Goal: Transaction & Acquisition: Purchase product/service

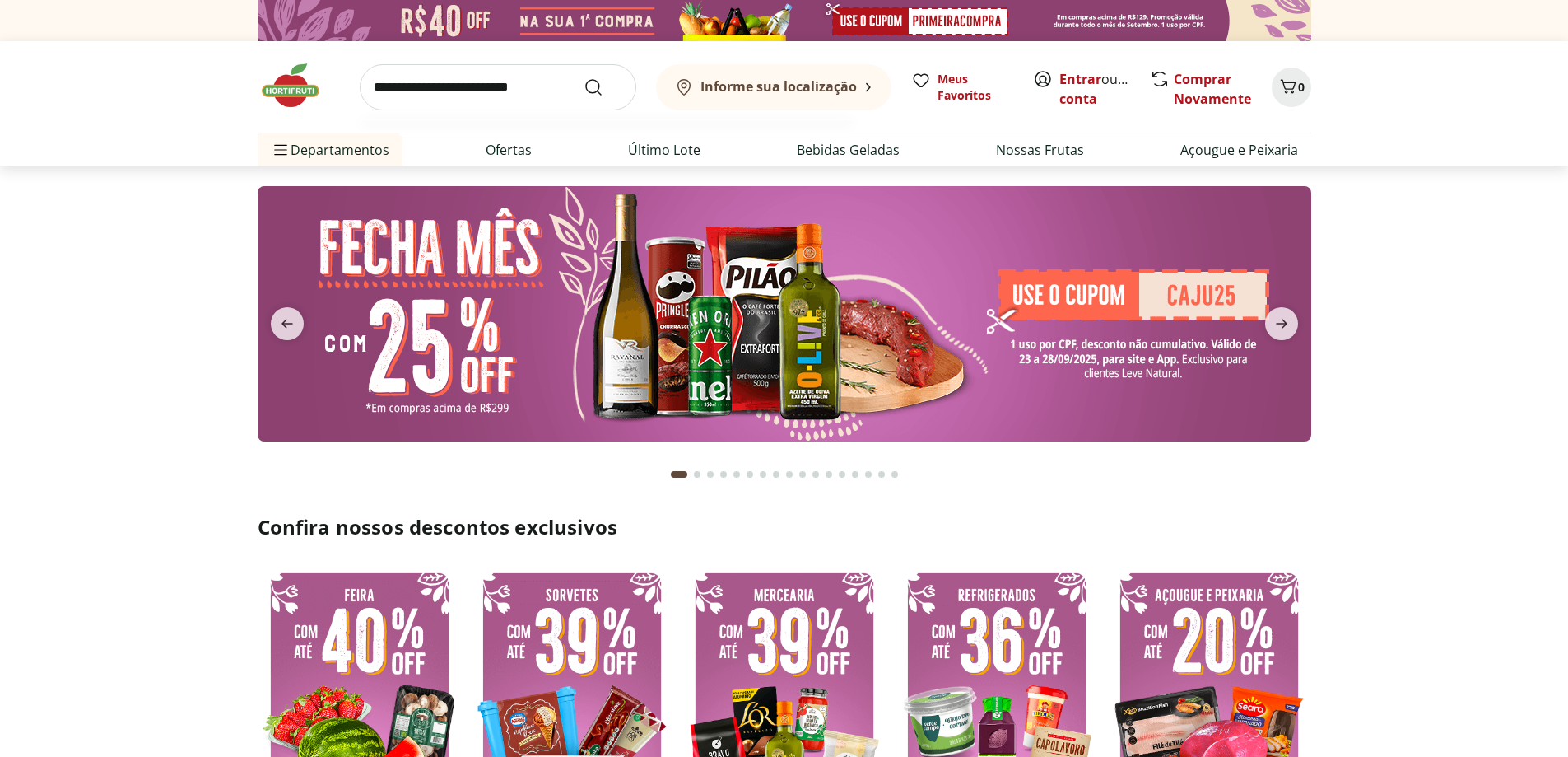
click at [377, 88] on input "search" at bounding box center [498, 87] width 277 height 46
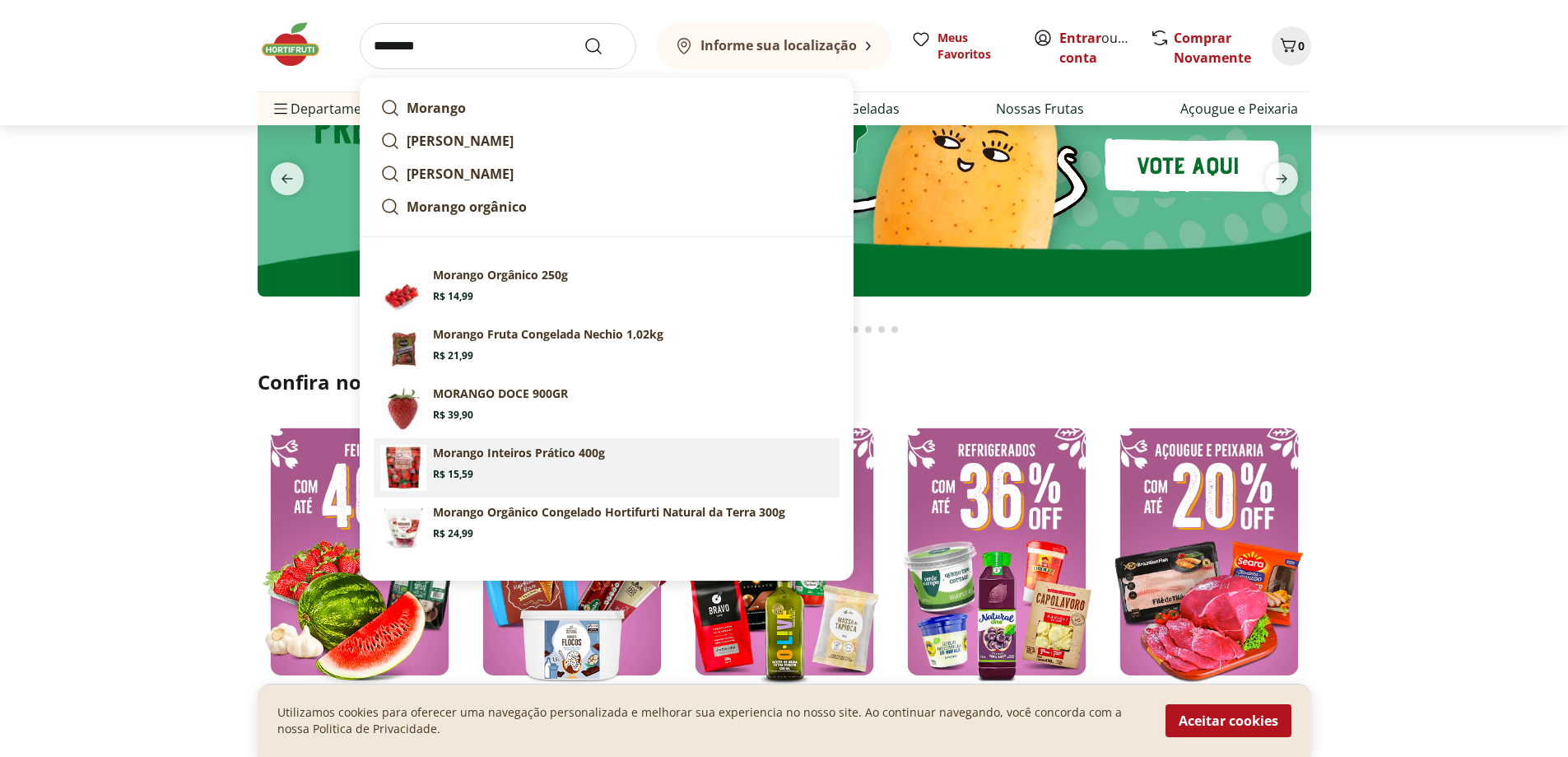
scroll to position [164, 0]
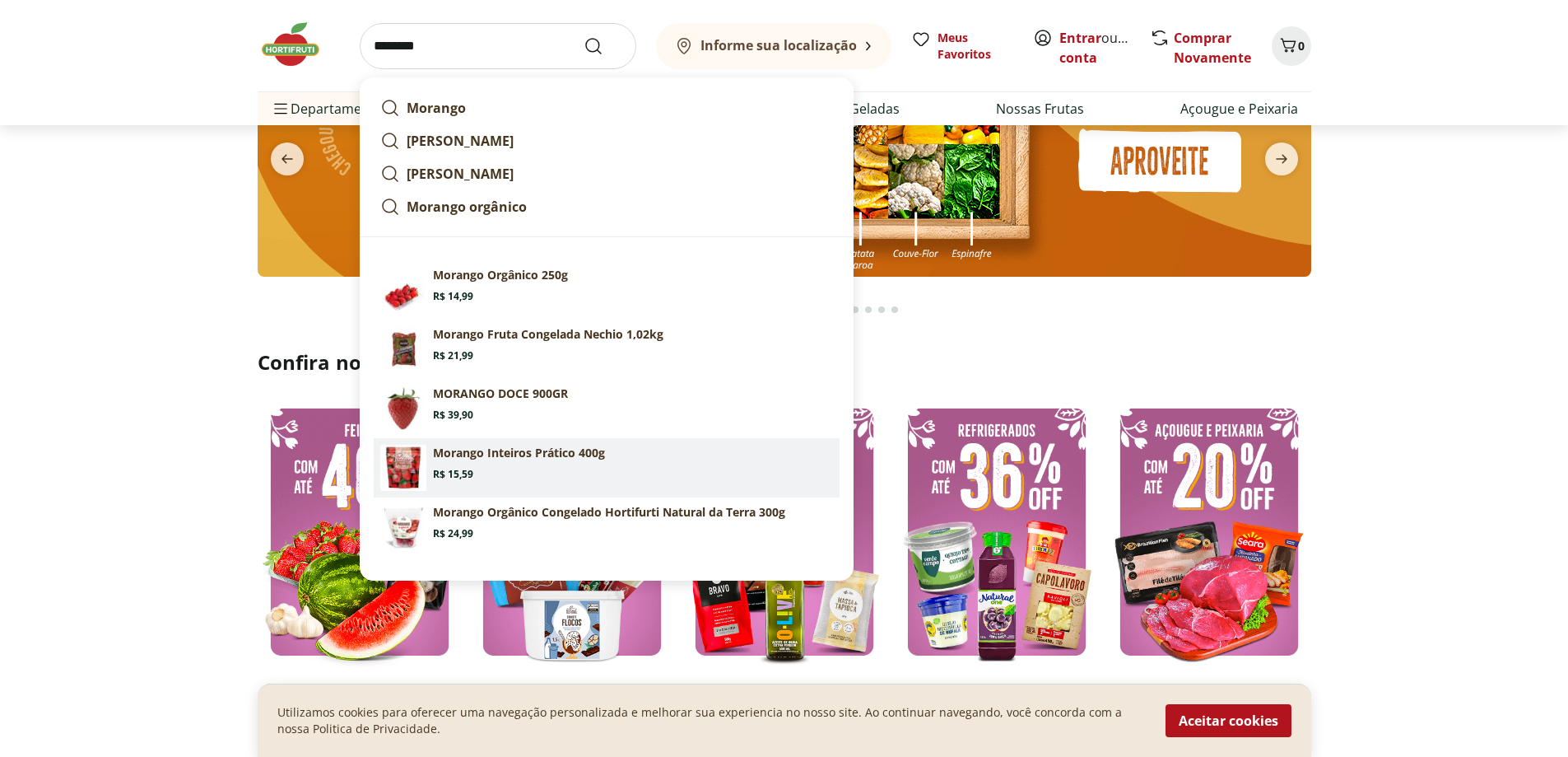
click at [521, 450] on p "Morango Inteiros Prático 400g" at bounding box center [519, 452] width 172 height 16
type input "**********"
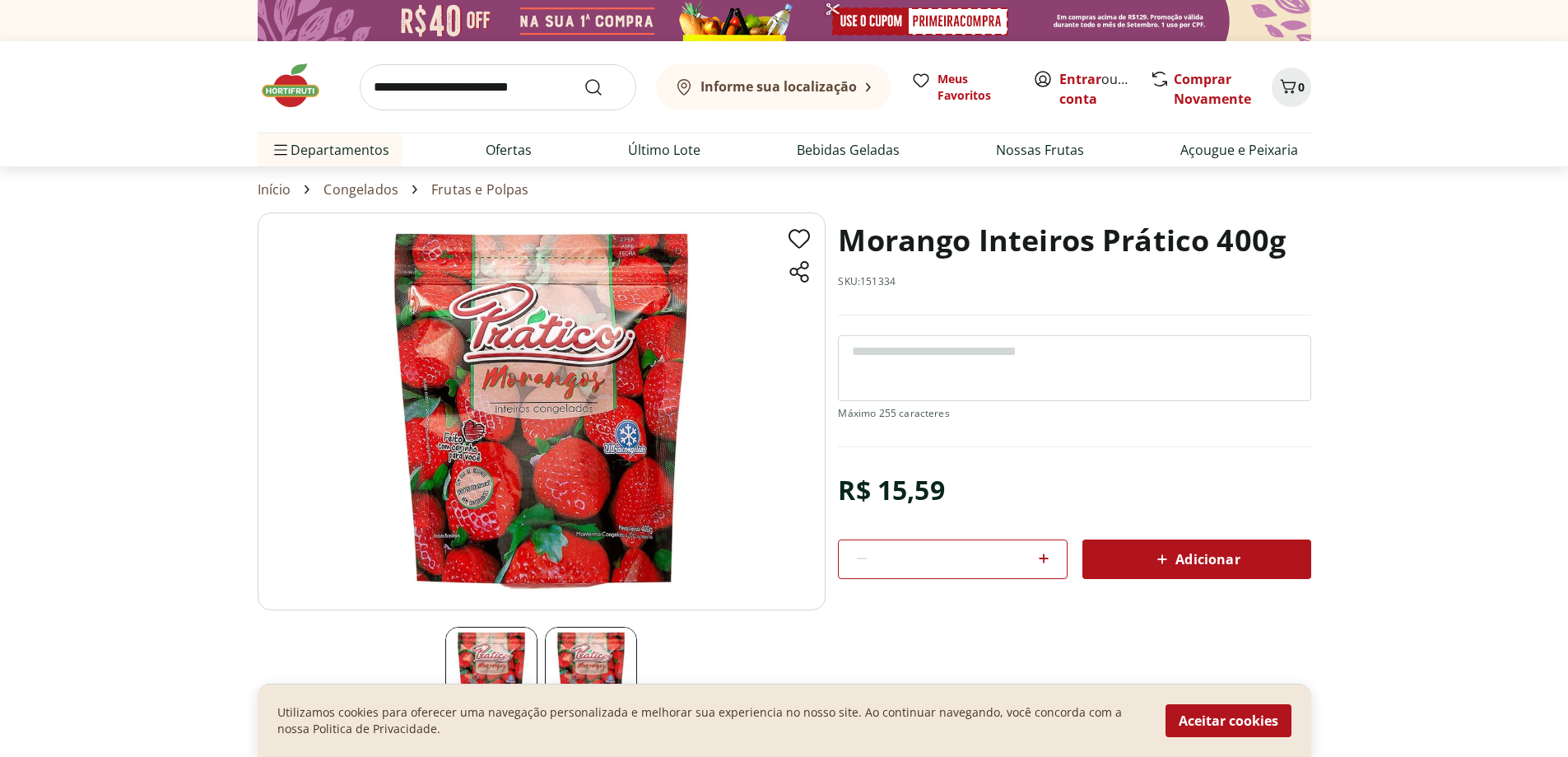
click at [443, 193] on link "Frutas e Polpas" at bounding box center [479, 188] width 97 height 14
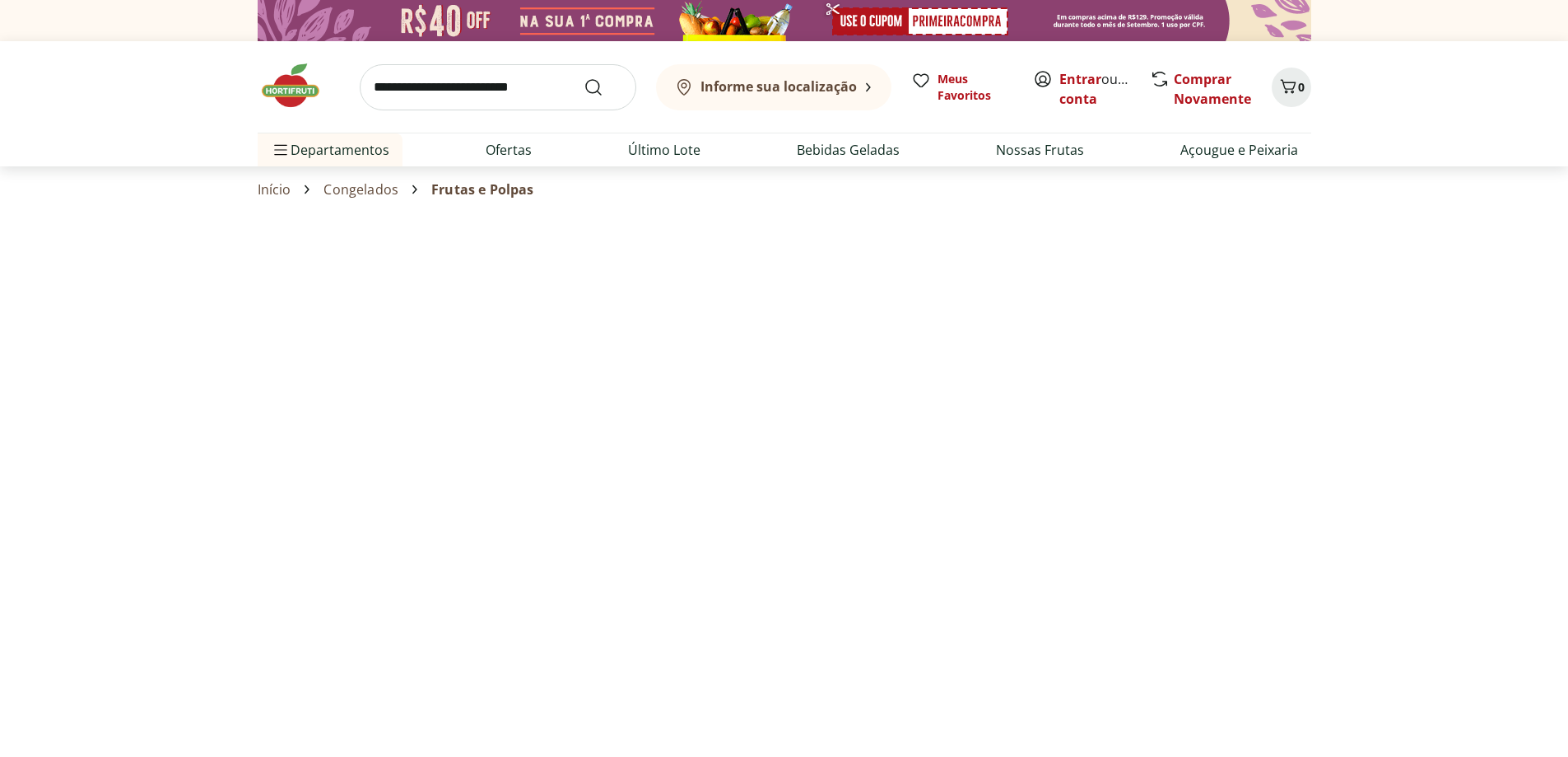
select select "**********"
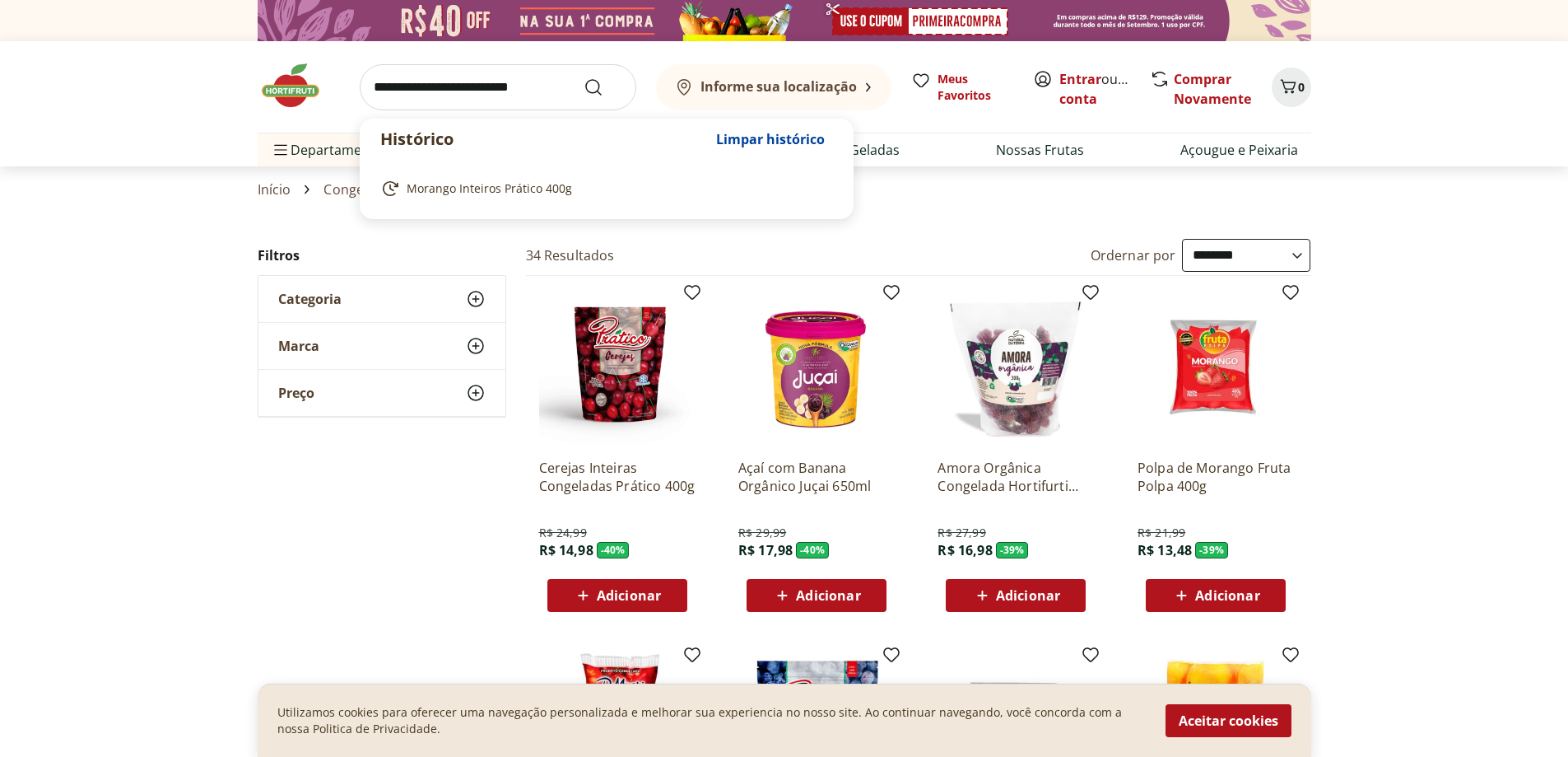
click at [371, 88] on input "search" at bounding box center [498, 87] width 277 height 46
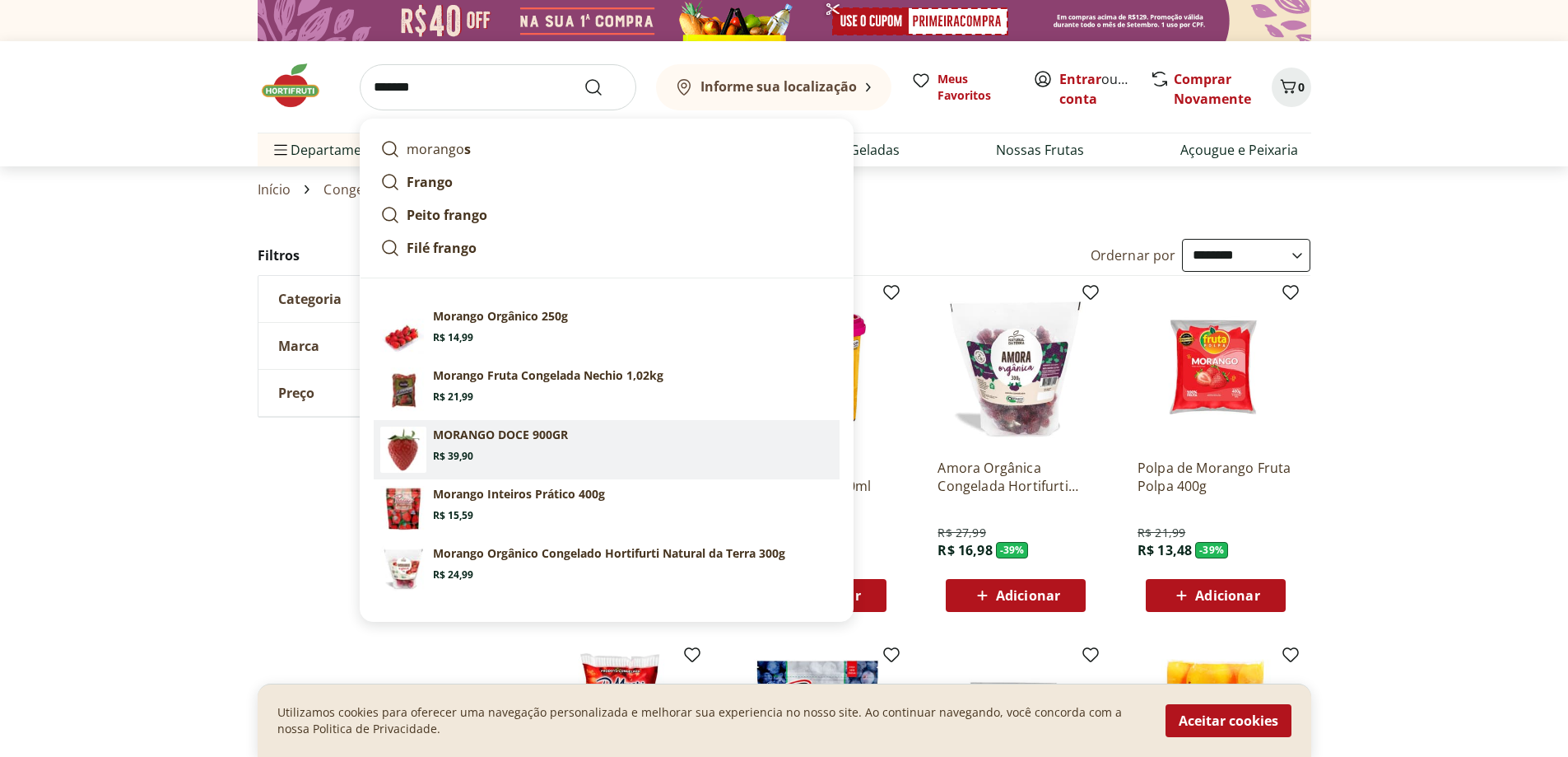
click at [493, 428] on p "MORANGO DOCE 900GR" at bounding box center [500, 434] width 135 height 16
type input "**********"
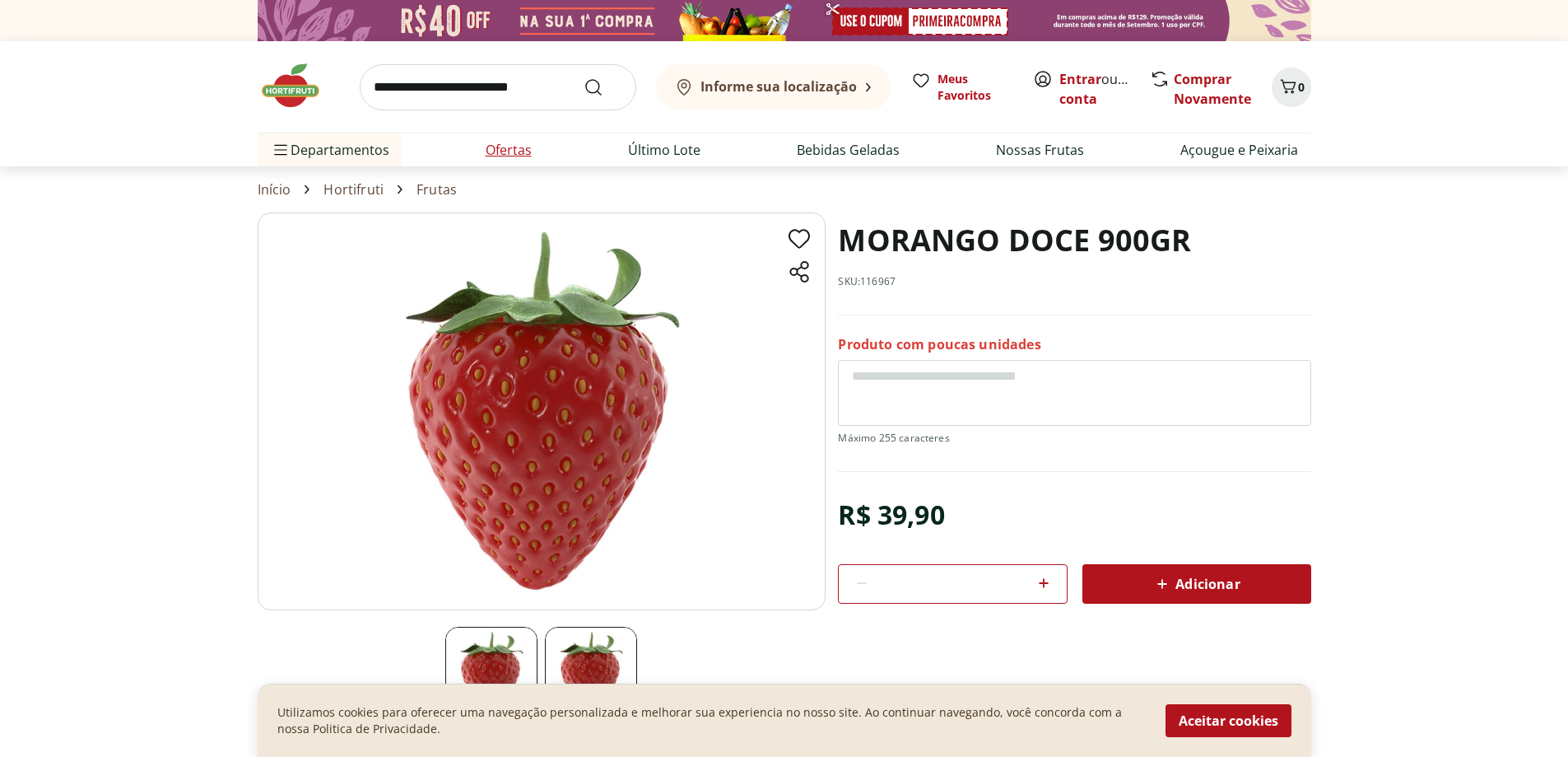
click at [498, 150] on link "Ofertas" at bounding box center [509, 150] width 46 height 20
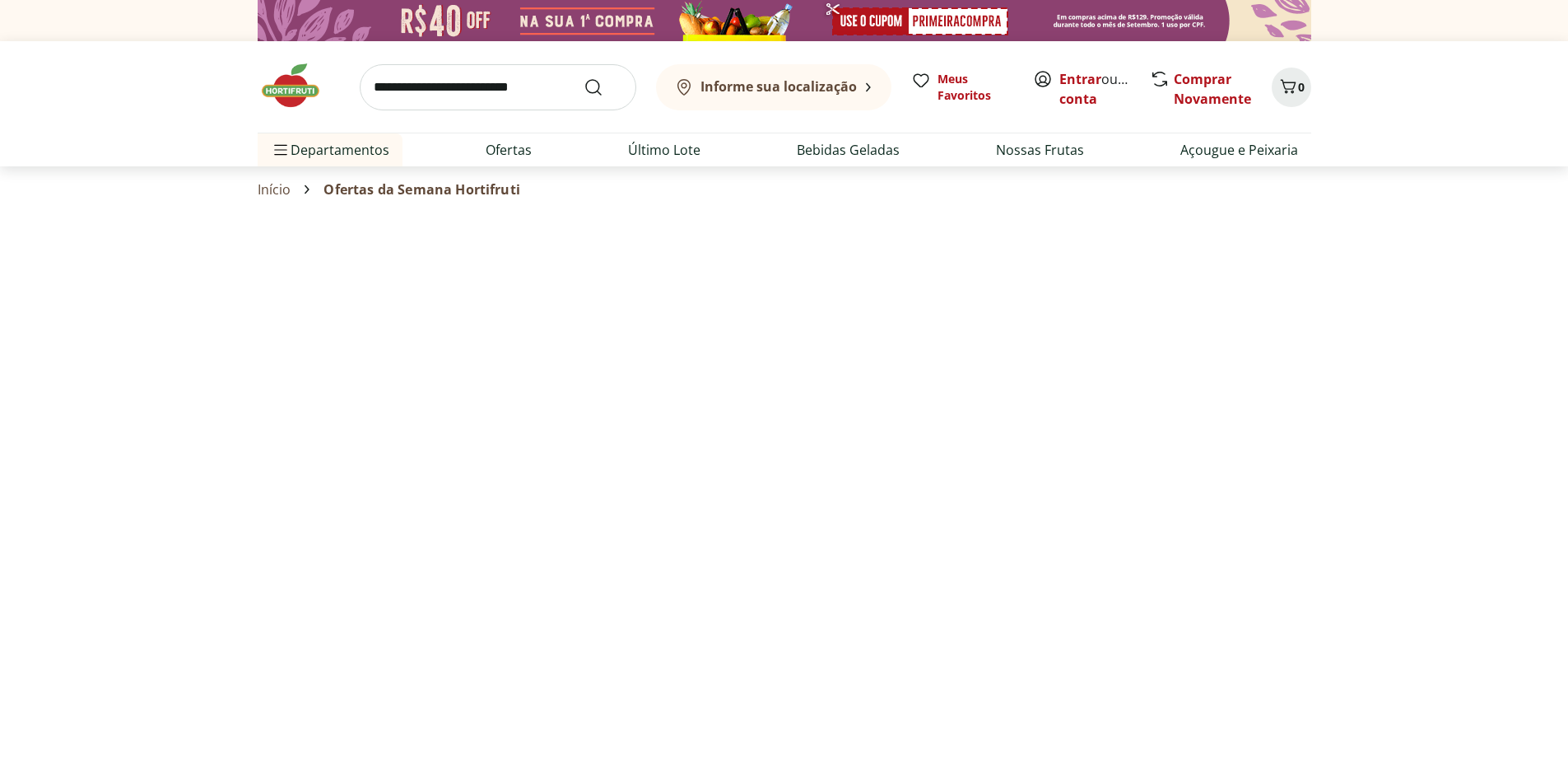
select select "**********"
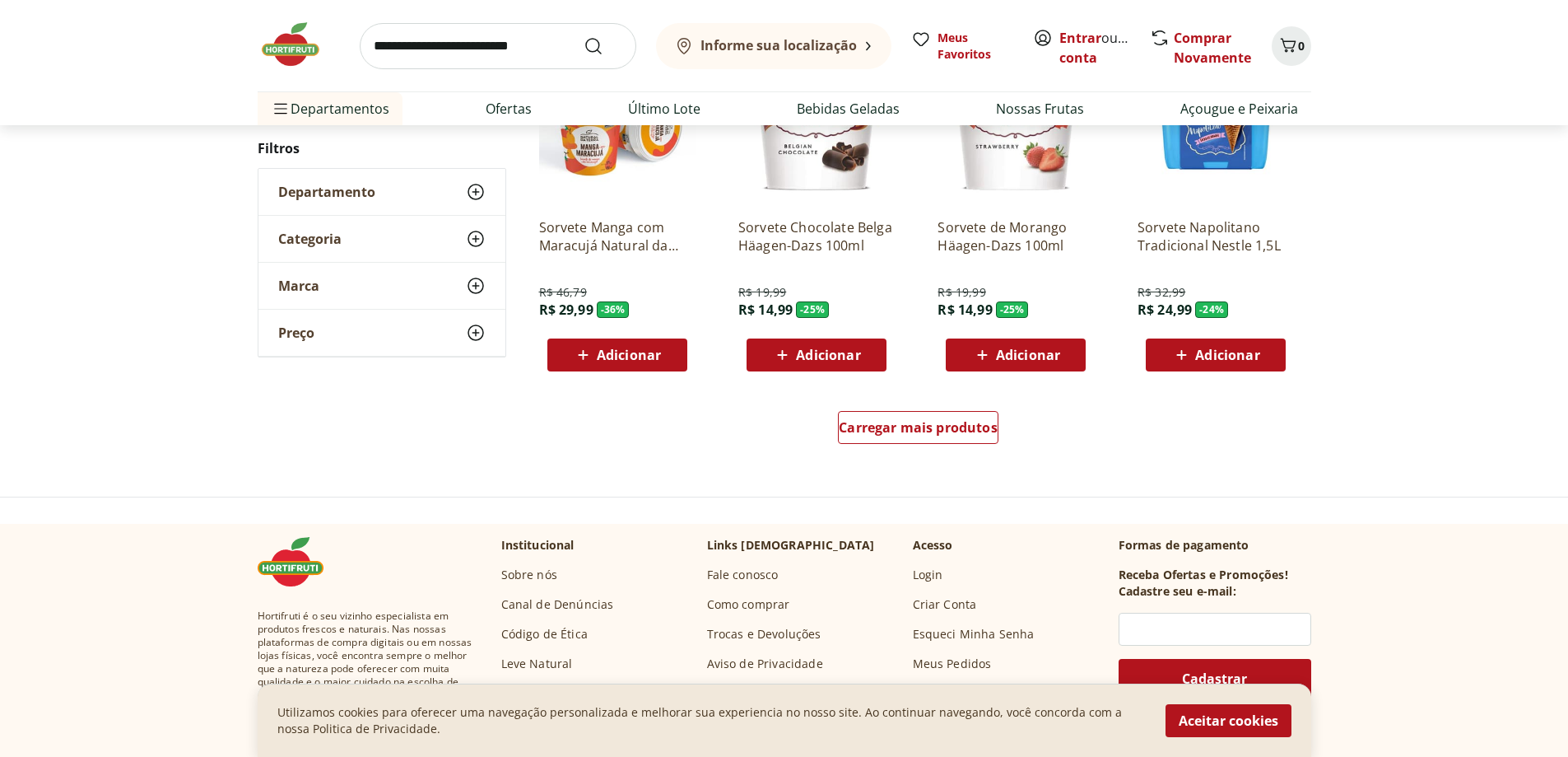
scroll to position [988, 0]
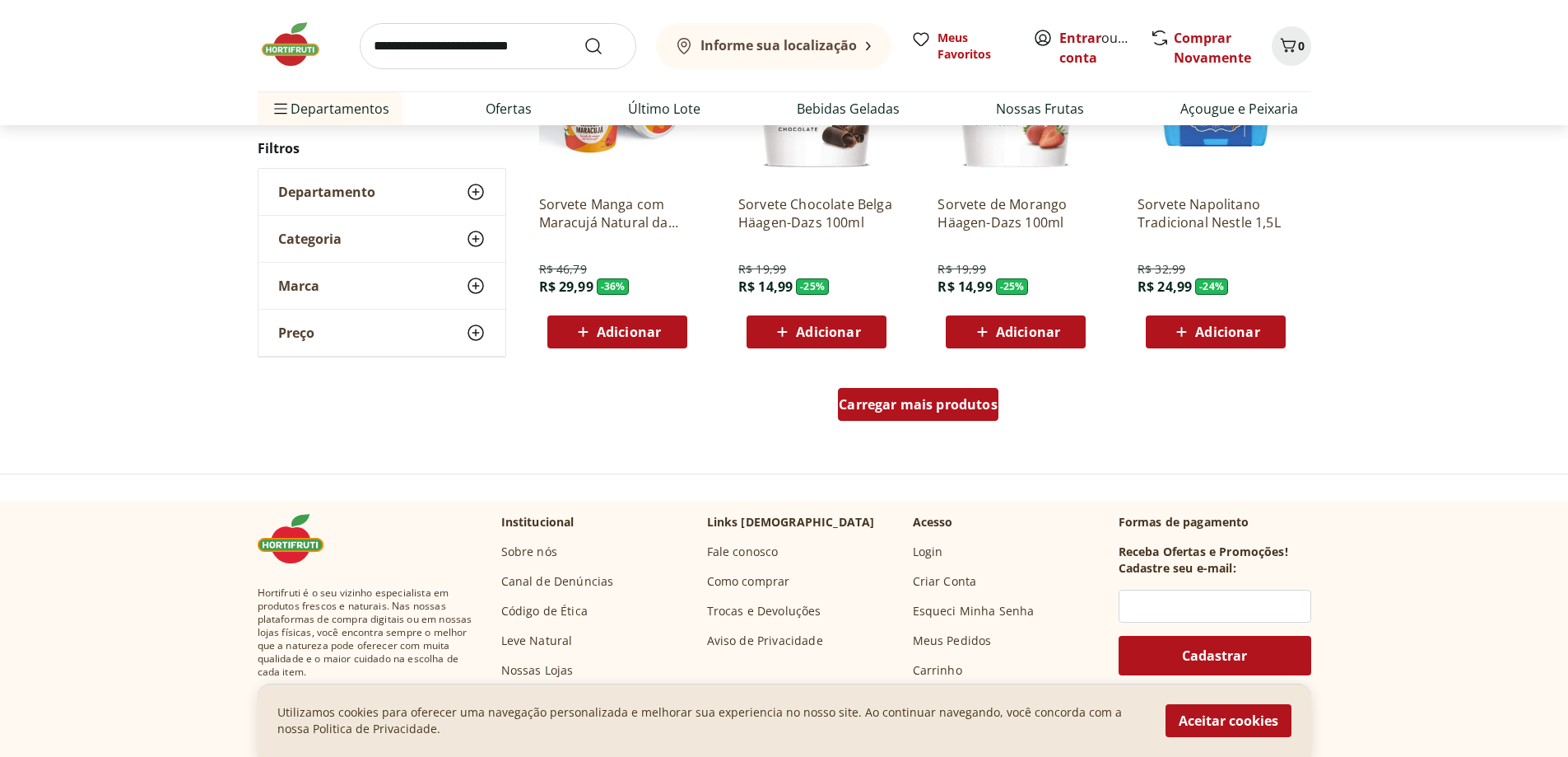
click at [889, 411] on span "Carregar mais produtos" at bounding box center [917, 404] width 158 height 13
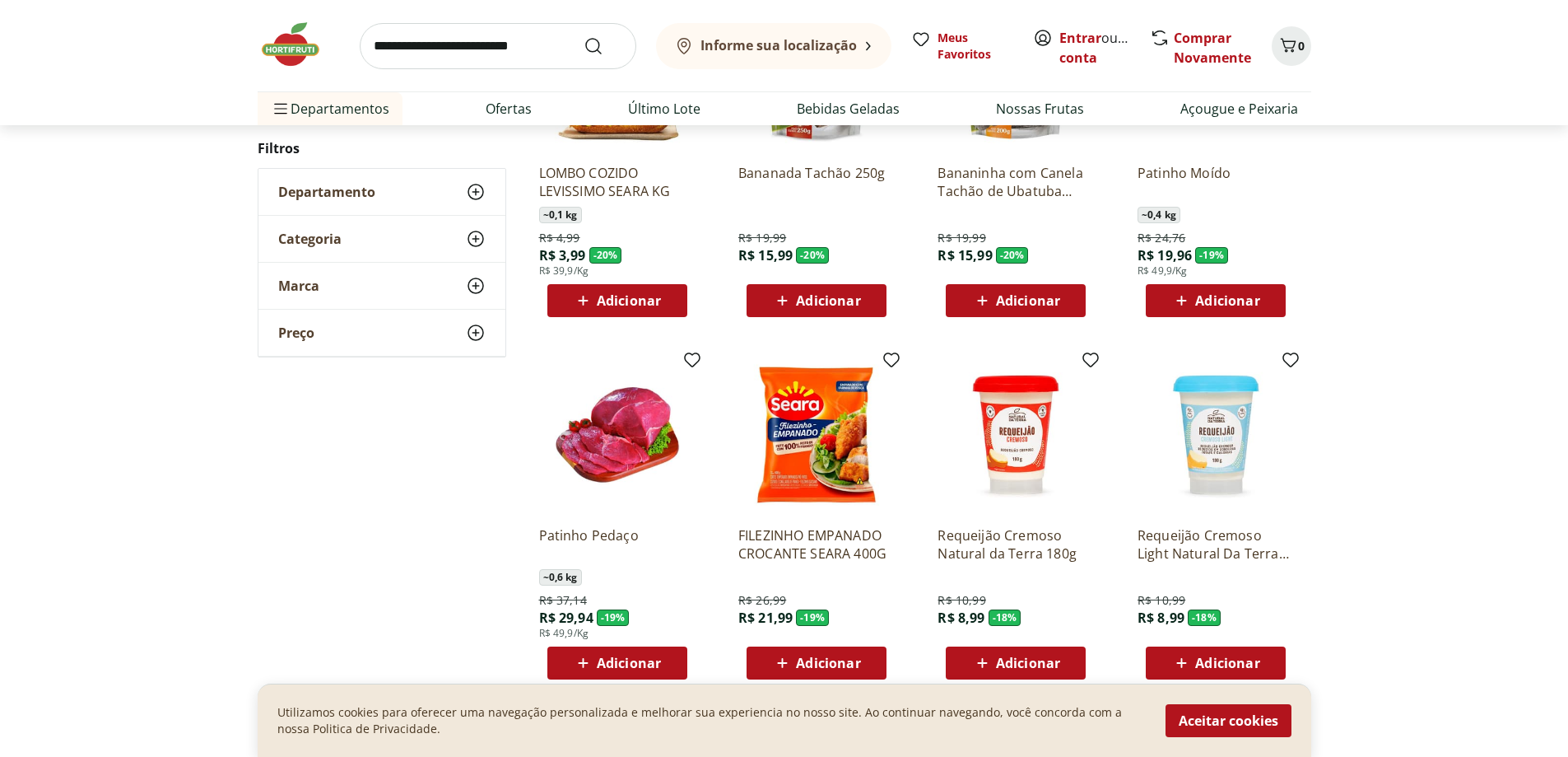
scroll to position [906, 0]
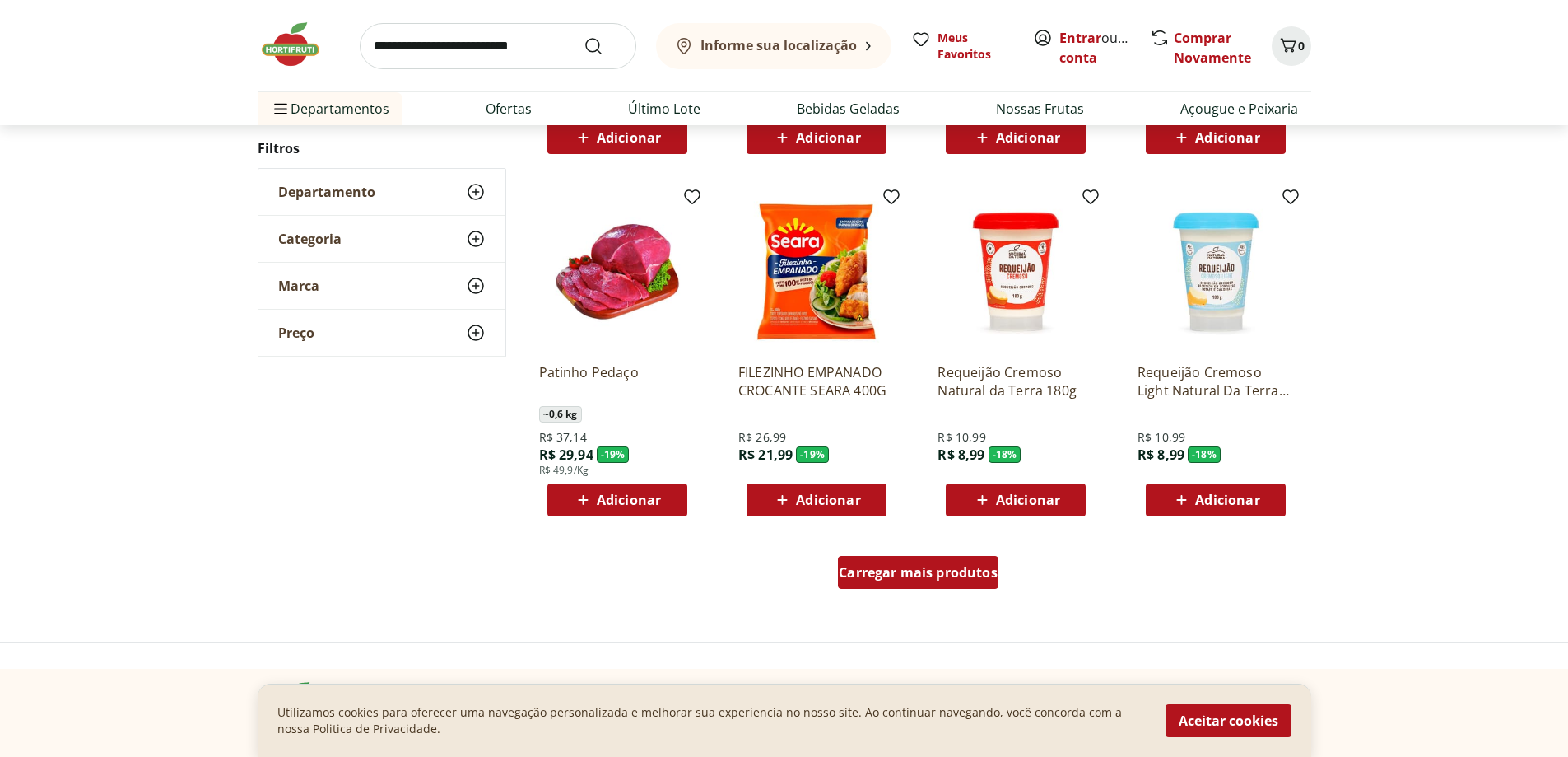
click at [896, 568] on span "Carregar mais produtos" at bounding box center [917, 573] width 158 height 13
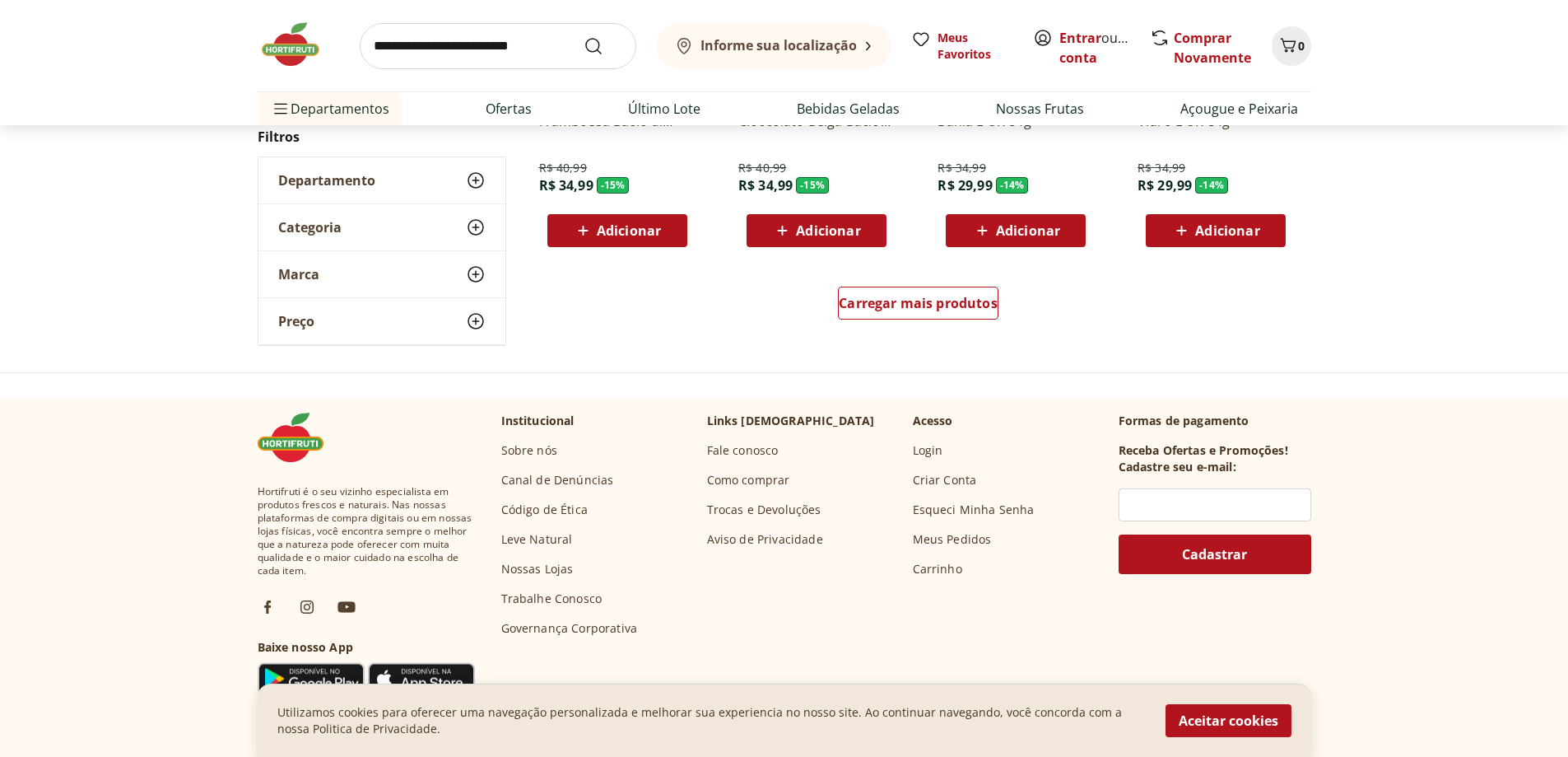
scroll to position [1232, 0]
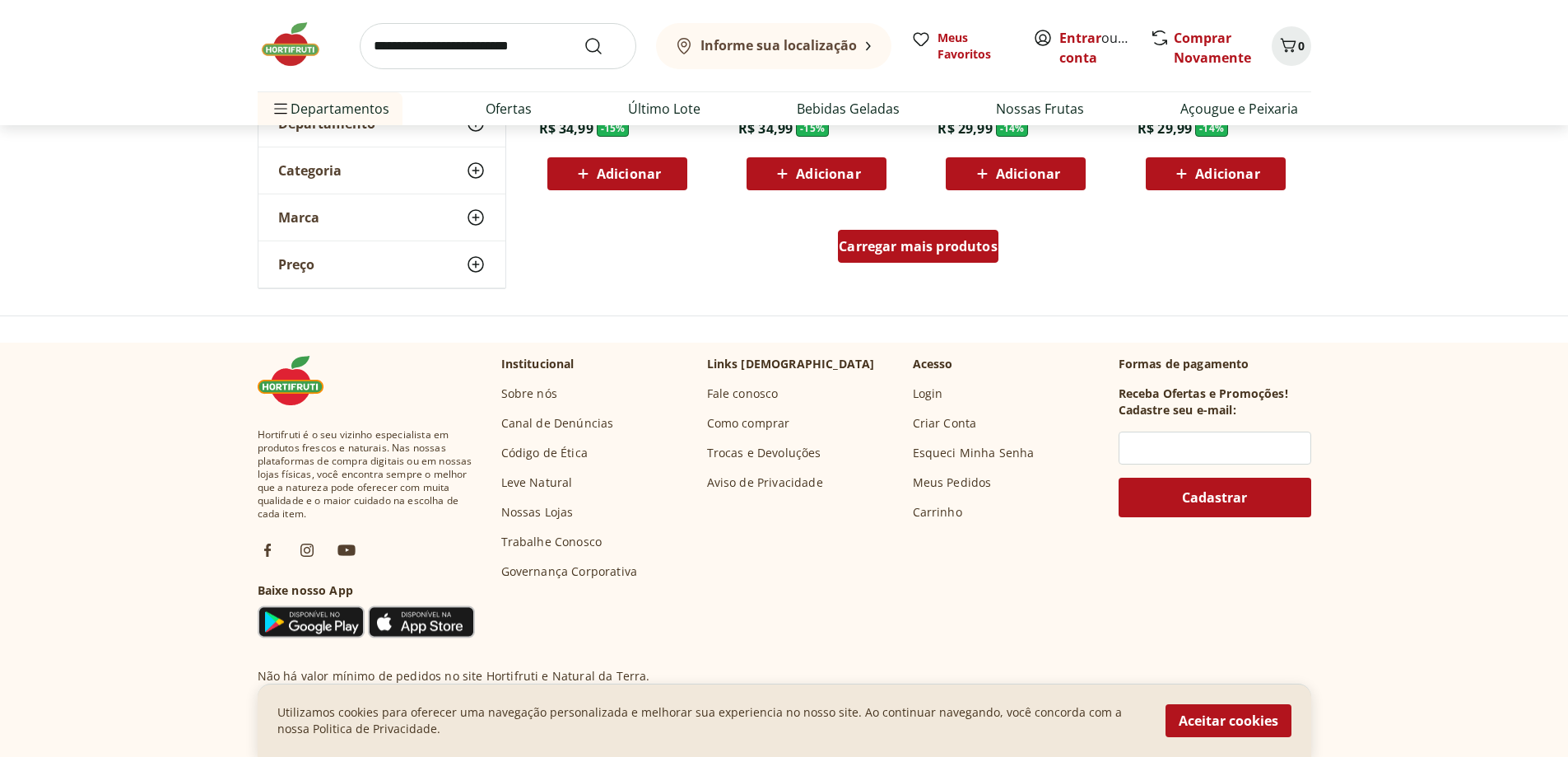
click at [901, 248] on span "Carregar mais produtos" at bounding box center [917, 246] width 158 height 13
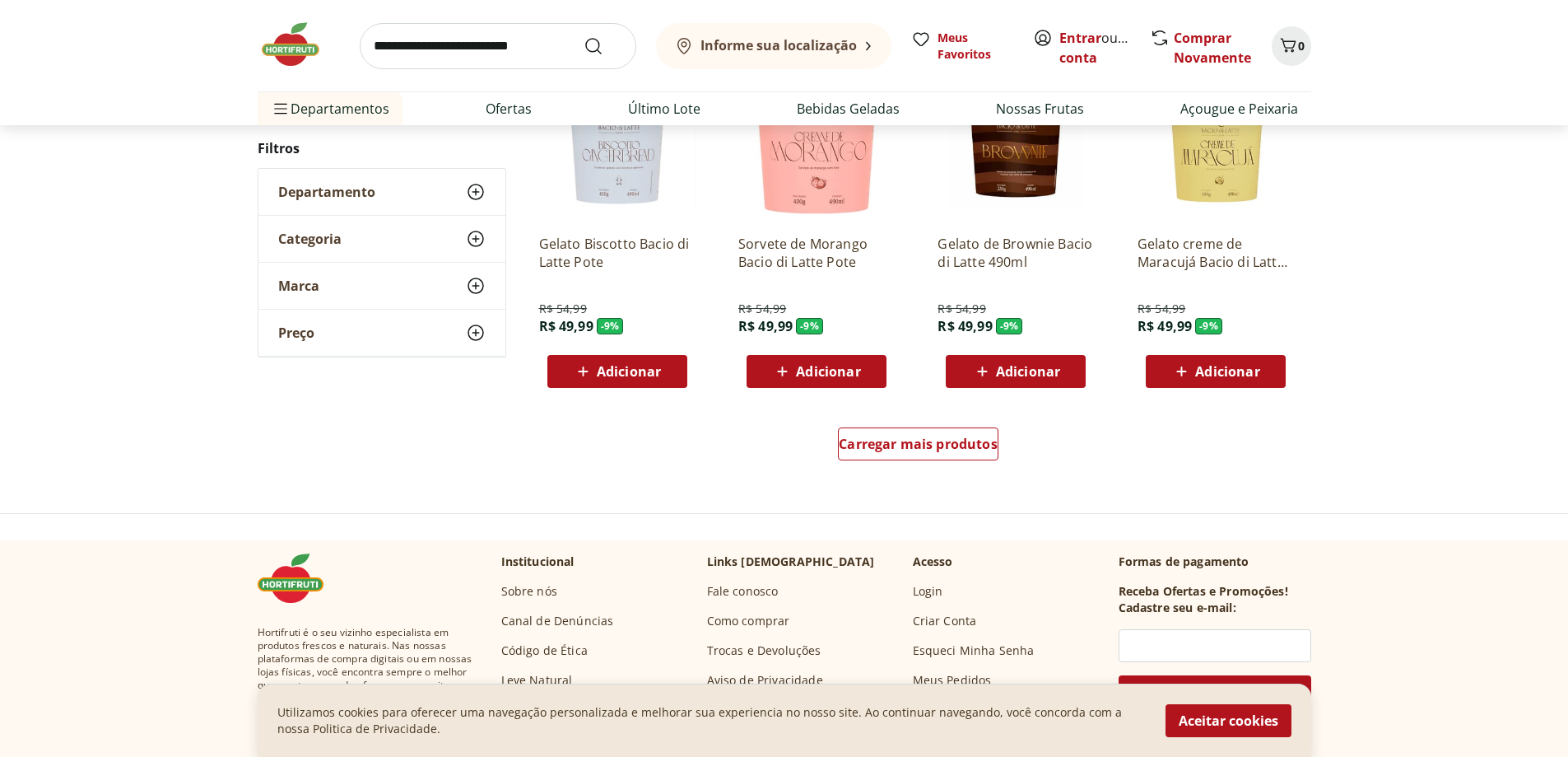
scroll to position [1063, 0]
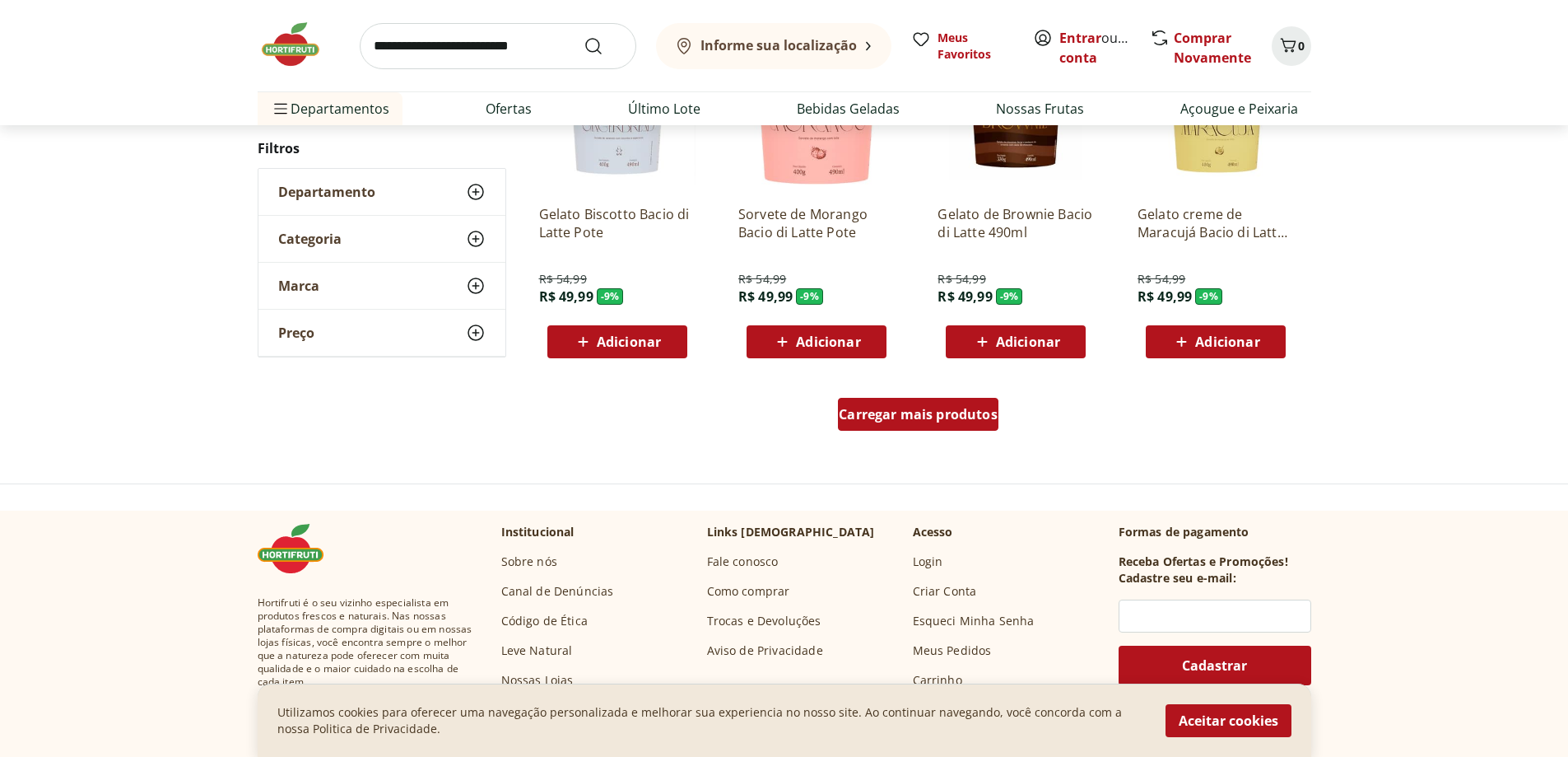
click at [900, 421] on span "Carregar mais produtos" at bounding box center [917, 414] width 158 height 13
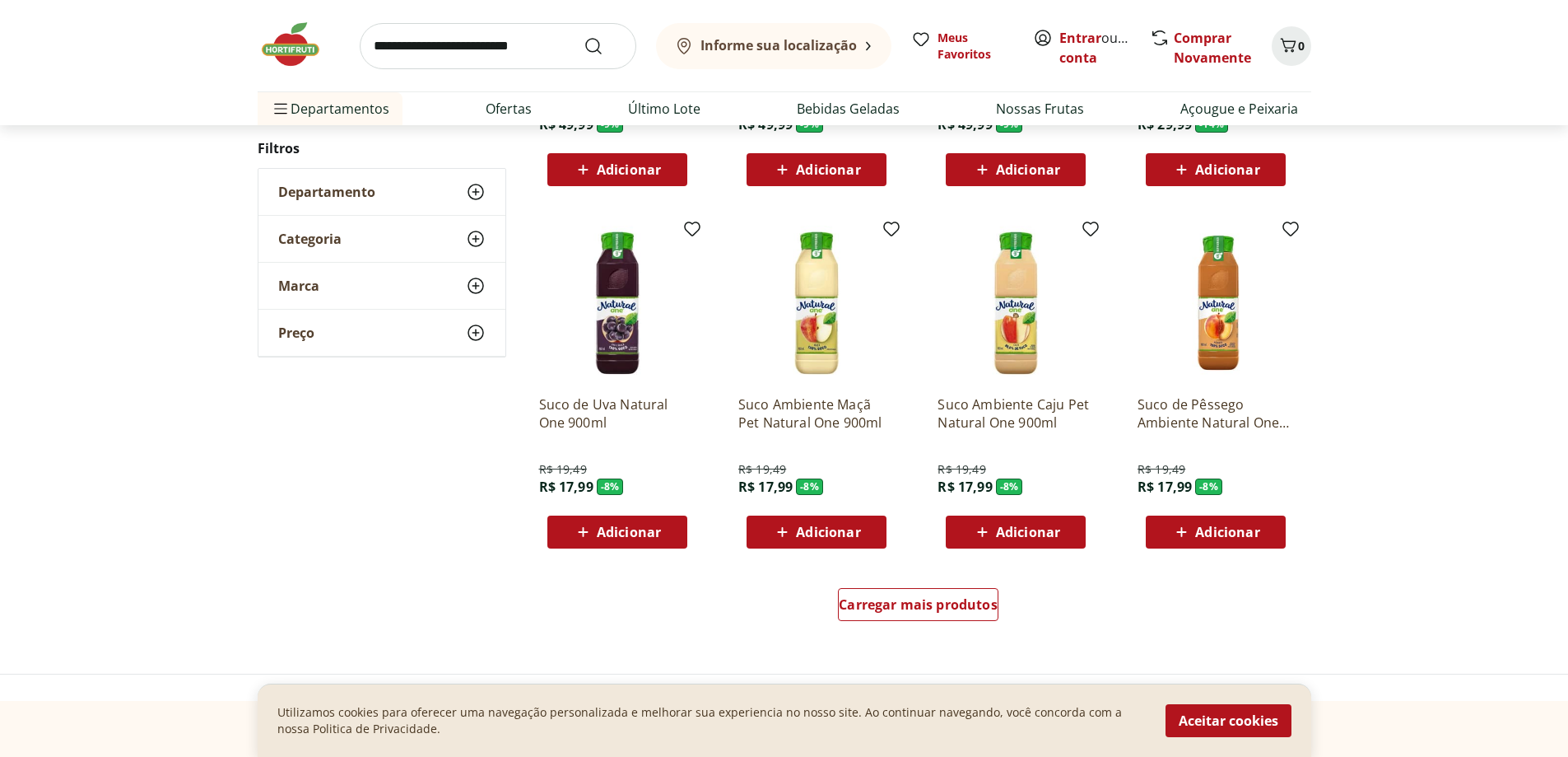
scroll to position [978, 0]
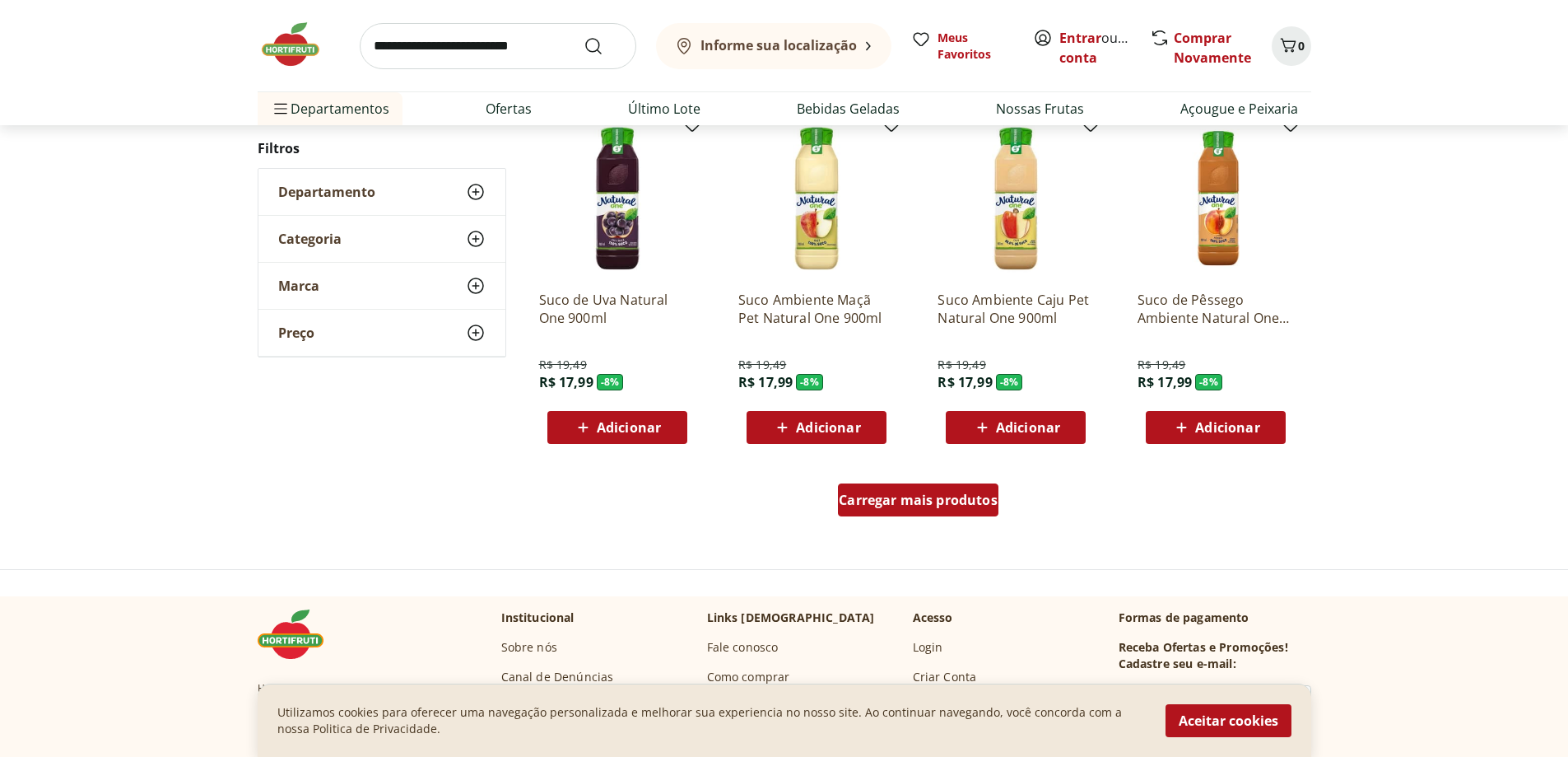
click at [975, 502] on span "Carregar mais produtos" at bounding box center [917, 500] width 158 height 13
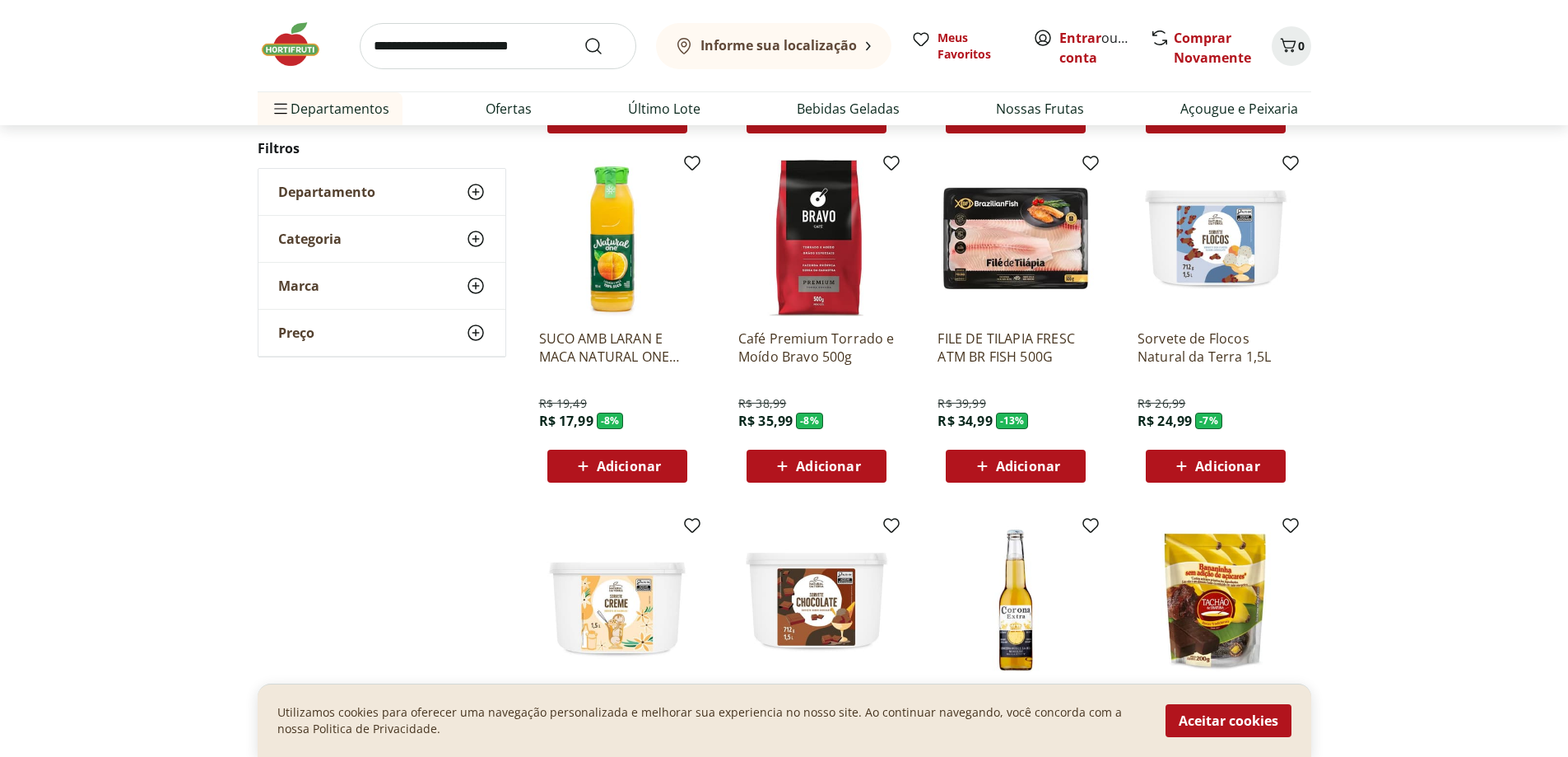
scroll to position [1307, 0]
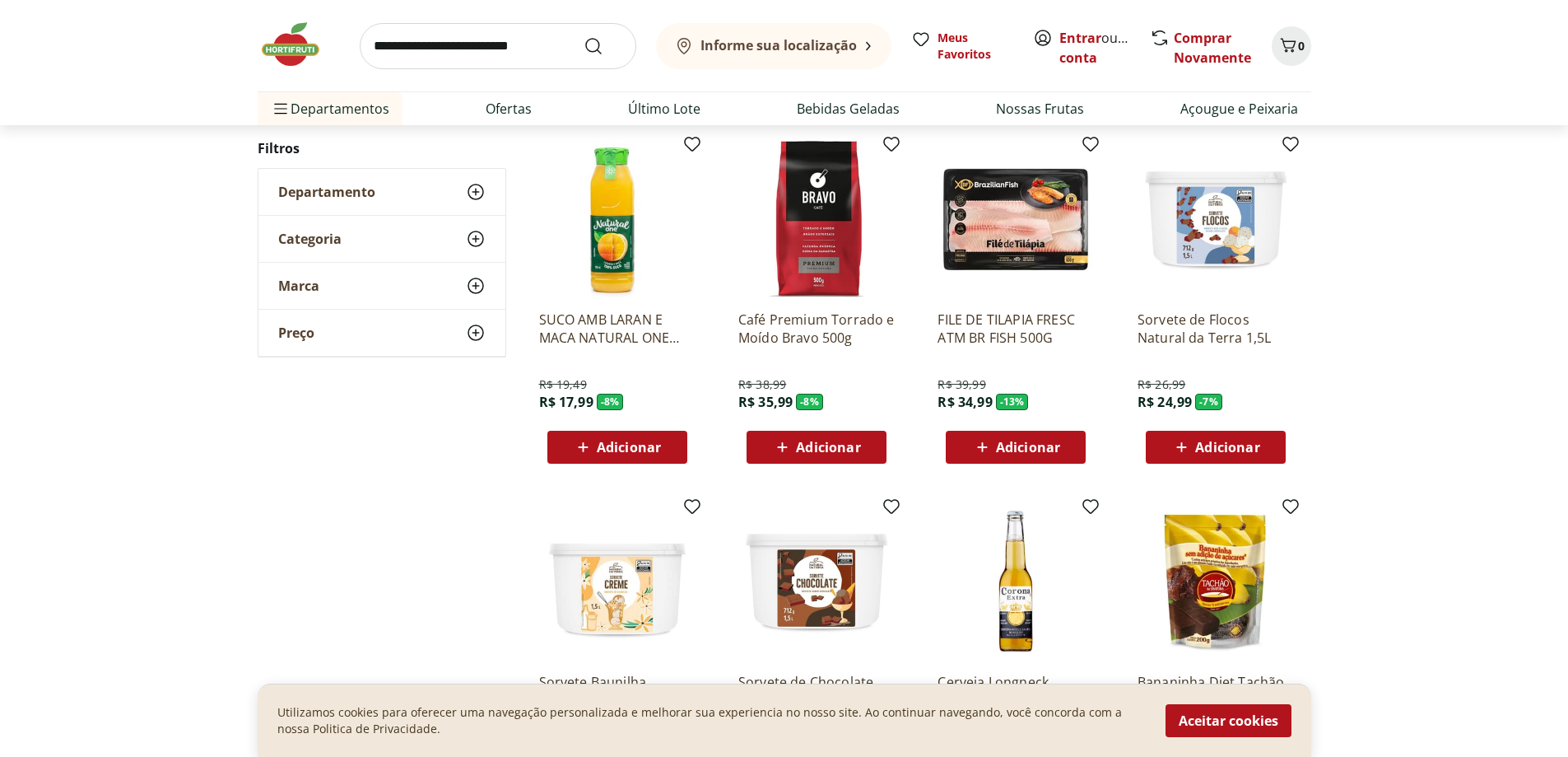
click at [809, 237] on img at bounding box center [816, 219] width 157 height 157
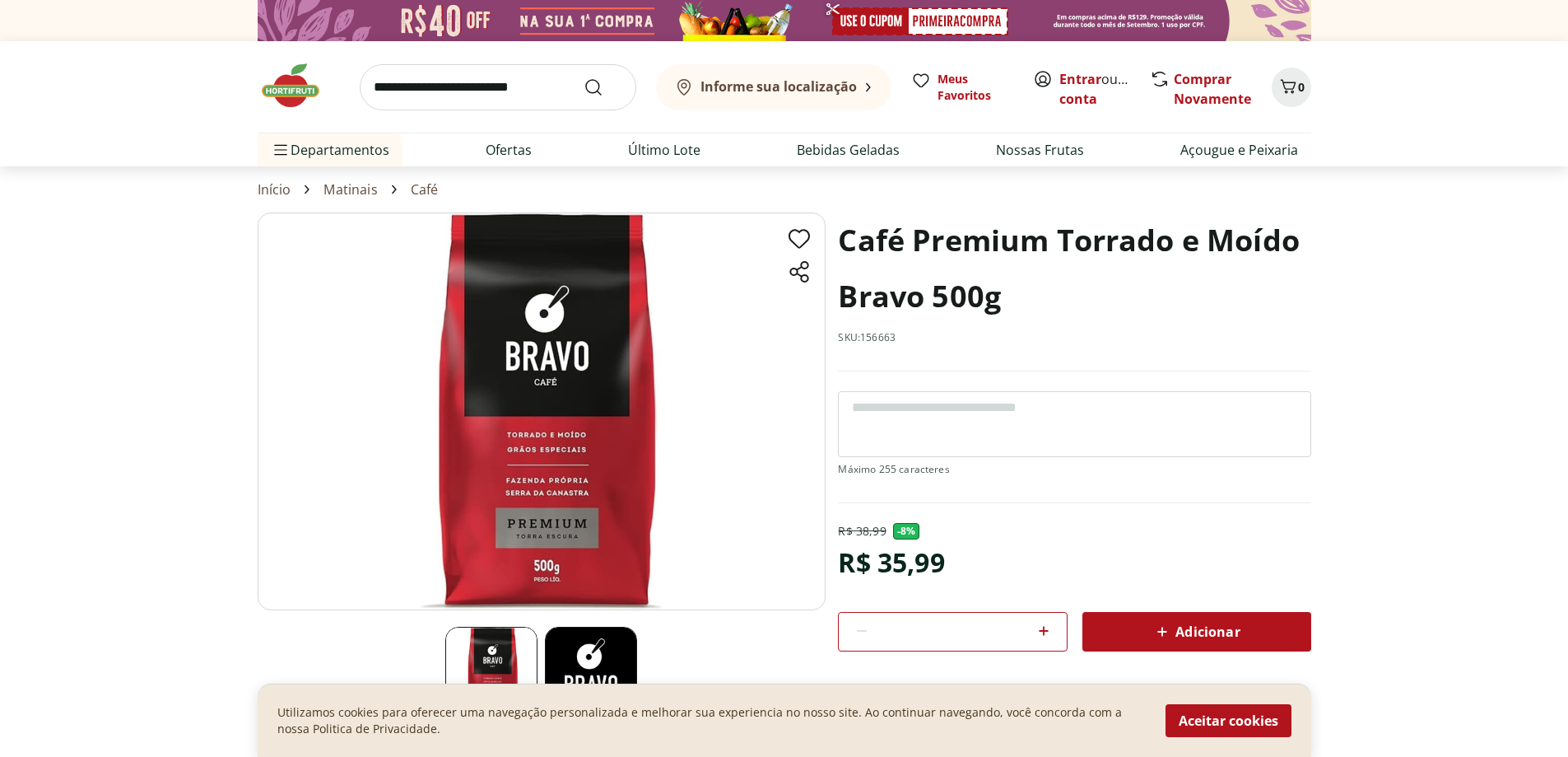
select select "**********"
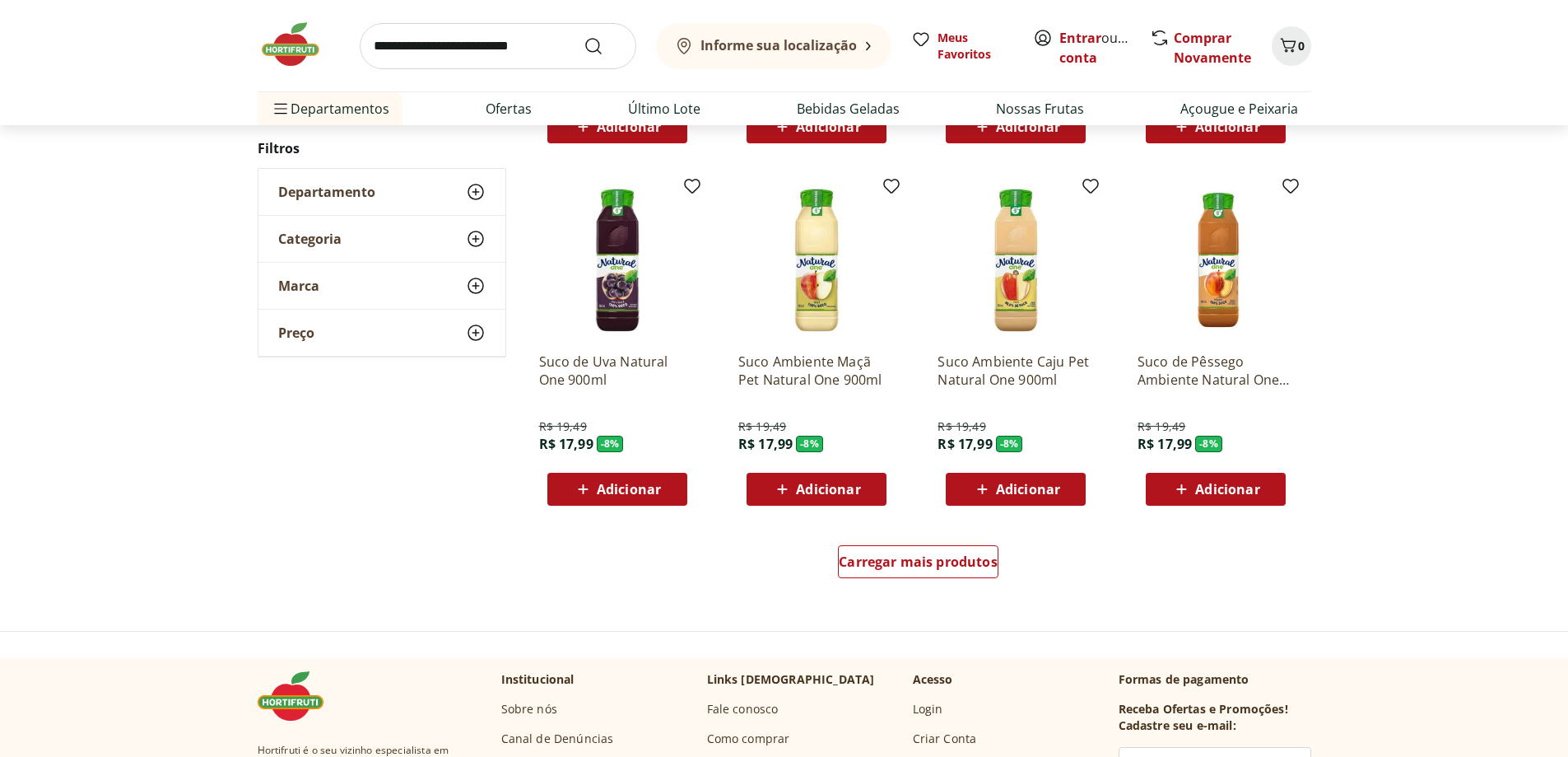
scroll to position [1554, 0]
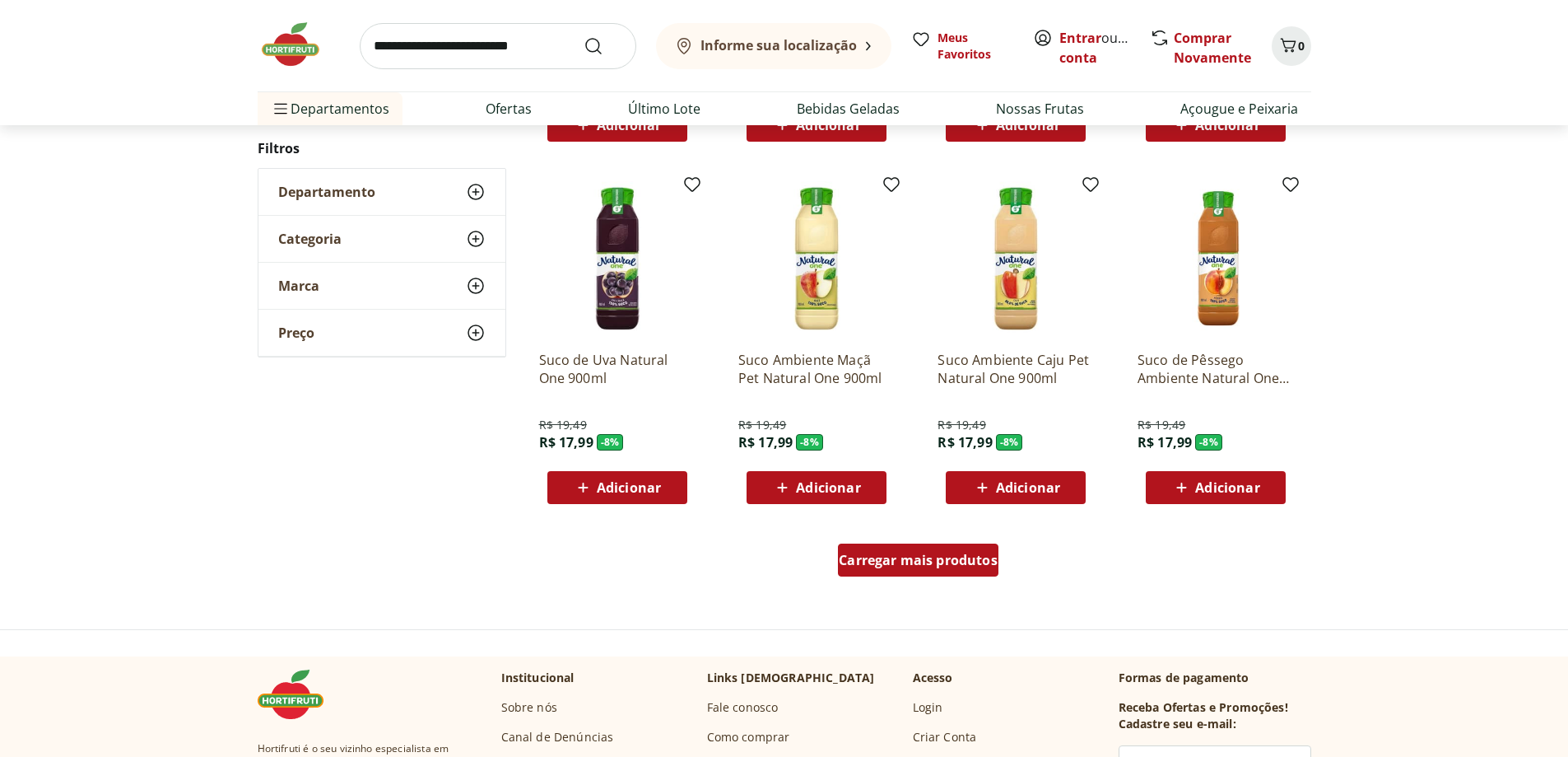
click at [929, 567] on span "Carregar mais produtos" at bounding box center [917, 560] width 158 height 13
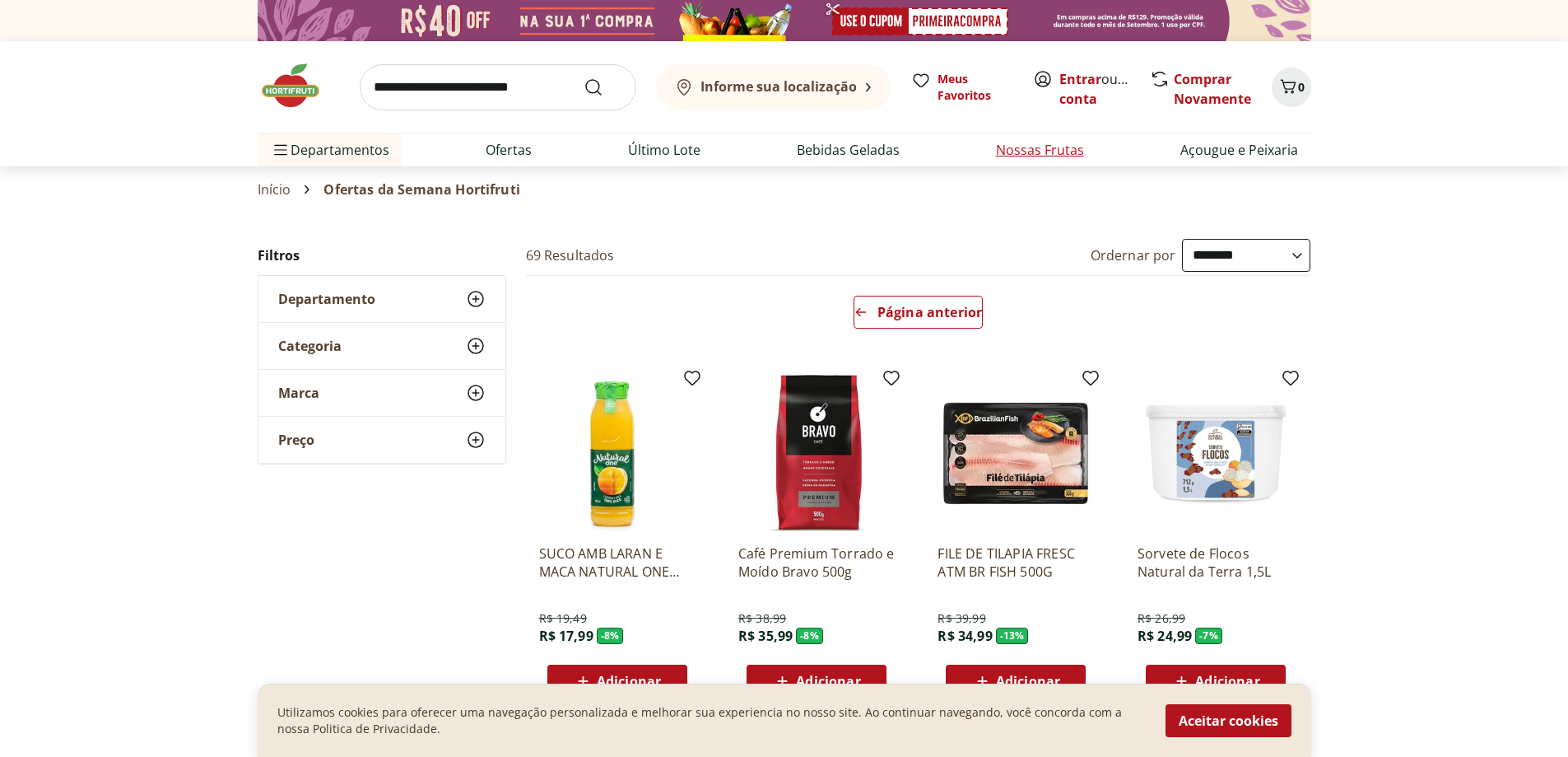
click at [1002, 147] on link "Nossas Frutas" at bounding box center [1040, 150] width 88 height 20
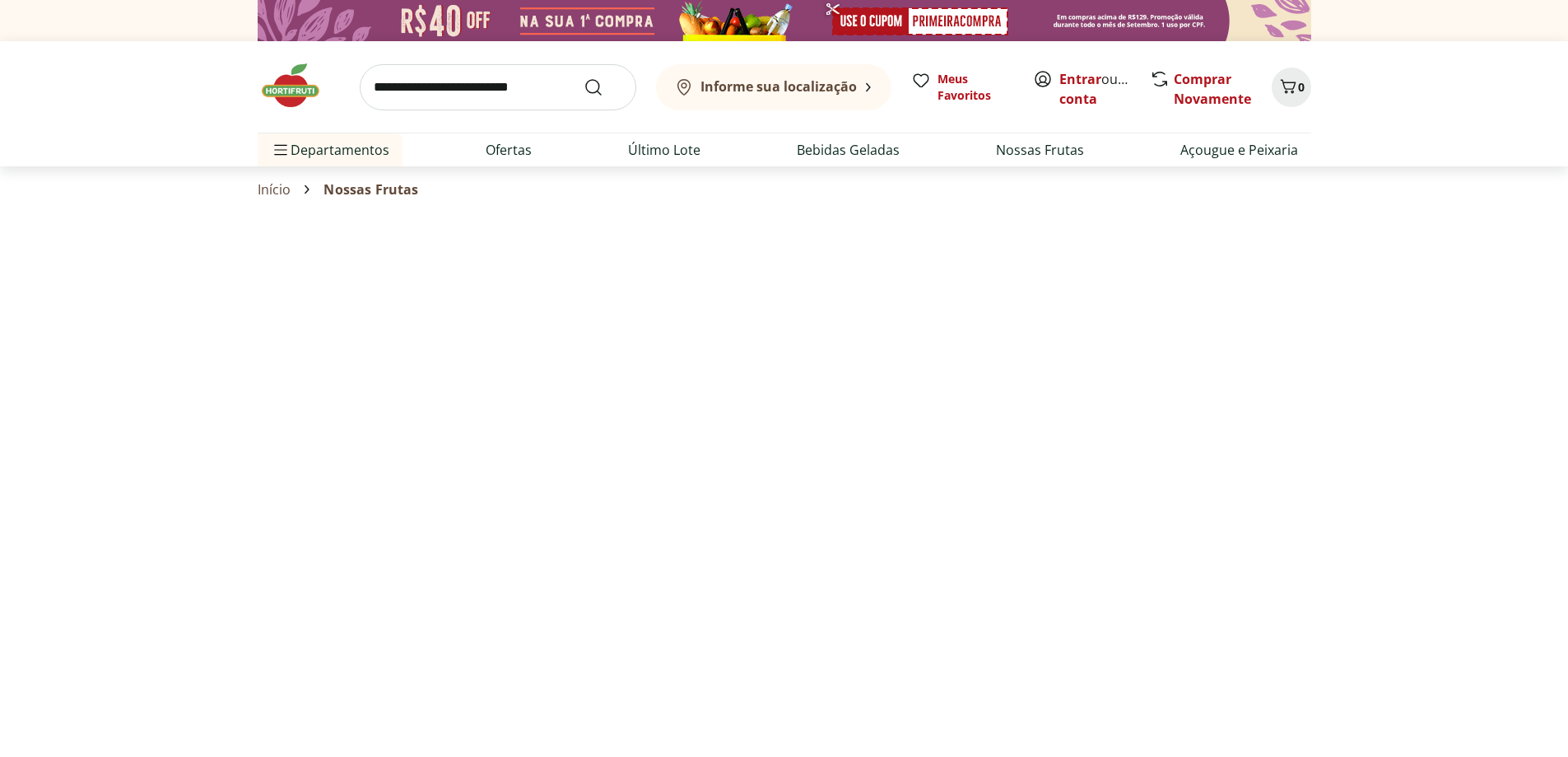
select select "**********"
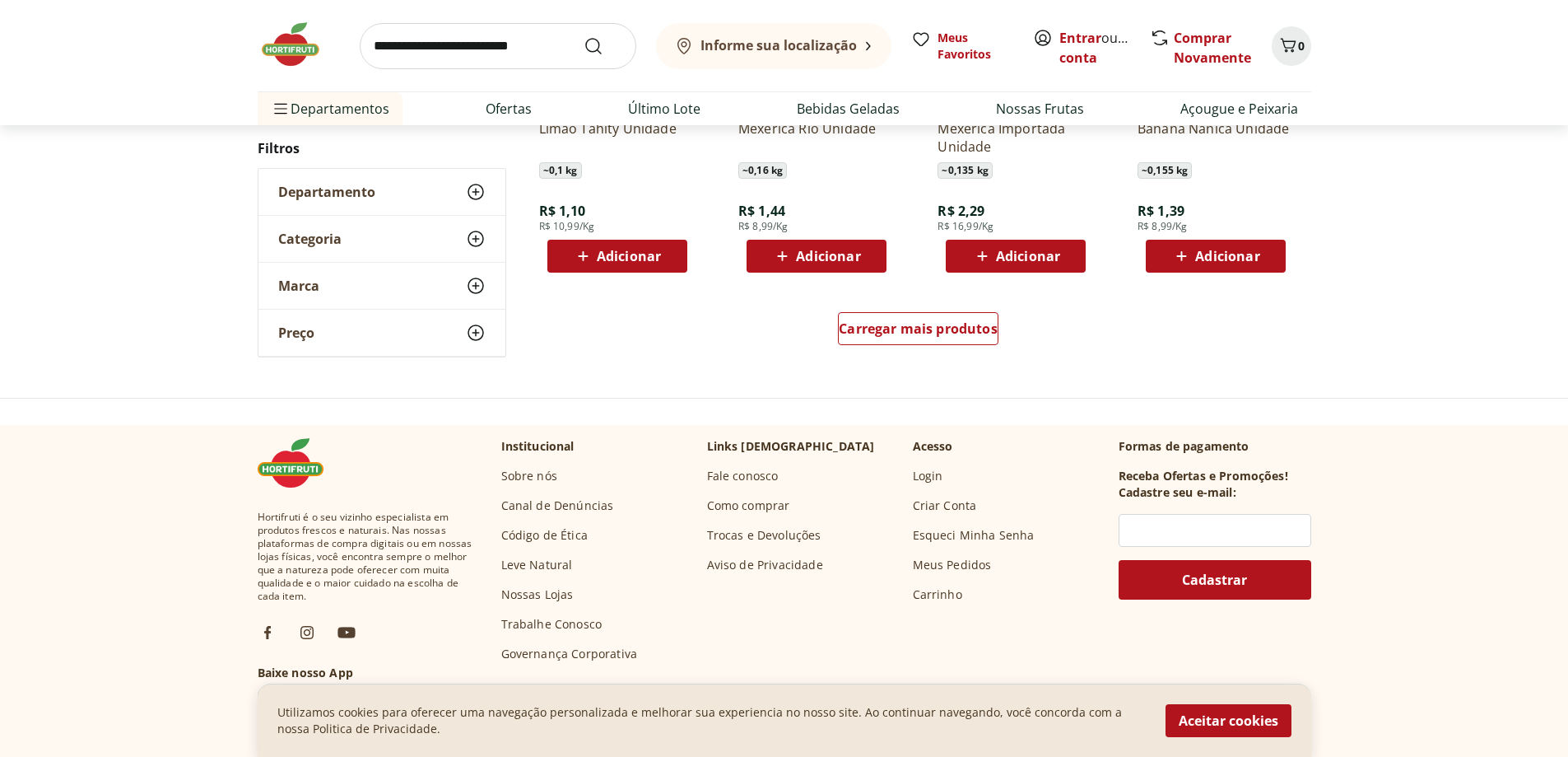
scroll to position [1070, 0]
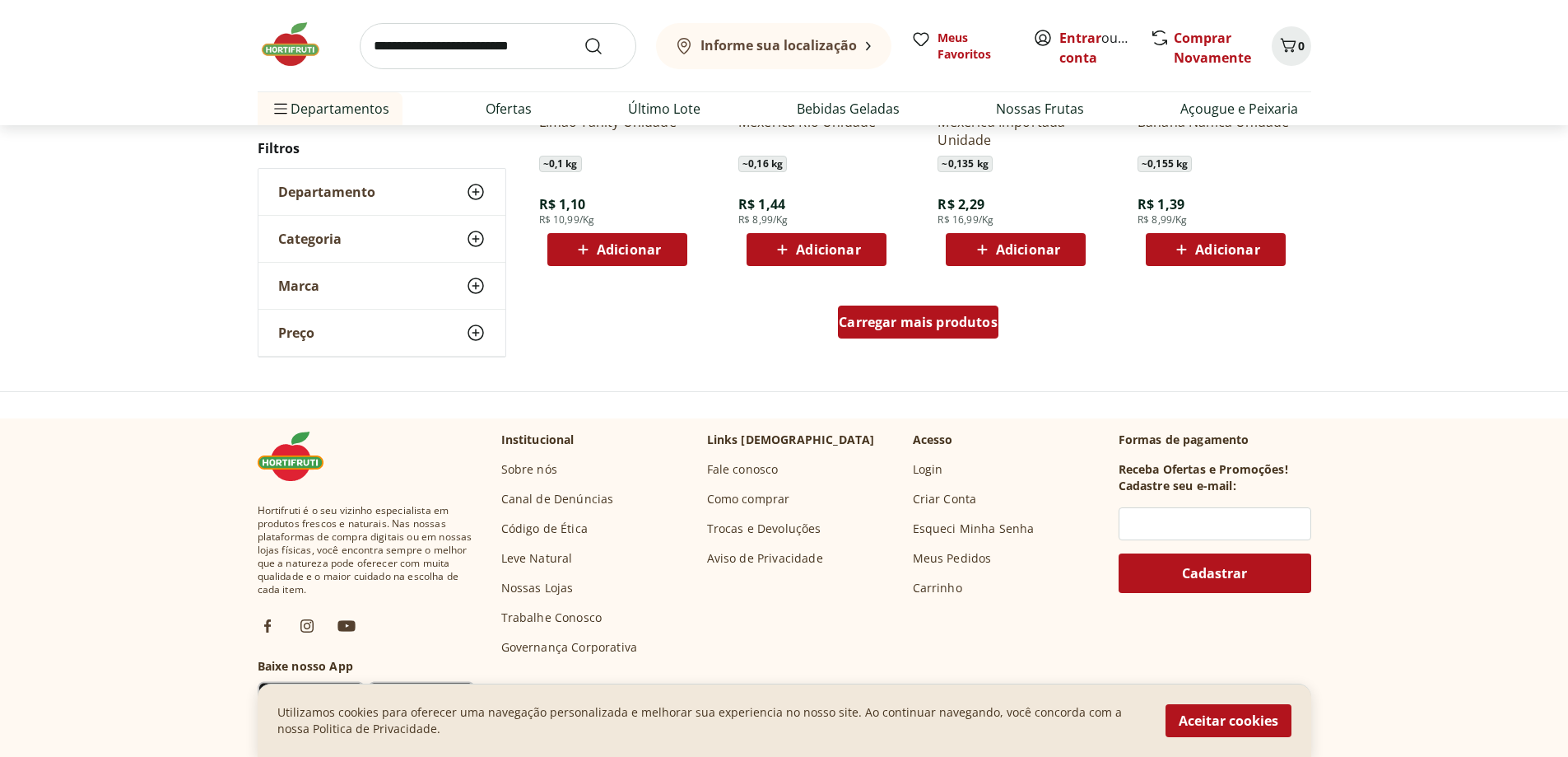
click at [973, 326] on span "Carregar mais produtos" at bounding box center [917, 322] width 158 height 13
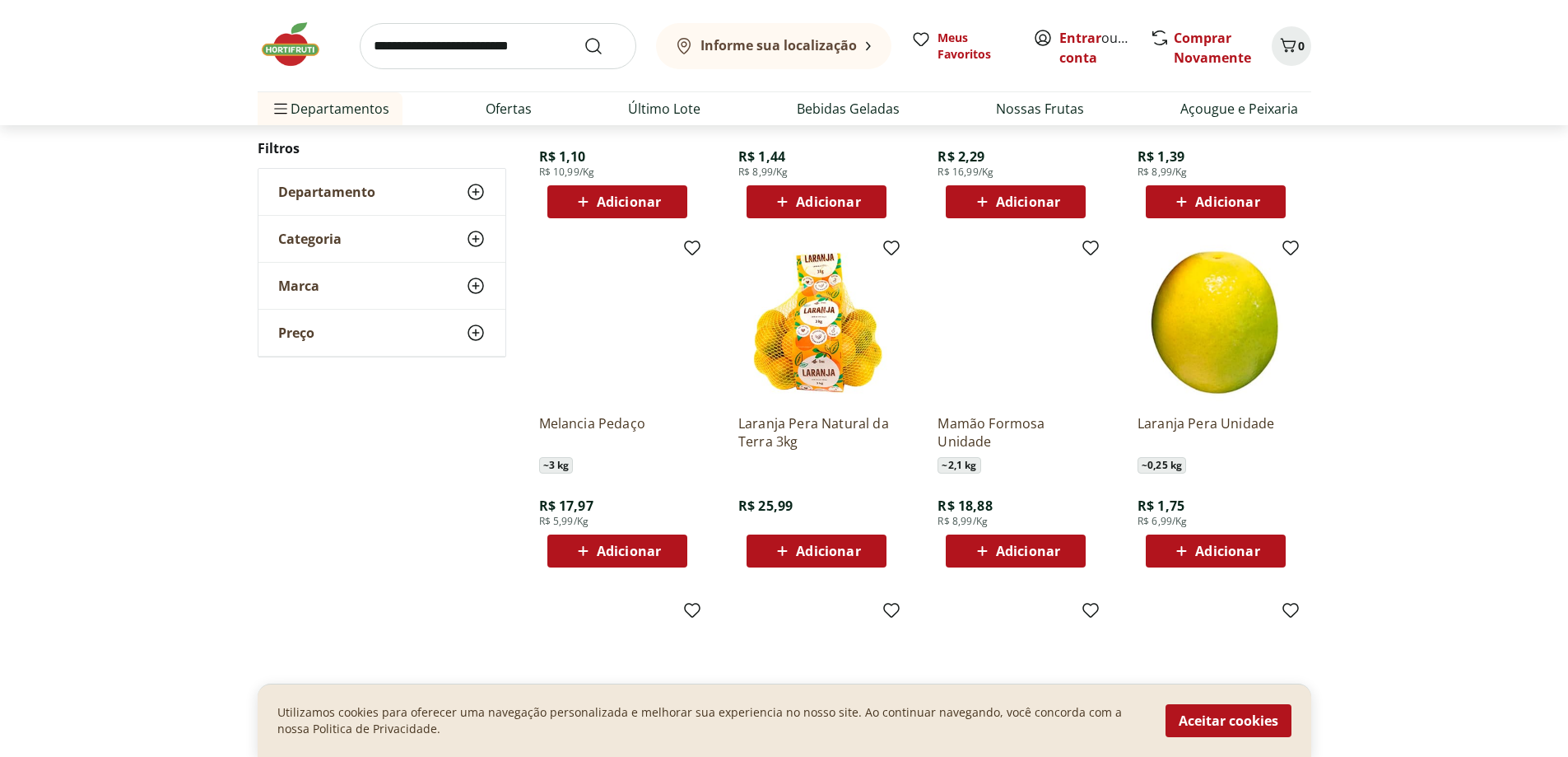
scroll to position [1235, 0]
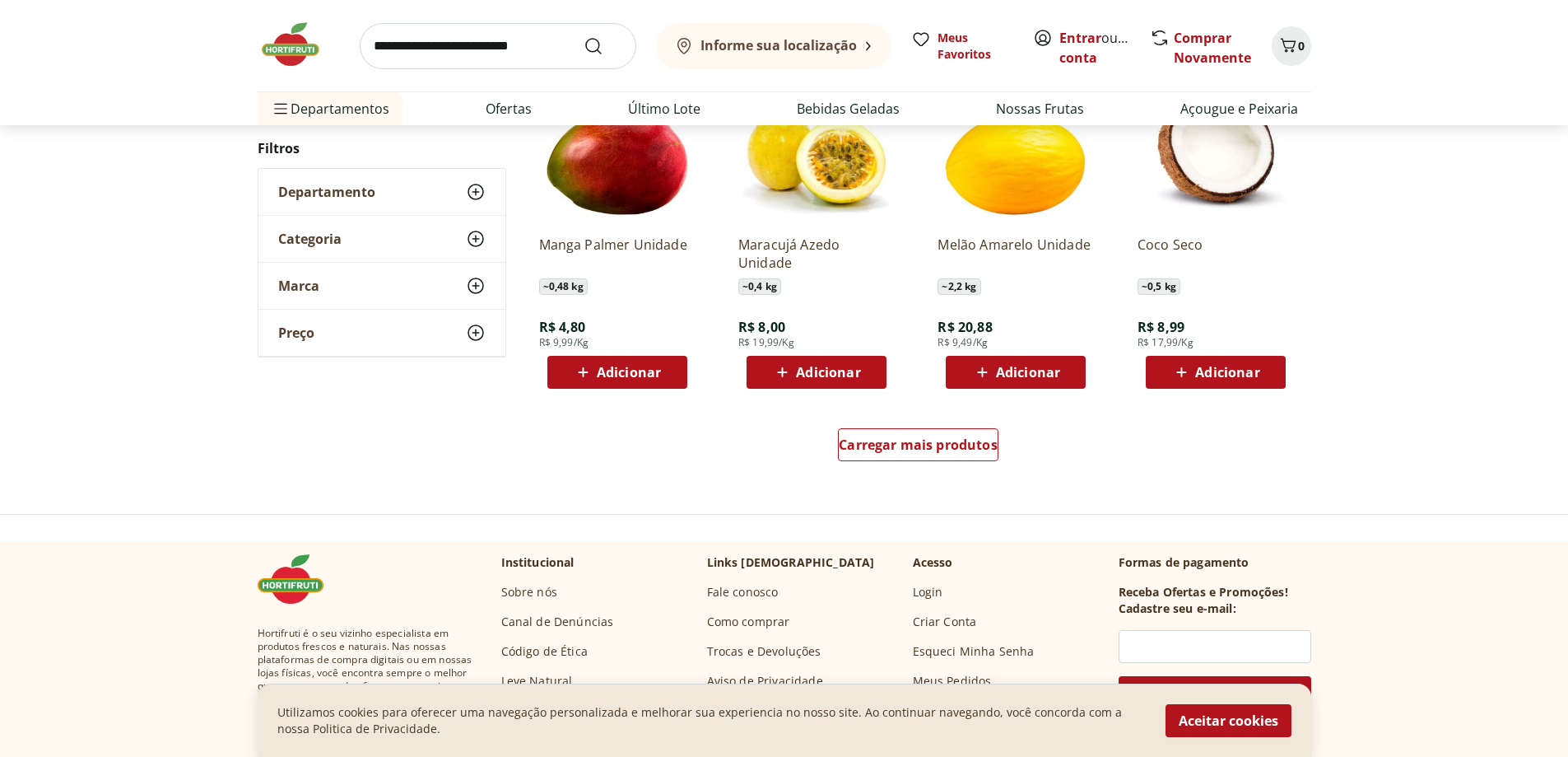
scroll to position [1070, 0]
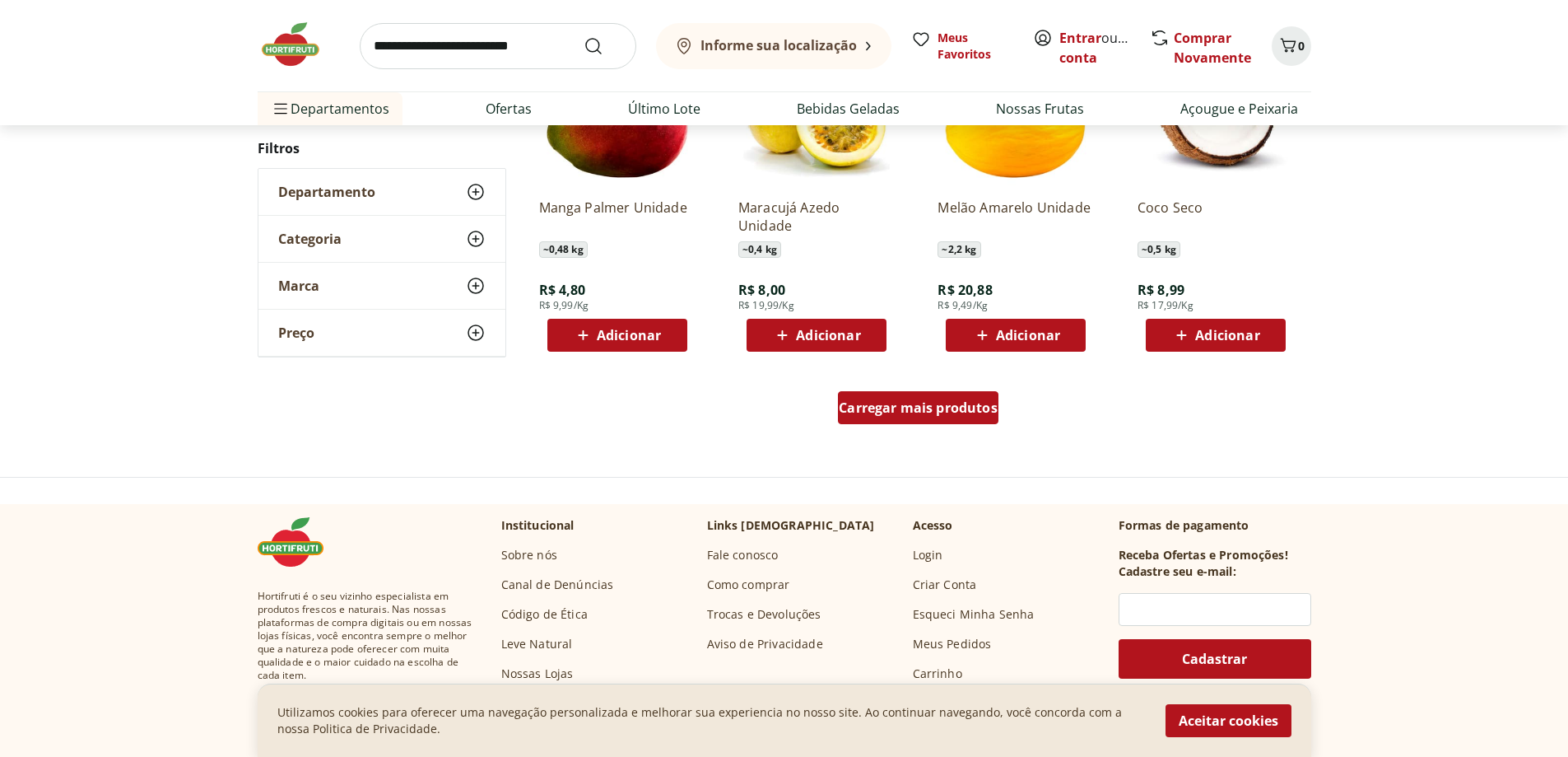
click at [918, 413] on span "Carregar mais produtos" at bounding box center [917, 407] width 158 height 13
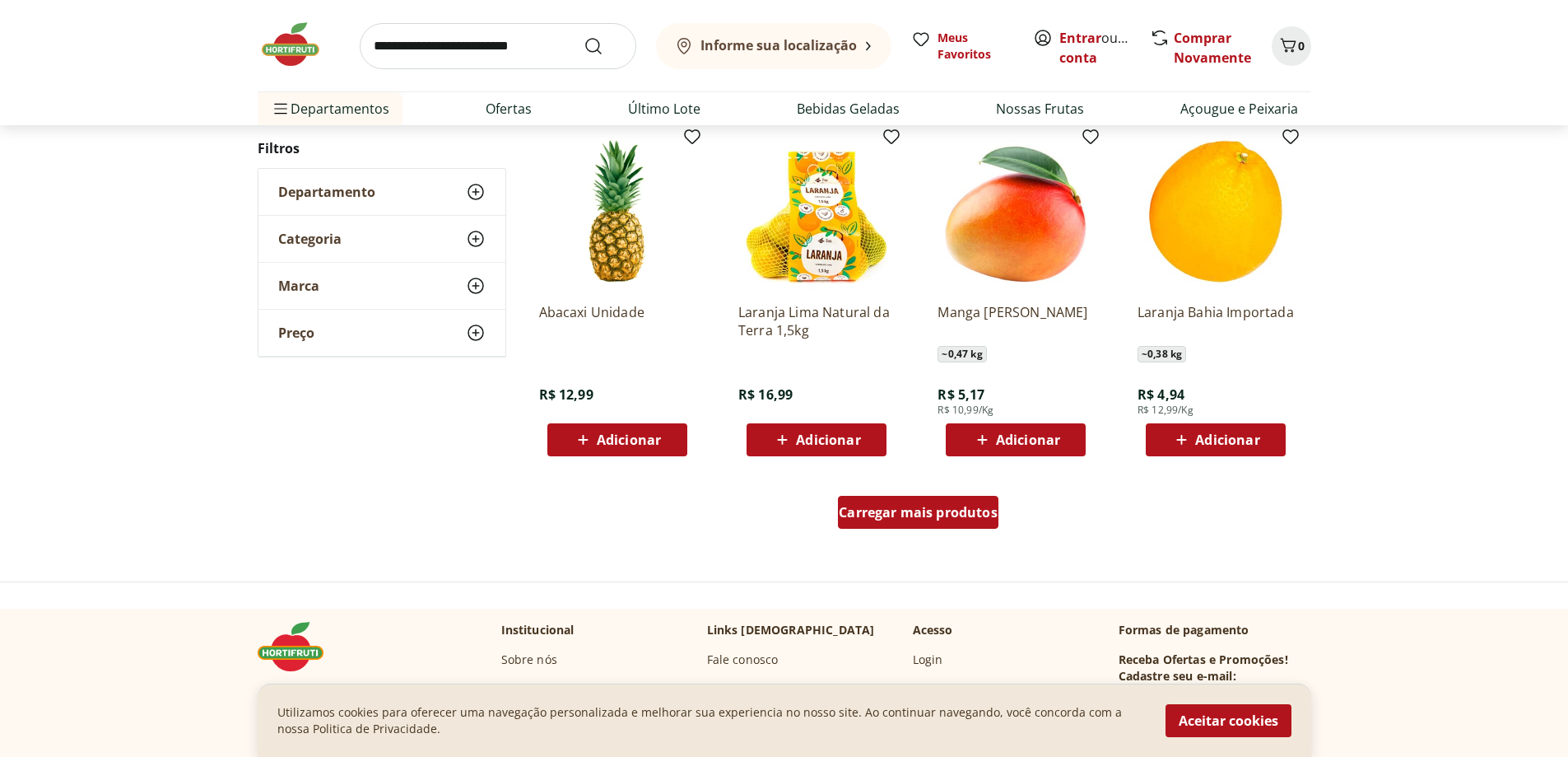
scroll to position [985, 0]
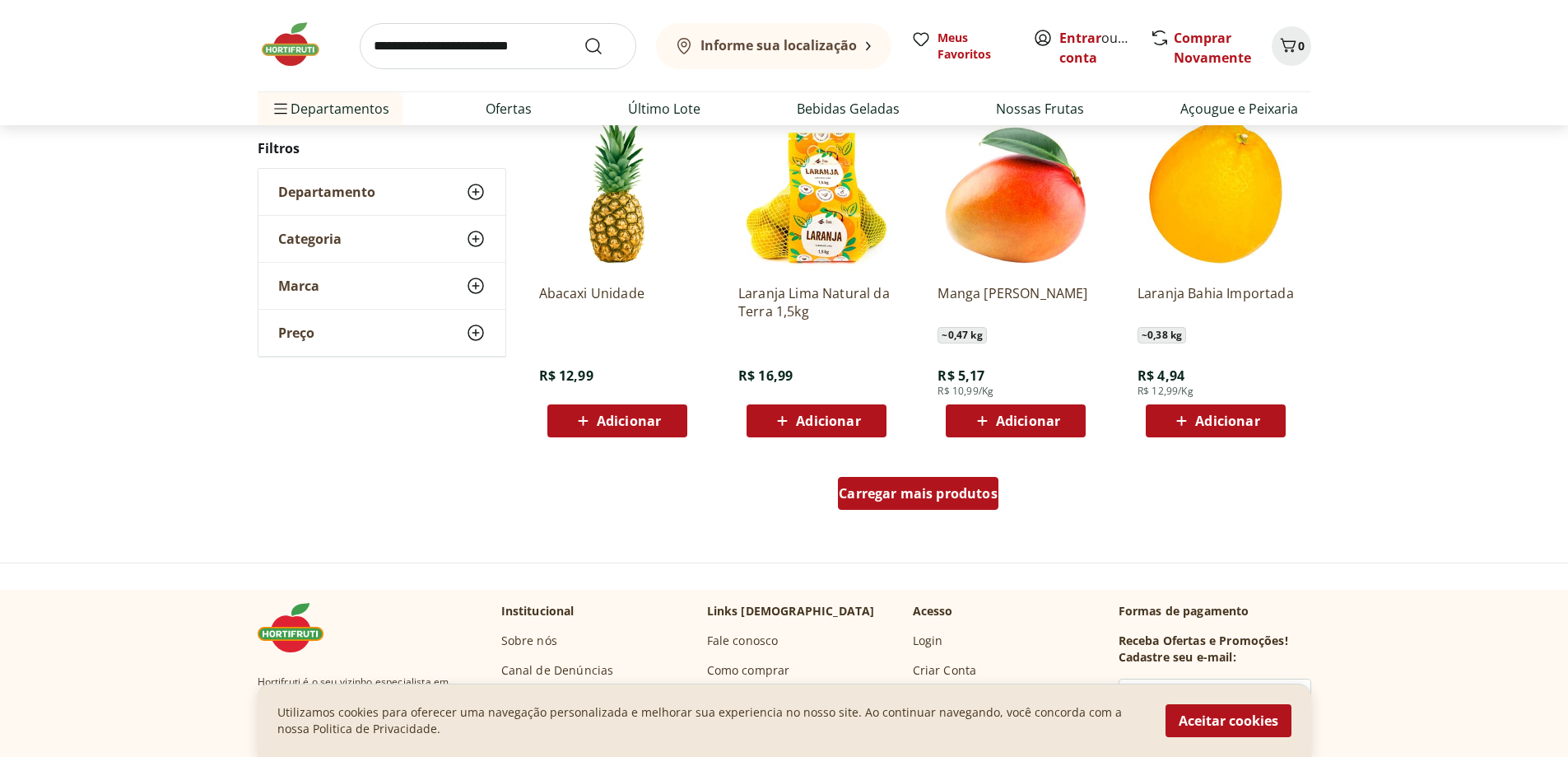
click at [943, 498] on span "Carregar mais produtos" at bounding box center [917, 494] width 158 height 13
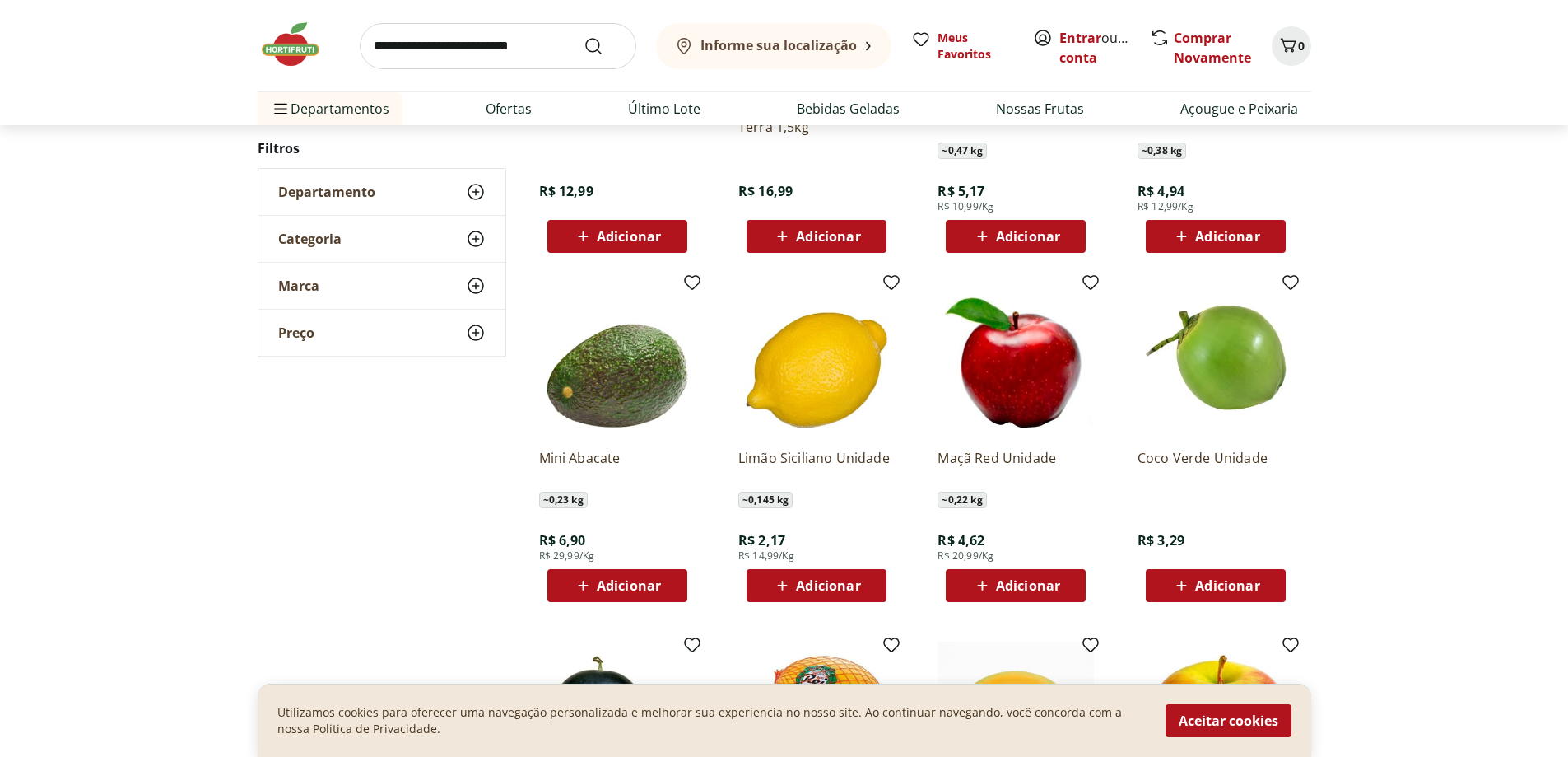
scroll to position [1232, 0]
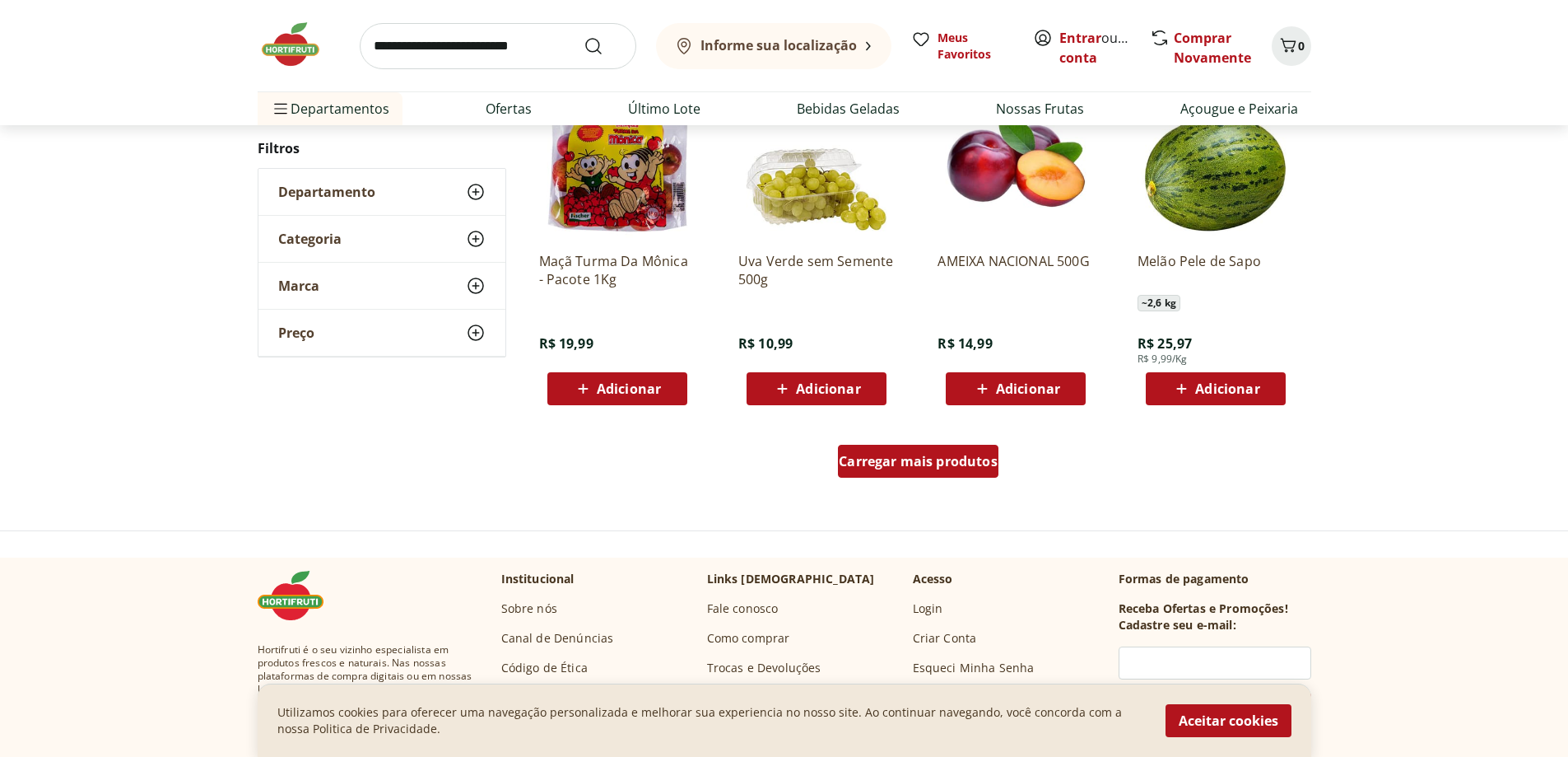
scroll to position [1063, 0]
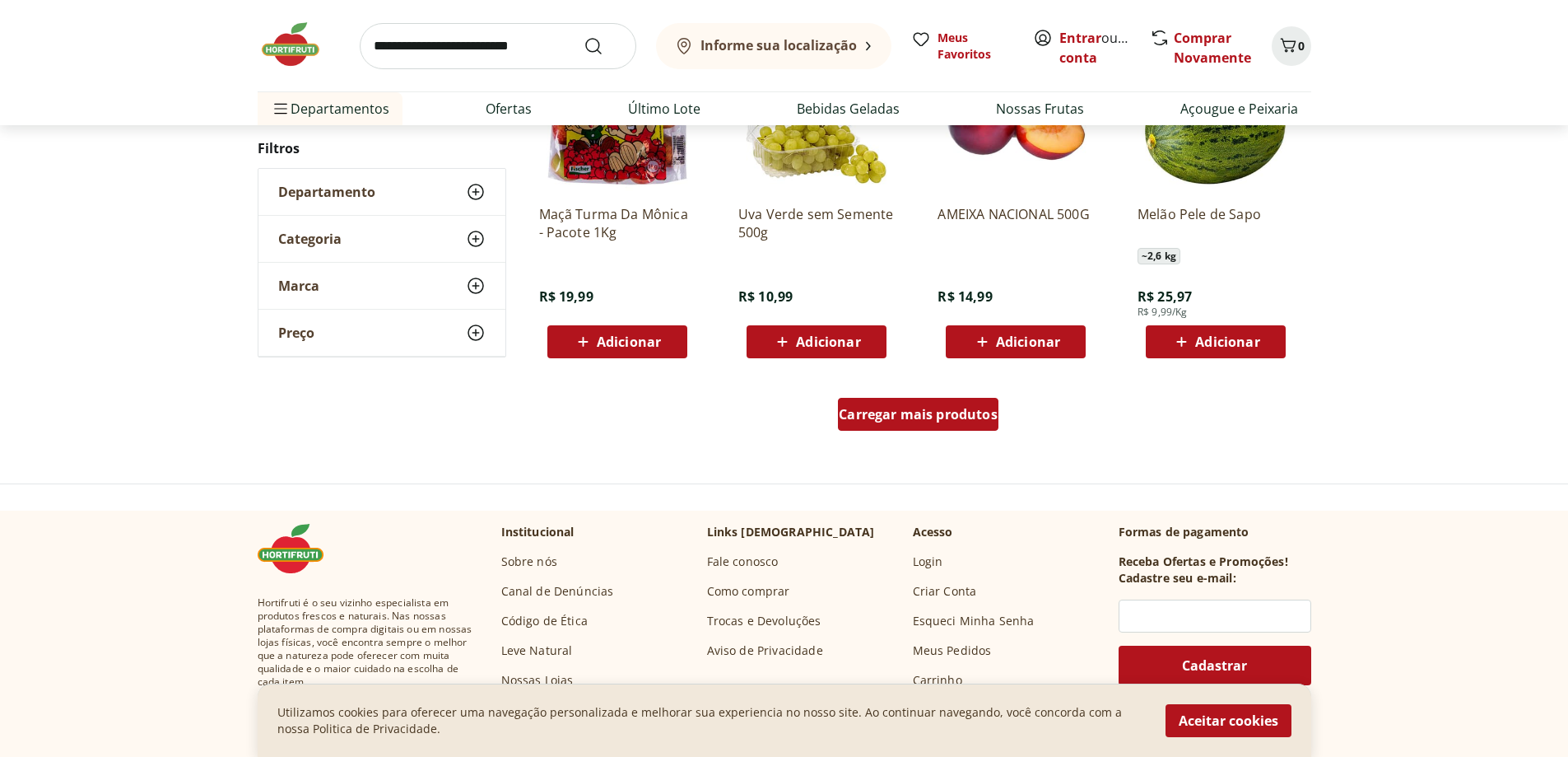
click at [973, 417] on span "Carregar mais produtos" at bounding box center [917, 414] width 158 height 13
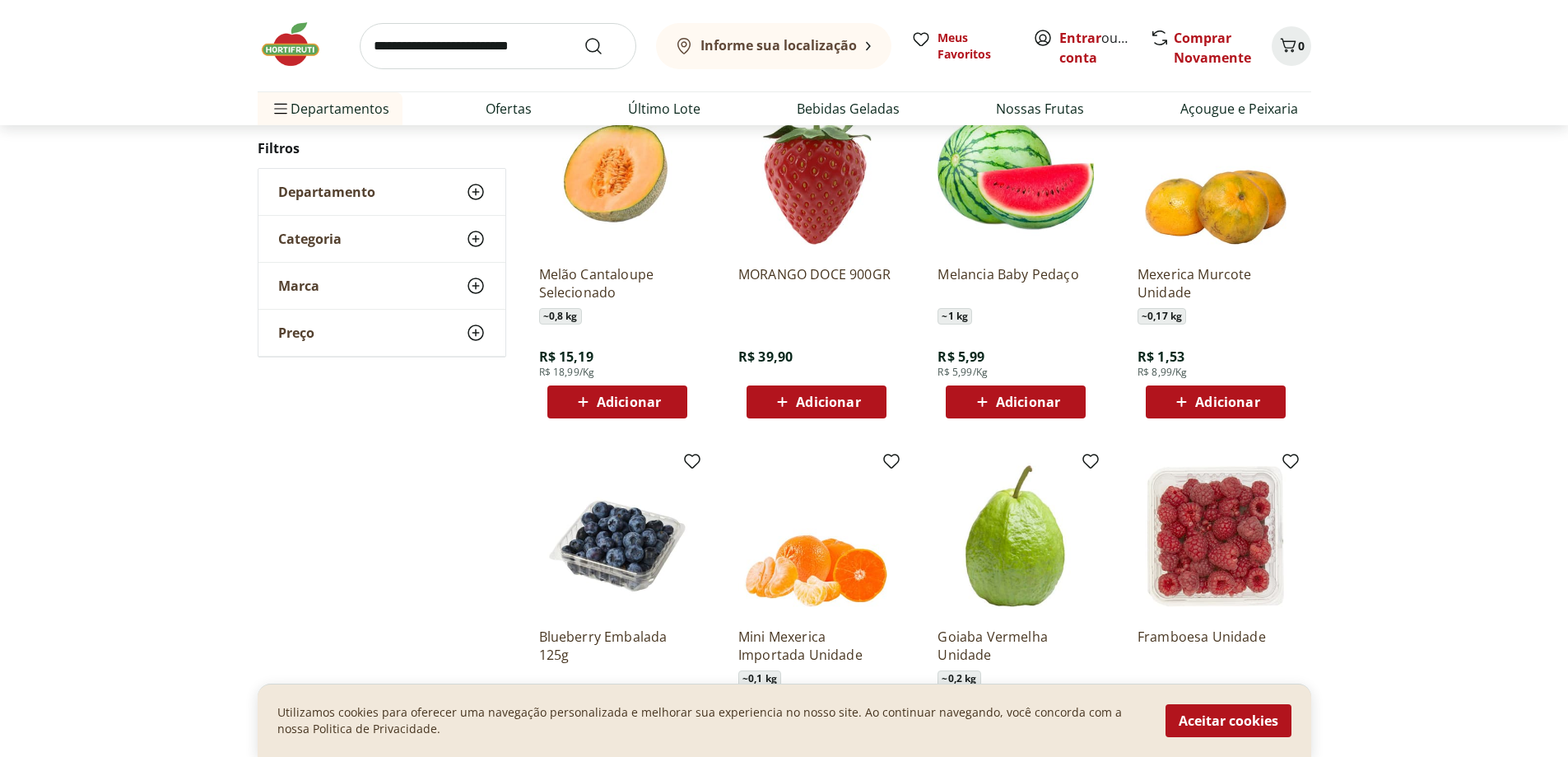
scroll to position [1393, 0]
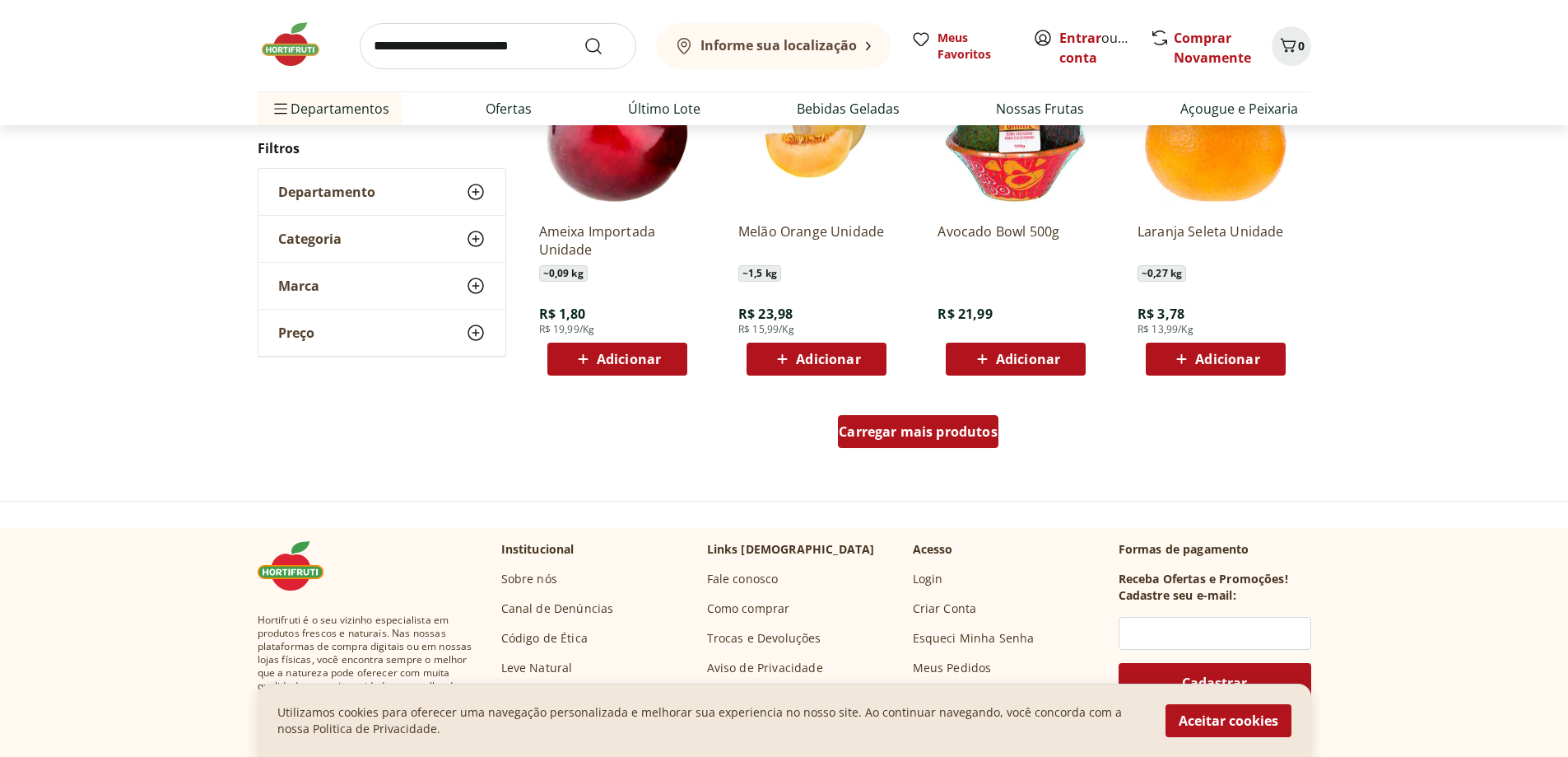
scroll to position [1061, 0]
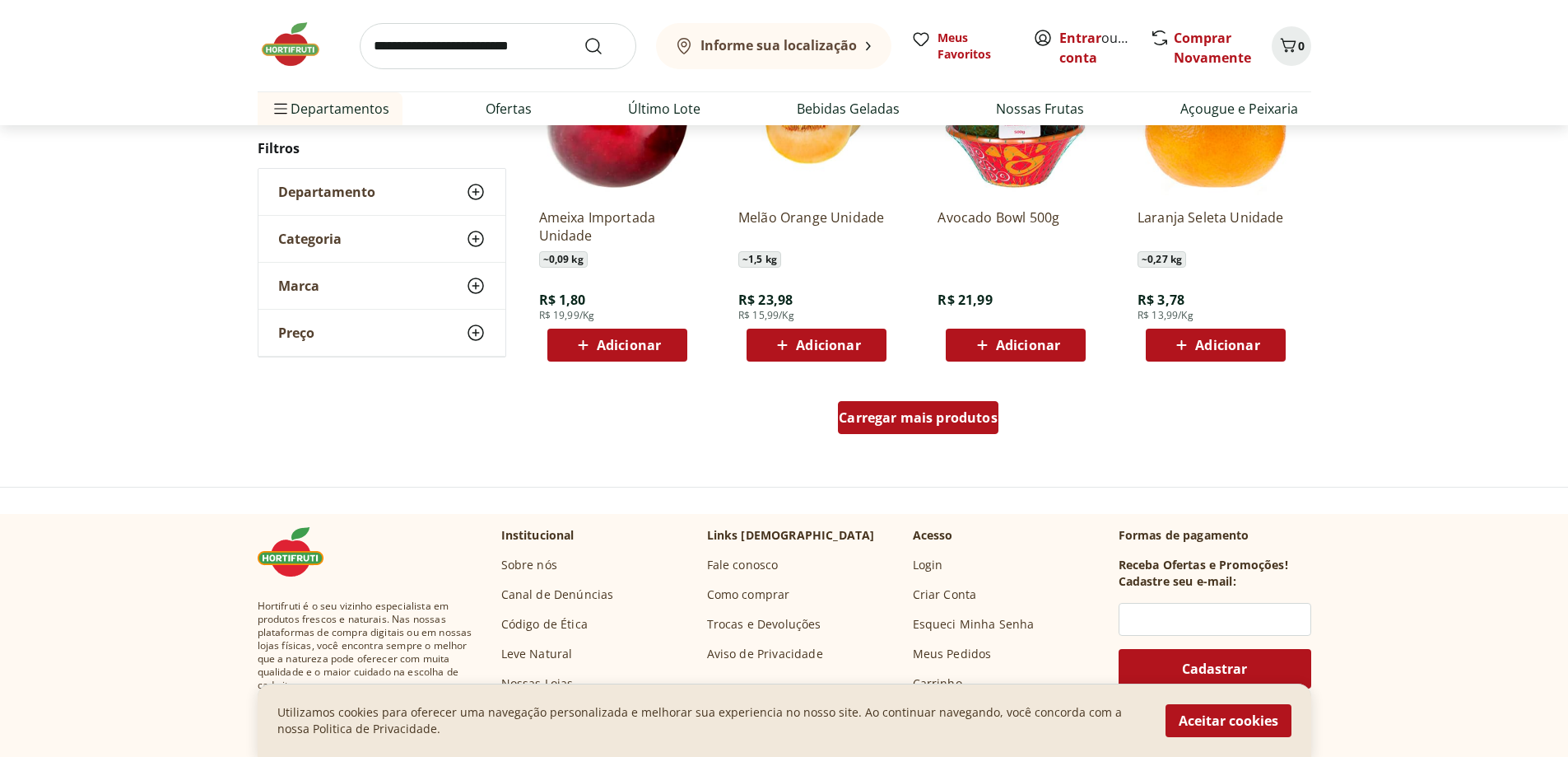
click at [973, 416] on span "Carregar mais produtos" at bounding box center [917, 418] width 158 height 13
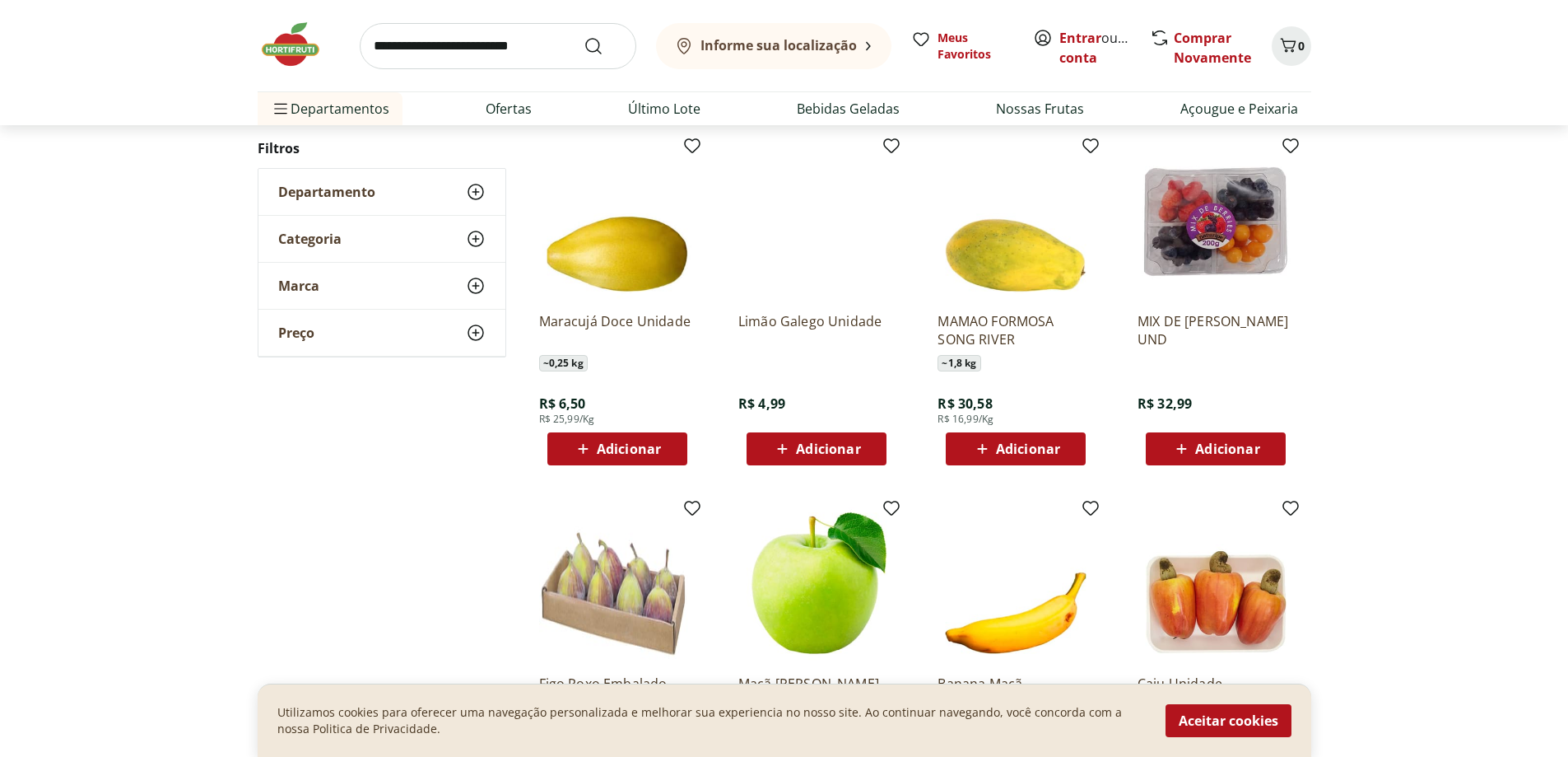
scroll to position [1307, 0]
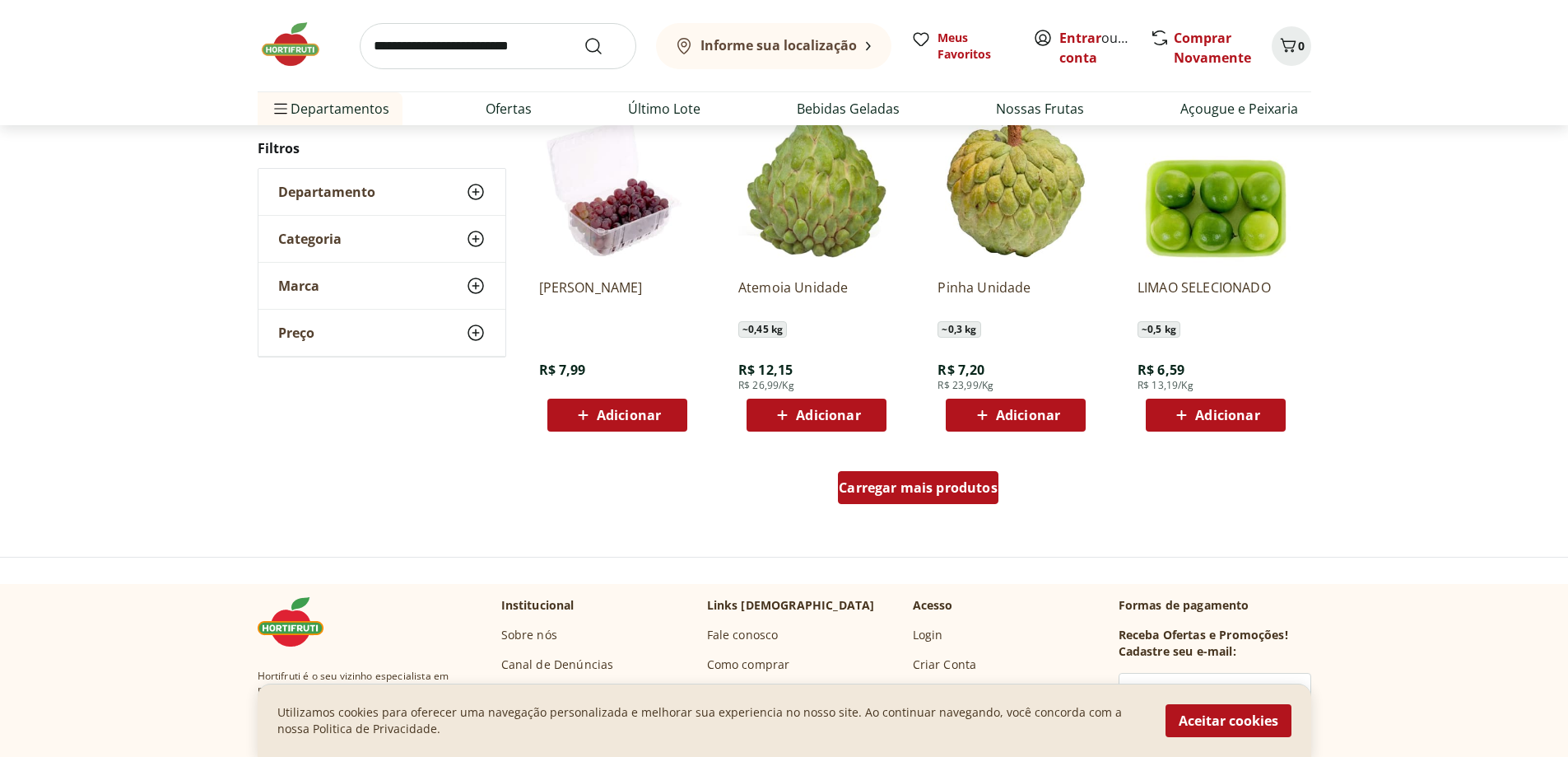
scroll to position [1057, 0]
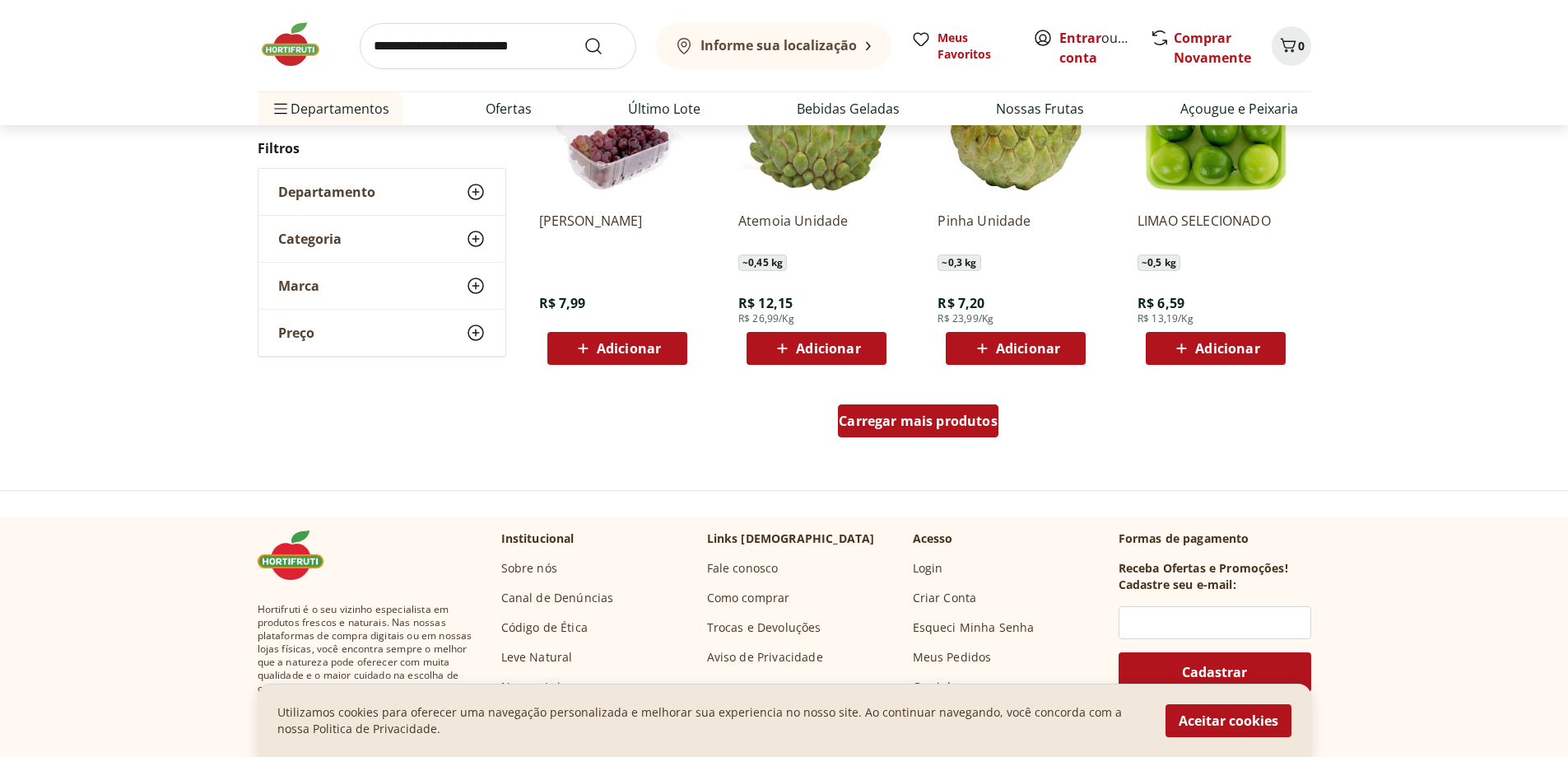
click at [965, 423] on span "Carregar mais produtos" at bounding box center [917, 421] width 158 height 13
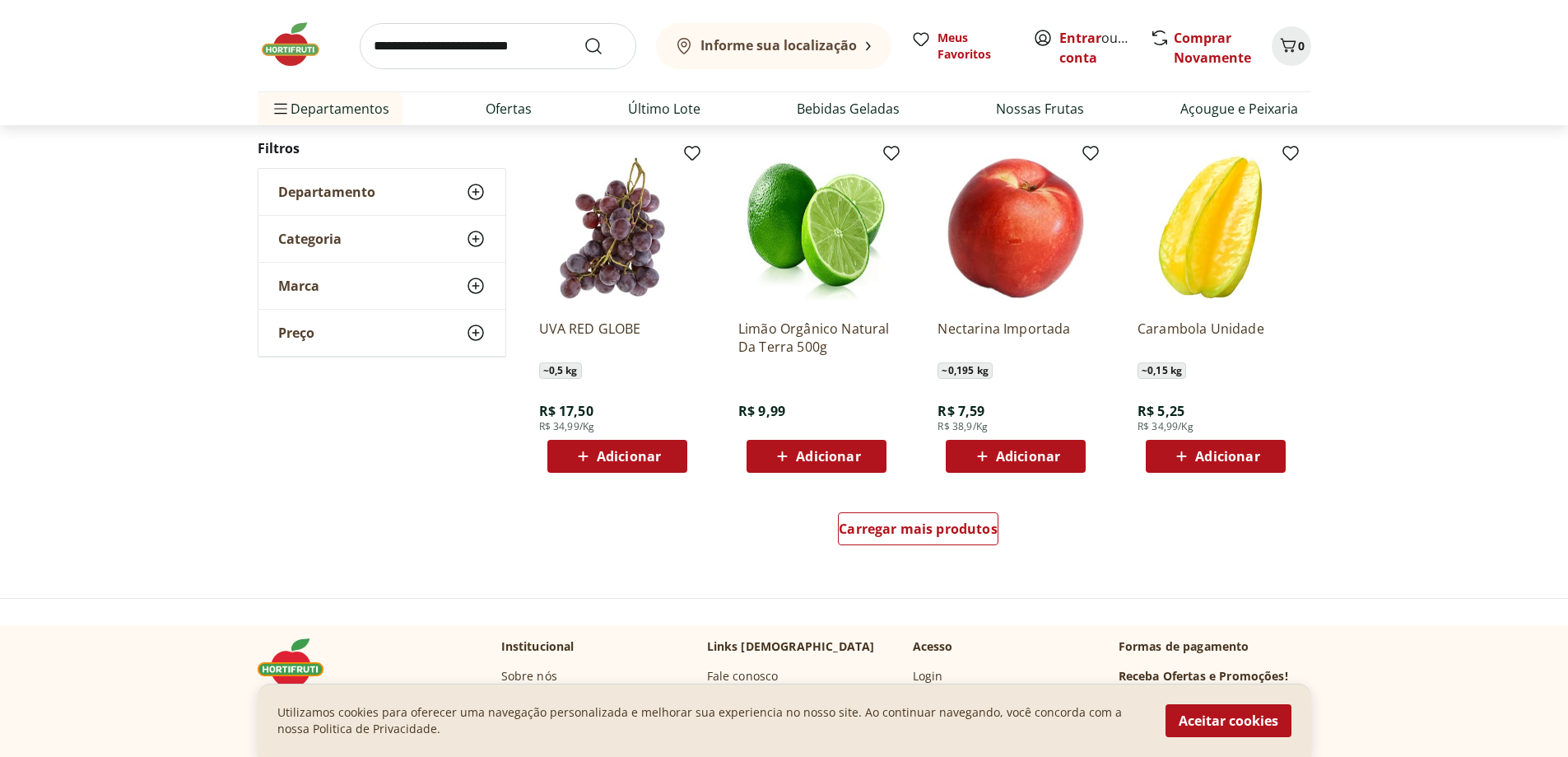
scroll to position [890, 0]
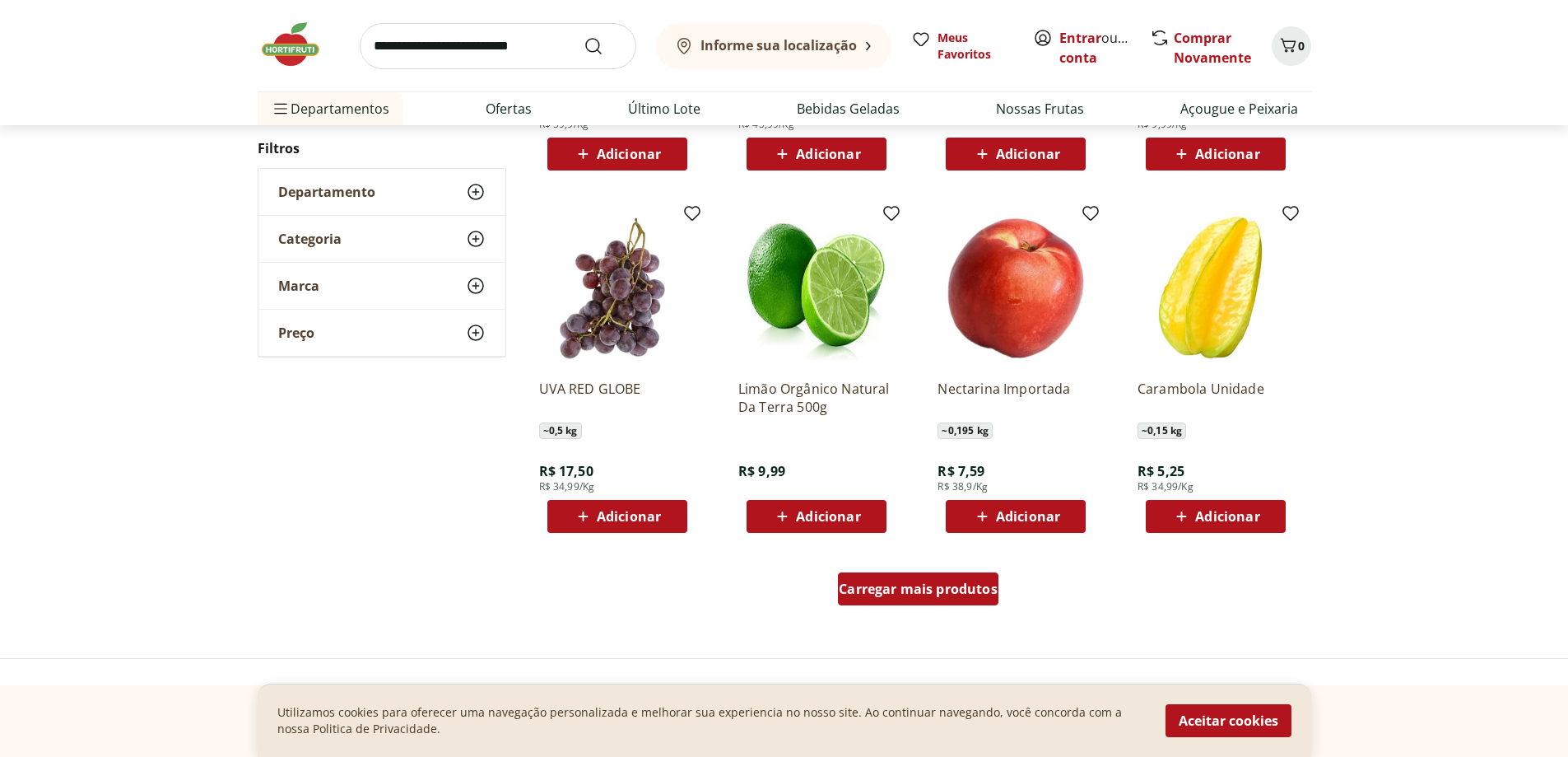
click at [931, 582] on span "Carregar mais produtos" at bounding box center [917, 589] width 158 height 13
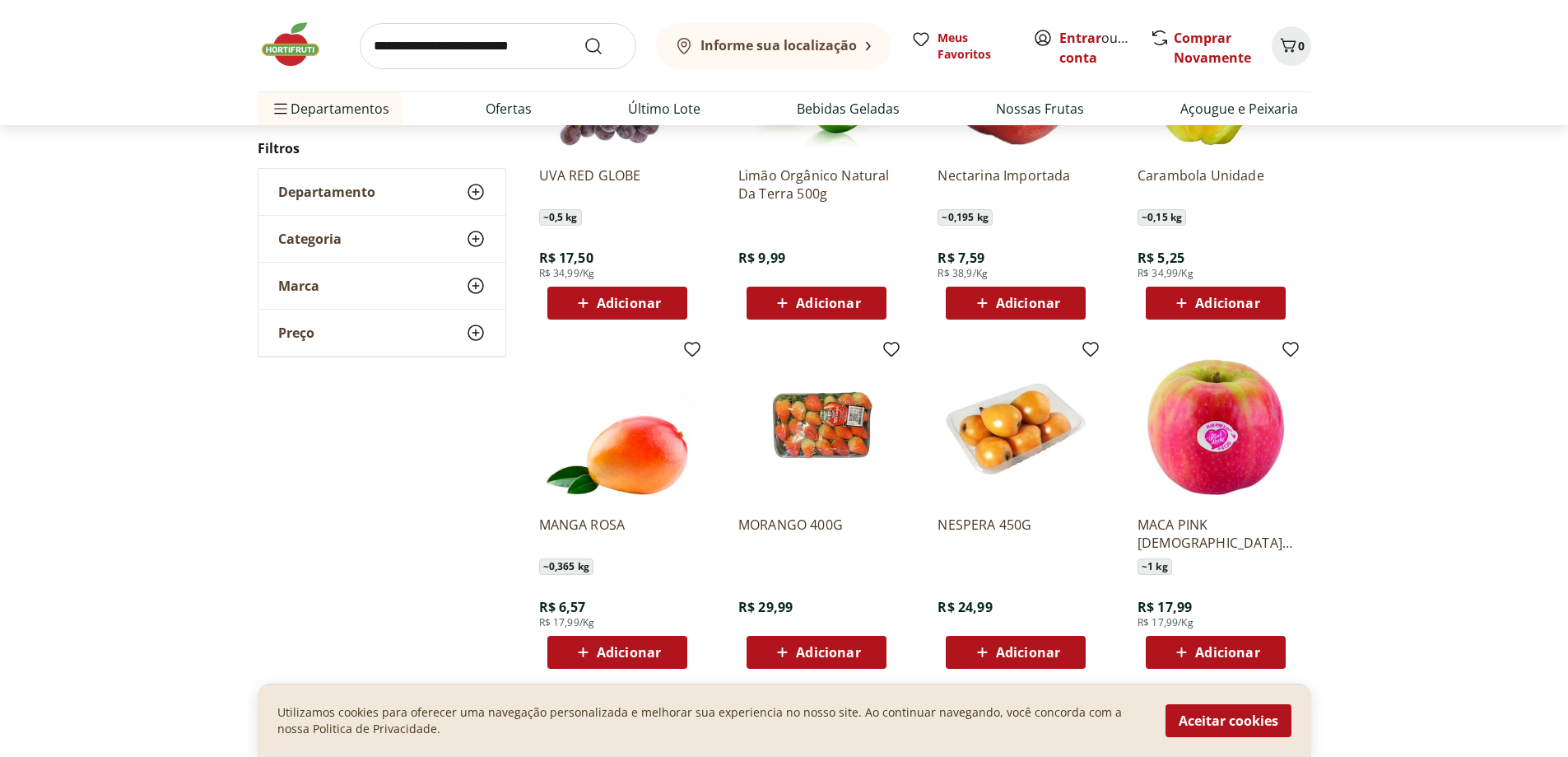
scroll to position [1136, 0]
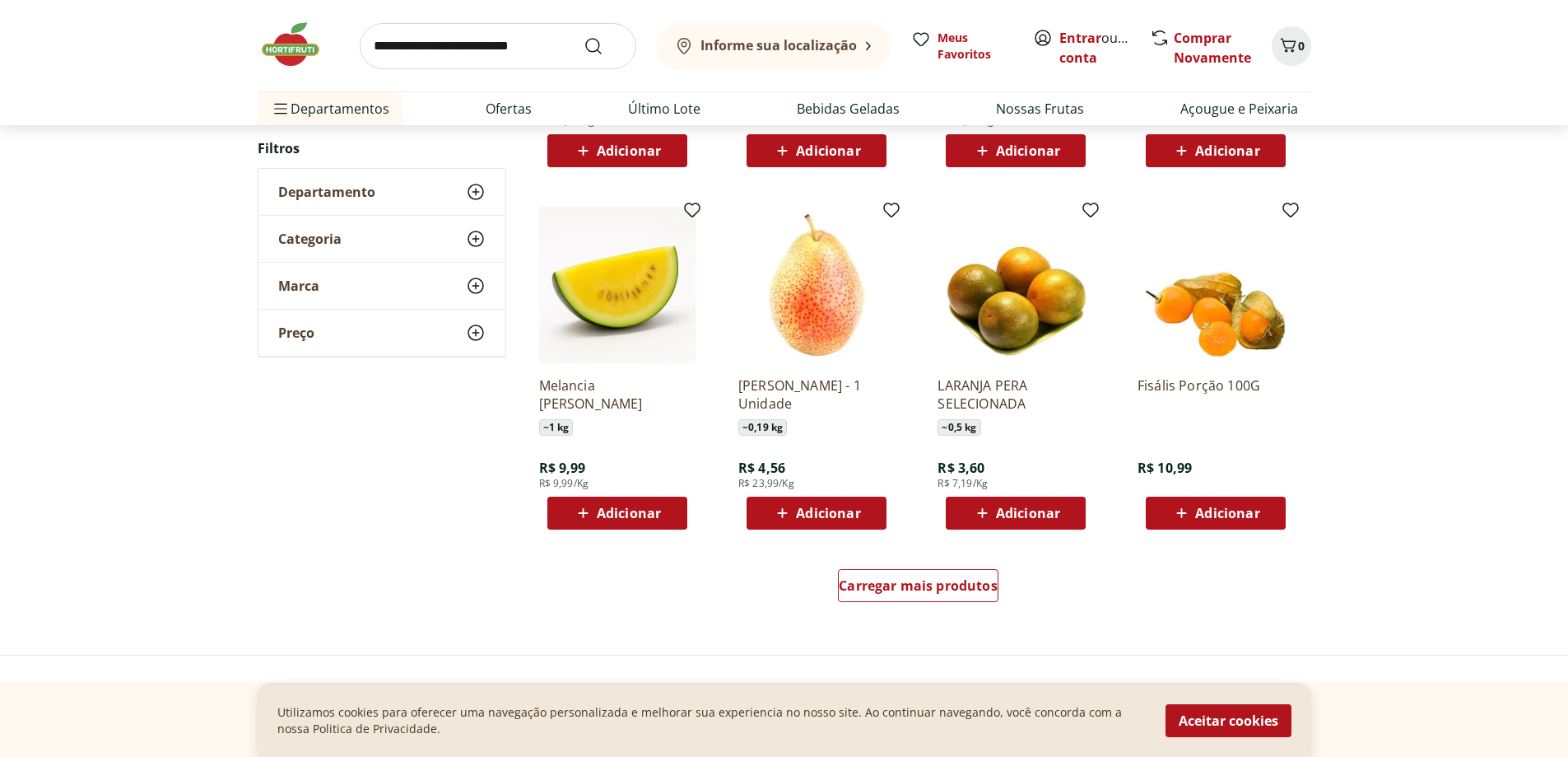
scroll to position [968, 0]
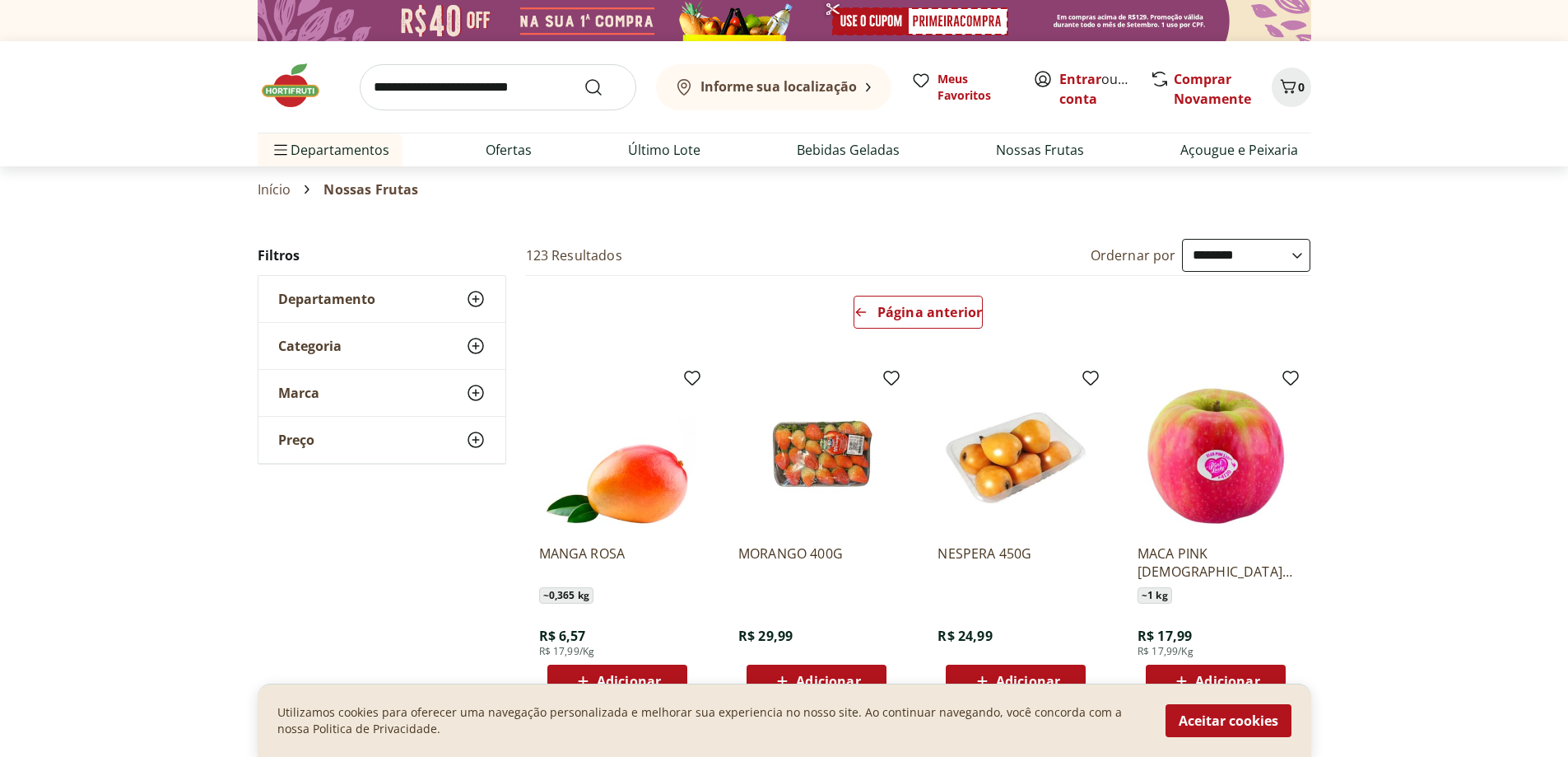
select select "**********"
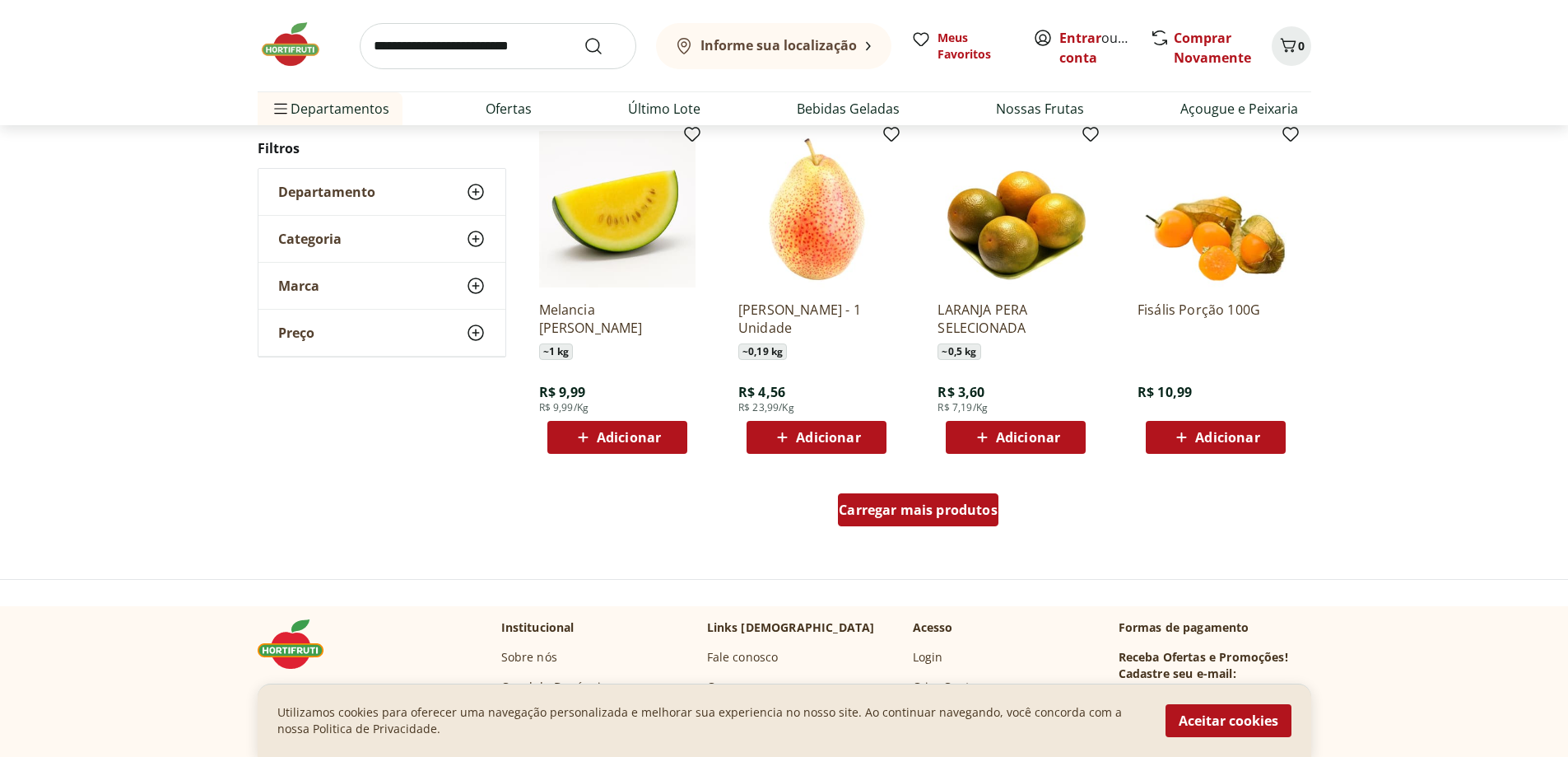
scroll to position [968, 0]
click at [941, 511] on span "Carregar mais produtos" at bounding box center [917, 510] width 158 height 13
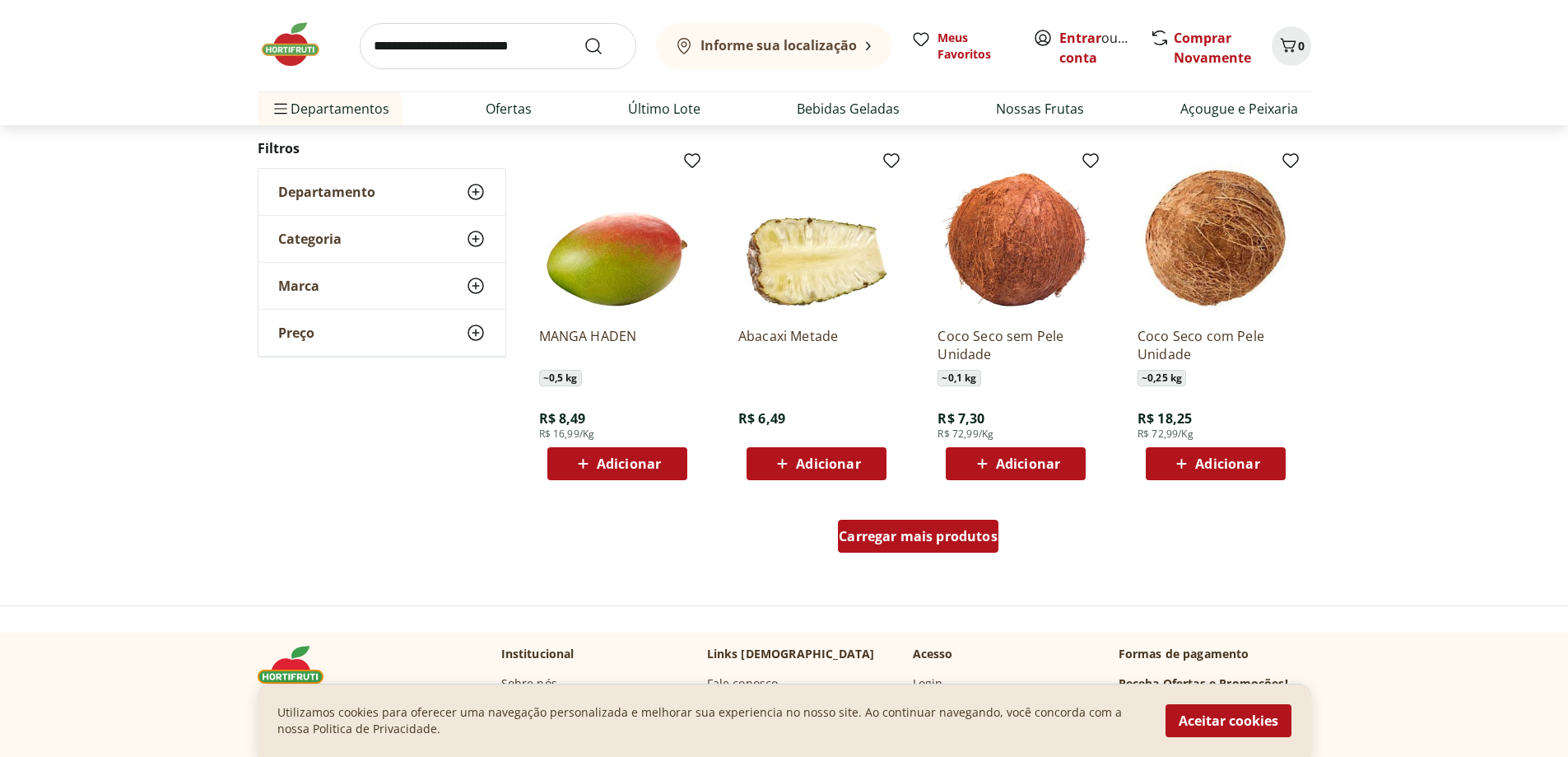
scroll to position [965, 0]
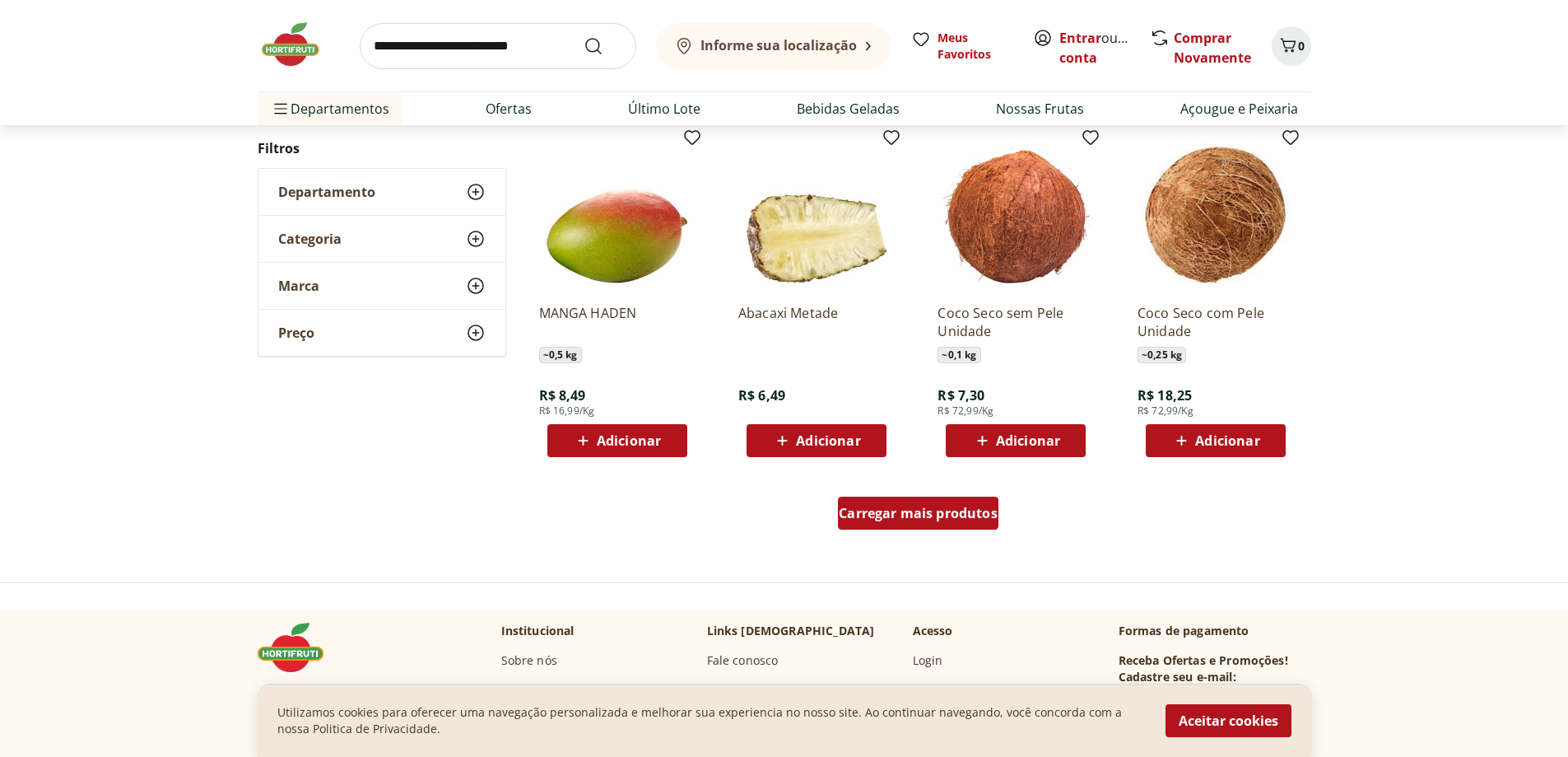
click at [940, 511] on span "Carregar mais produtos" at bounding box center [917, 513] width 158 height 13
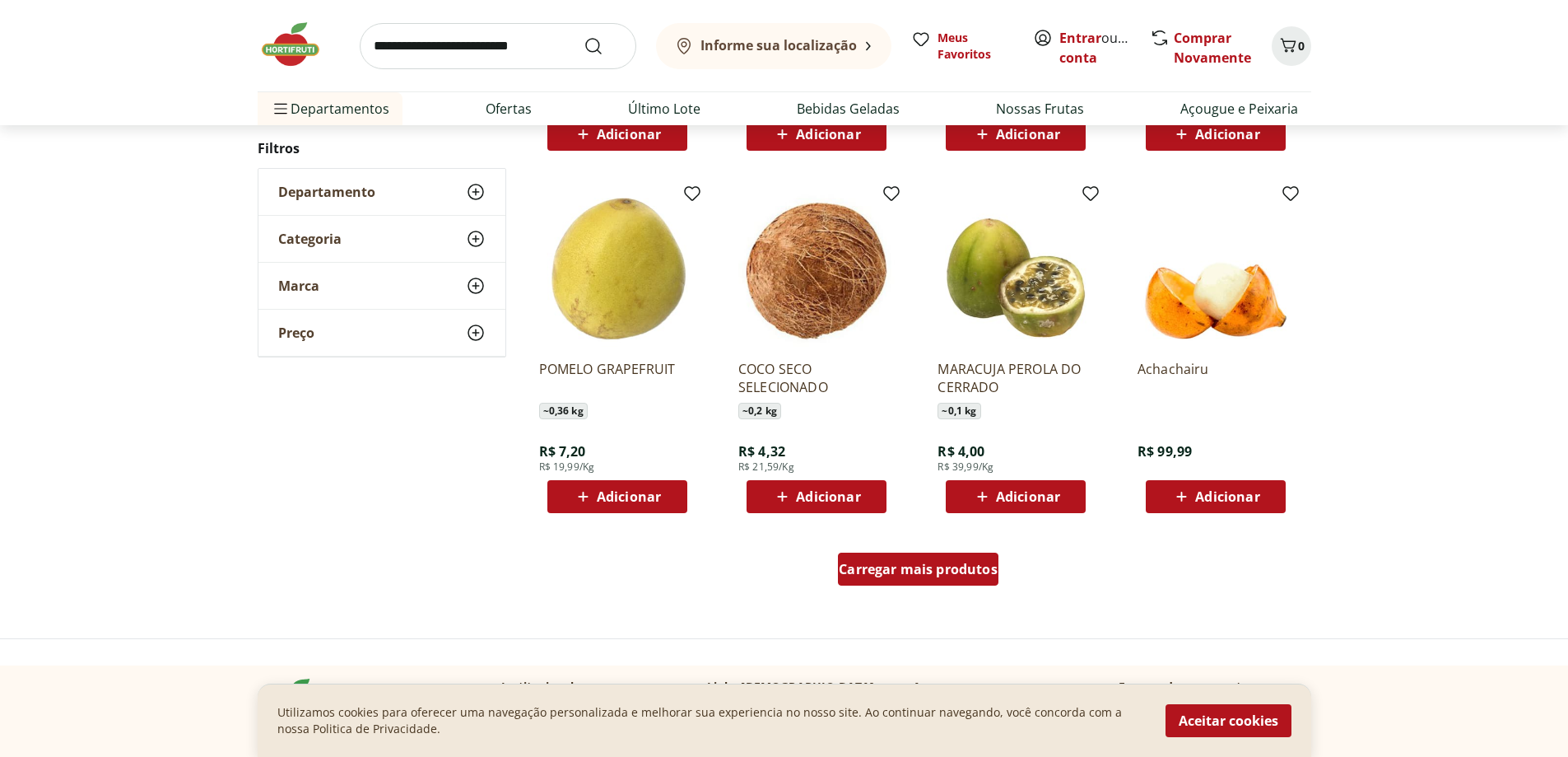
scroll to position [962, 0]
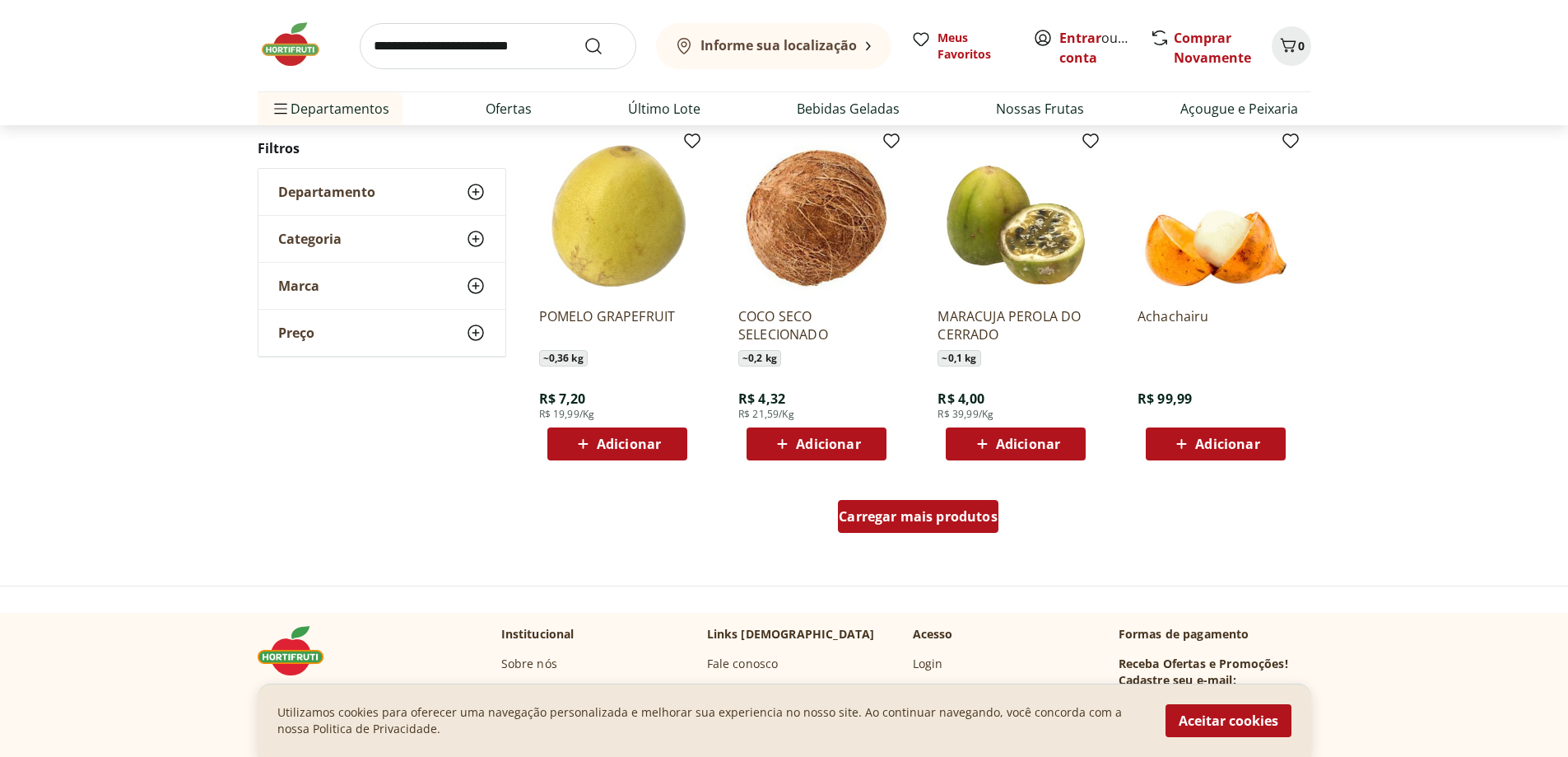
click at [940, 511] on span "Carregar mais produtos" at bounding box center [917, 517] width 158 height 13
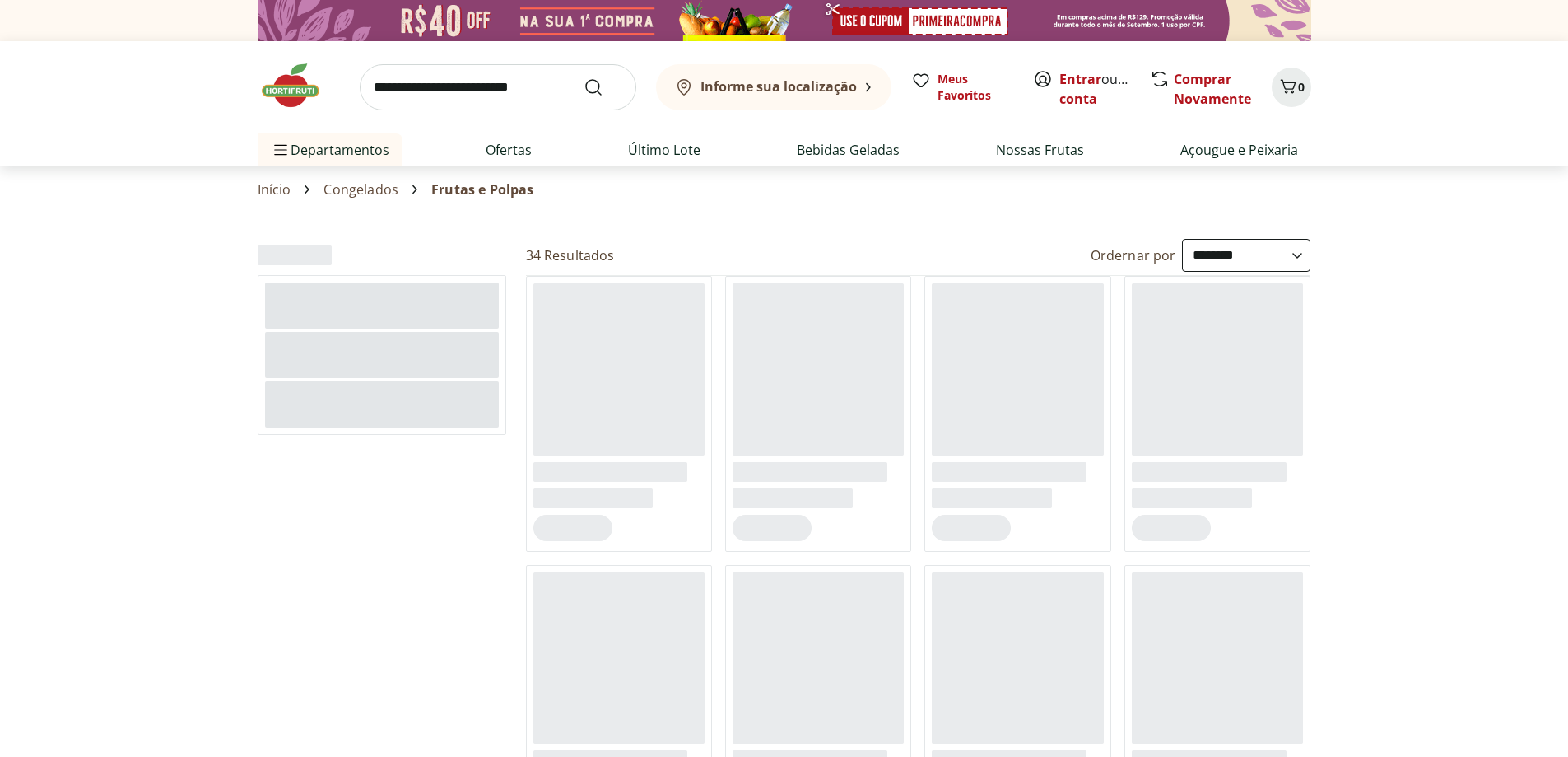
select select "**********"
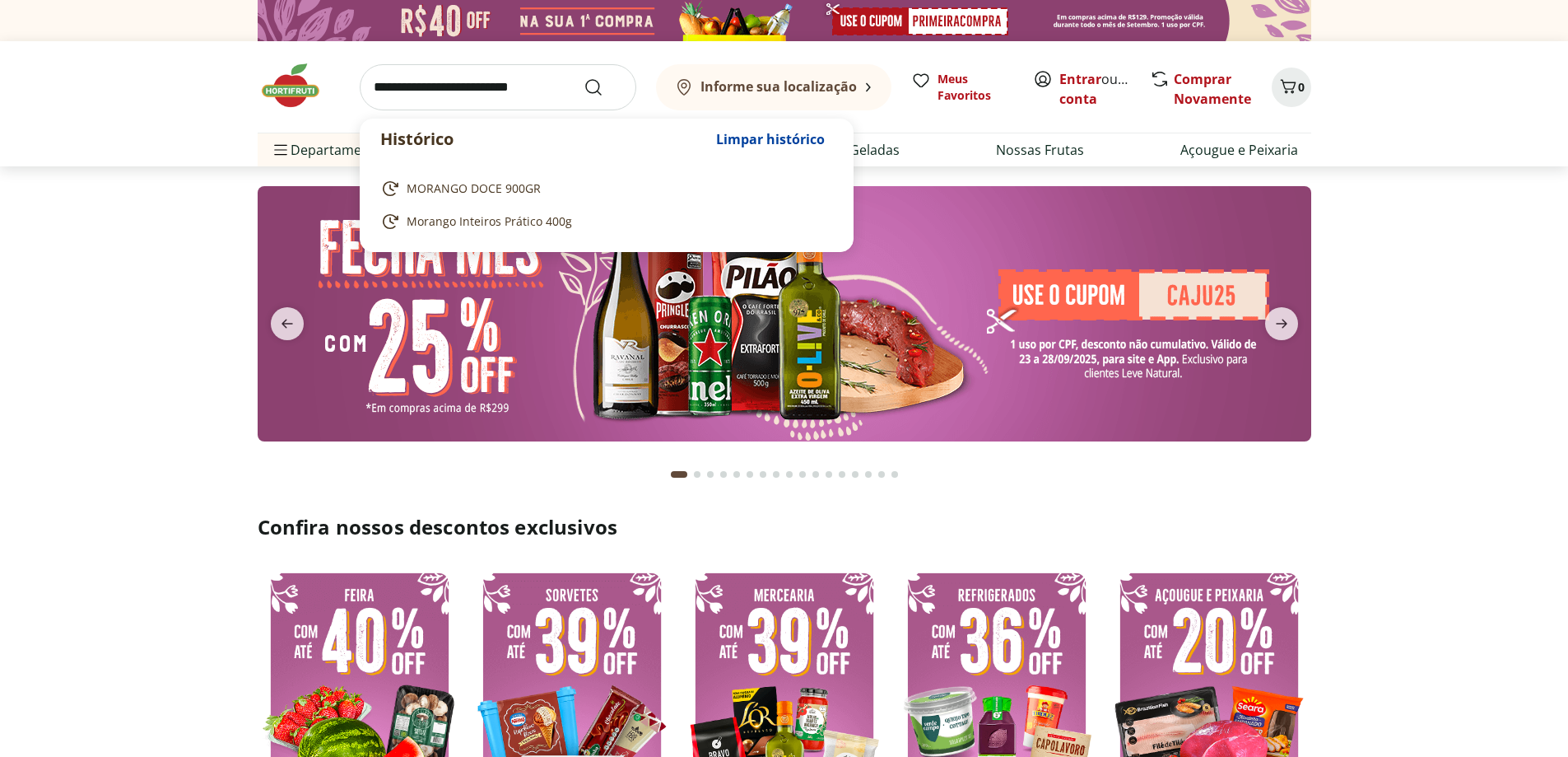
click at [374, 87] on input "search" at bounding box center [498, 87] width 277 height 46
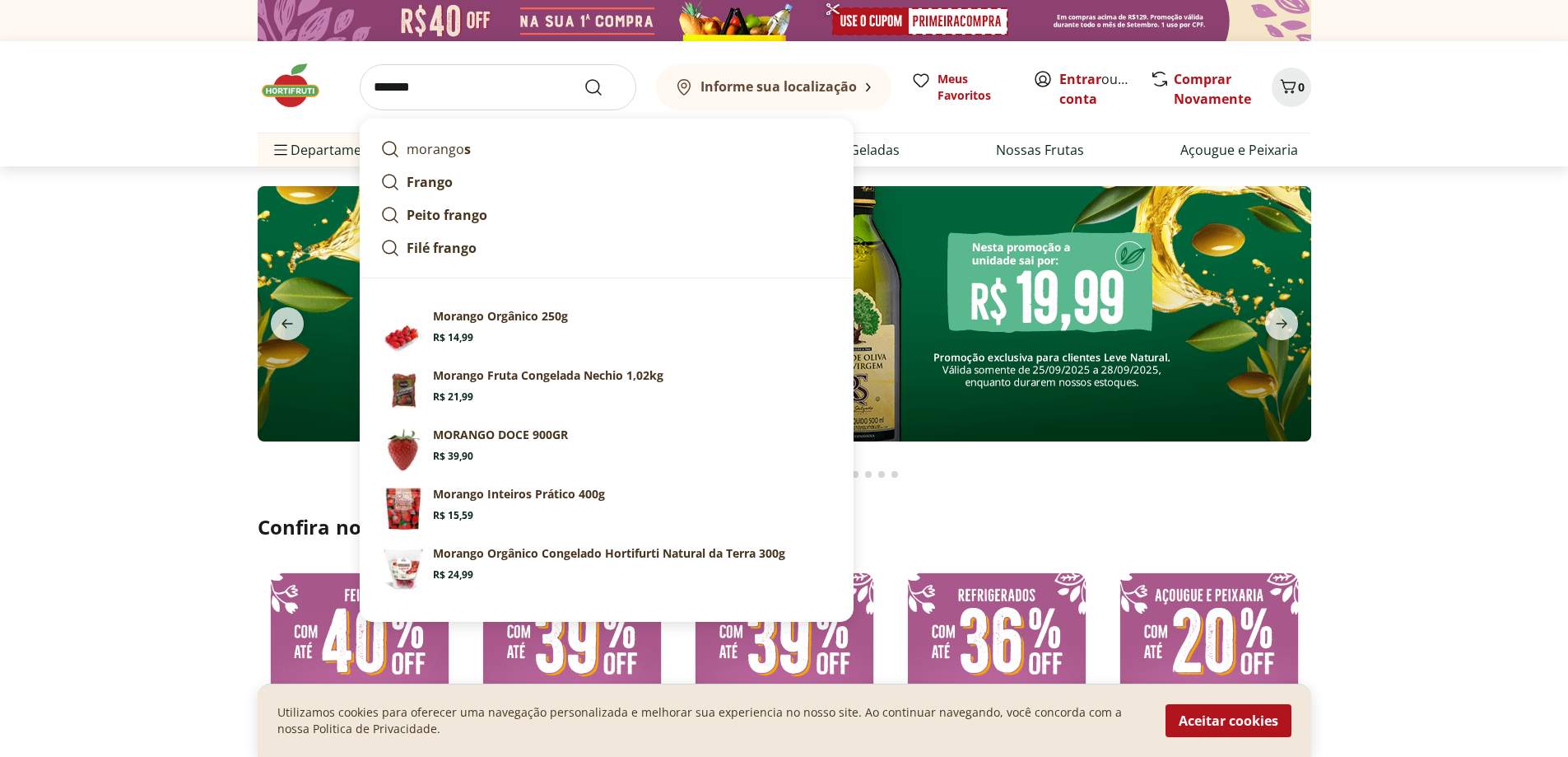
type input "*******"
click at [584, 78] on button "Submit Search" at bounding box center [603, 87] width 39 height 20
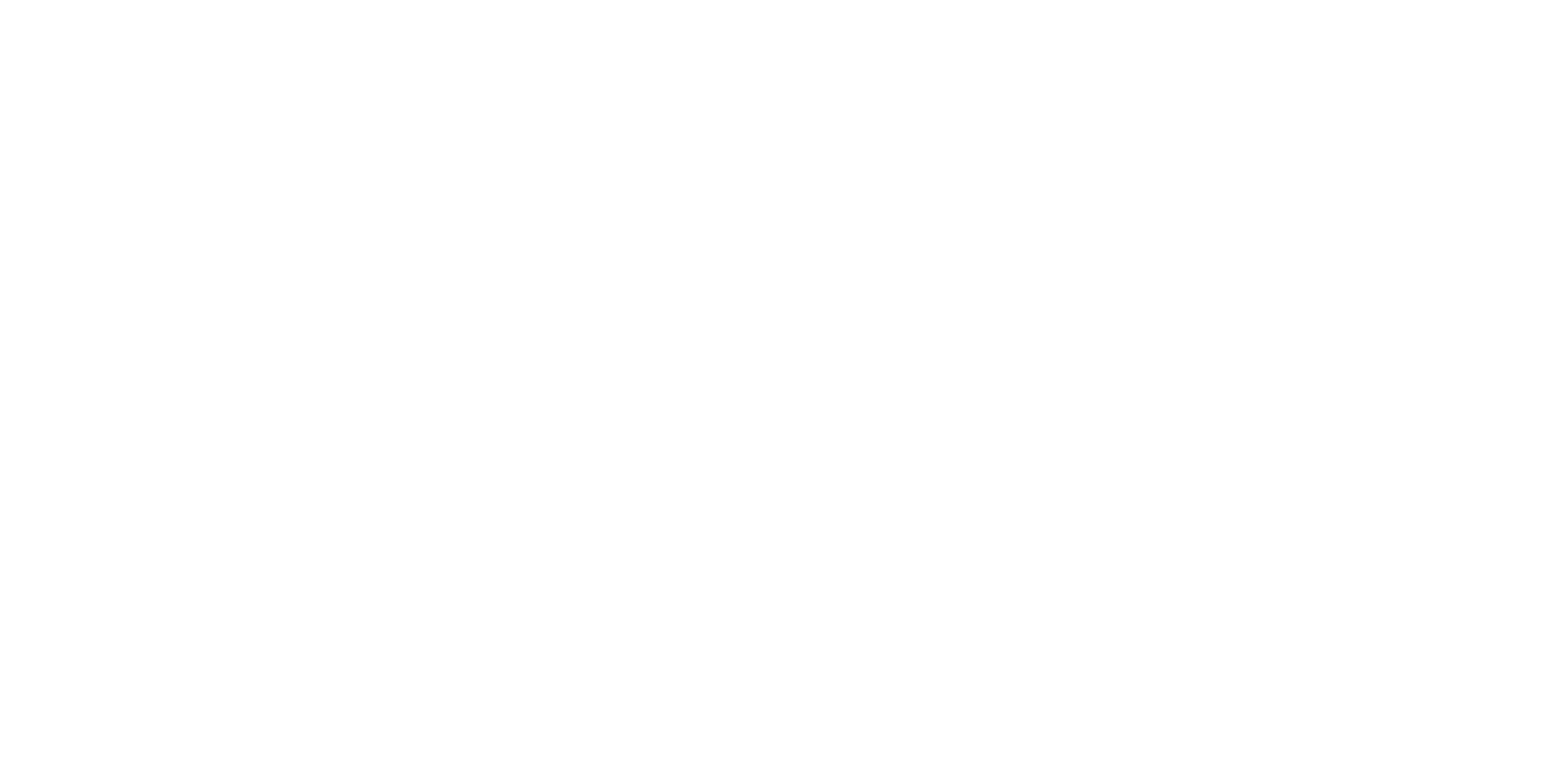
select select "**********"
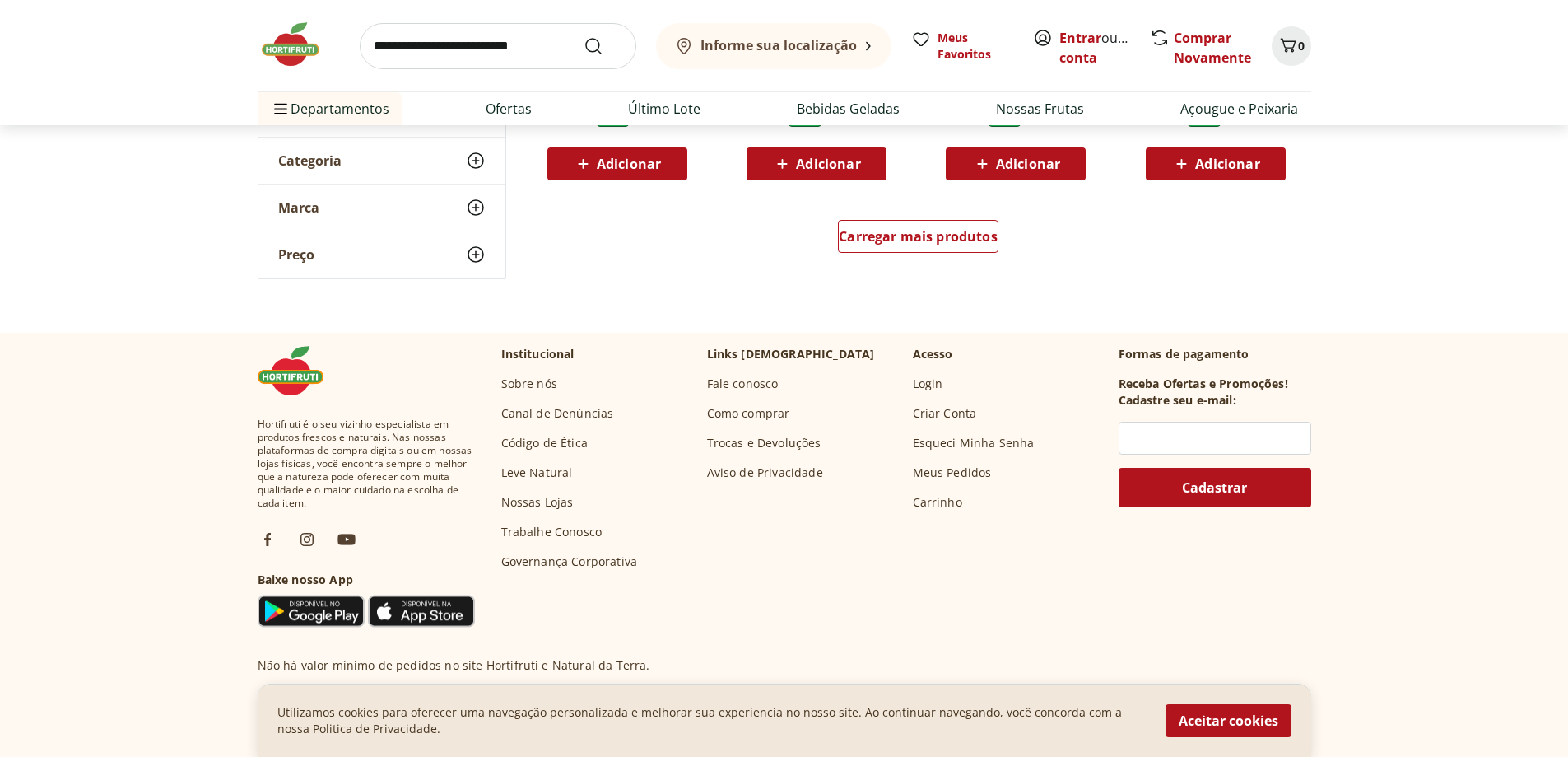
scroll to position [1235, 0]
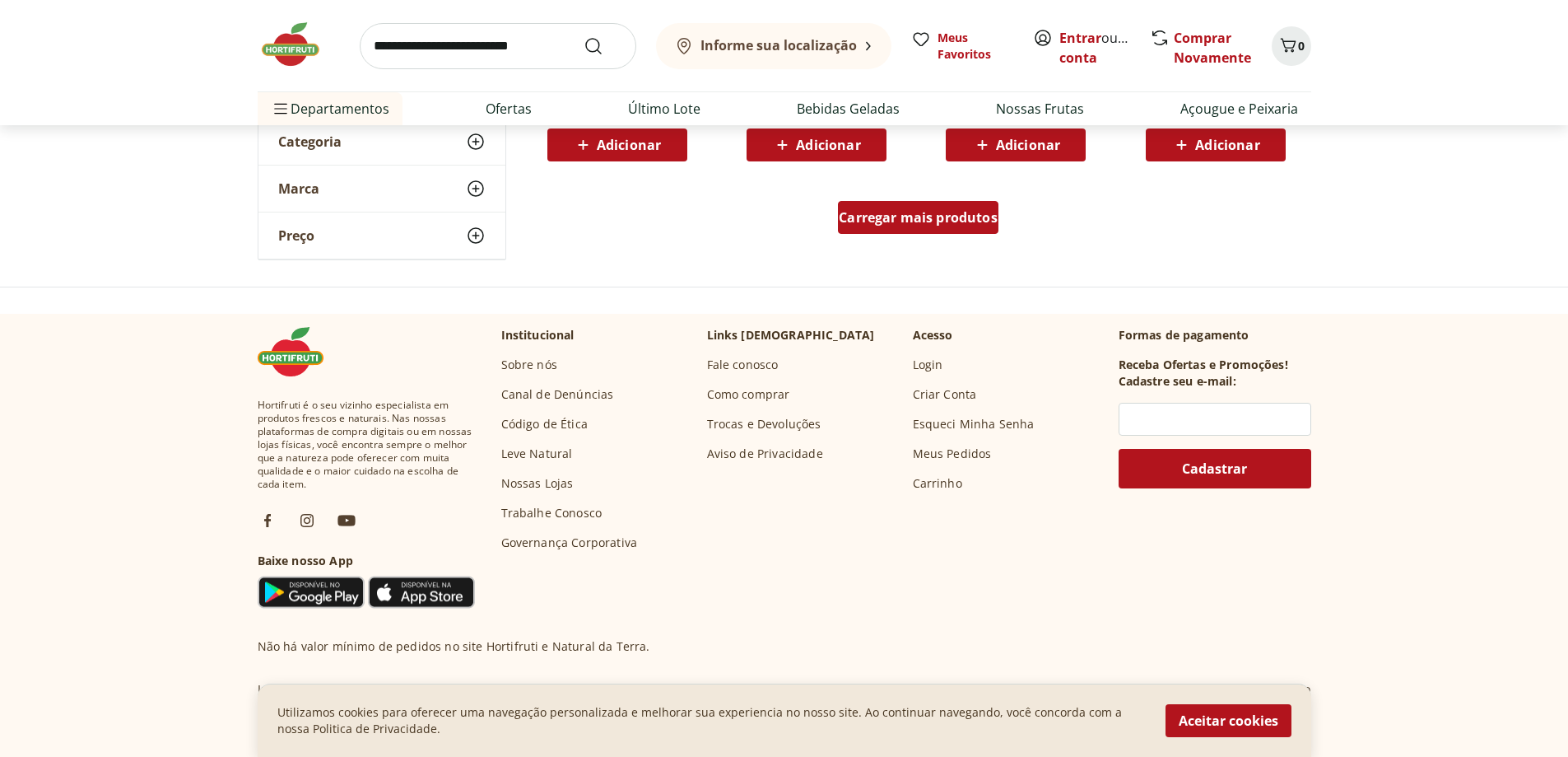
click at [897, 224] on span "Carregar mais produtos" at bounding box center [917, 217] width 158 height 13
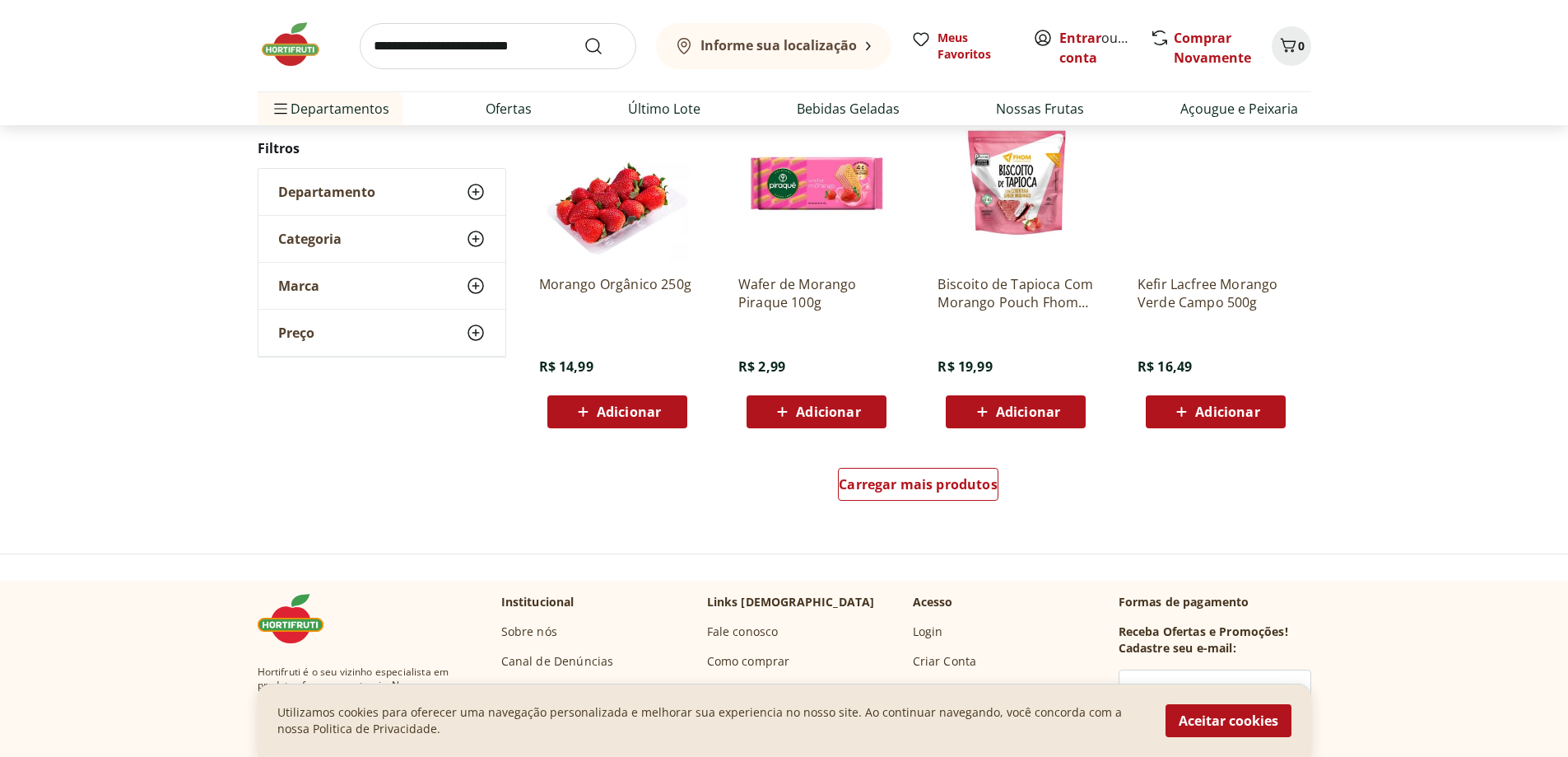
scroll to position [1235, 0]
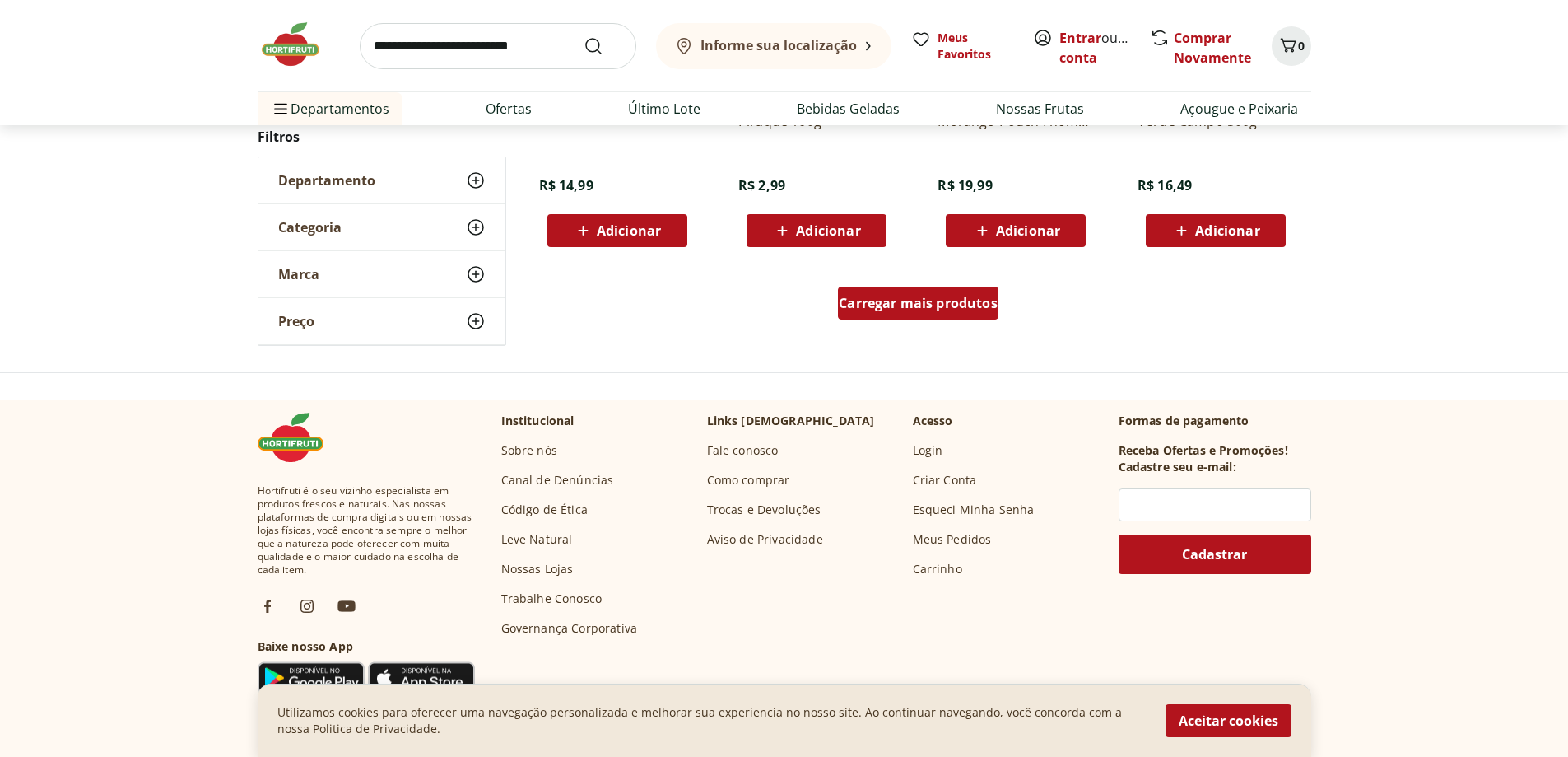
click at [862, 297] on span "Carregar mais produtos" at bounding box center [917, 304] width 158 height 13
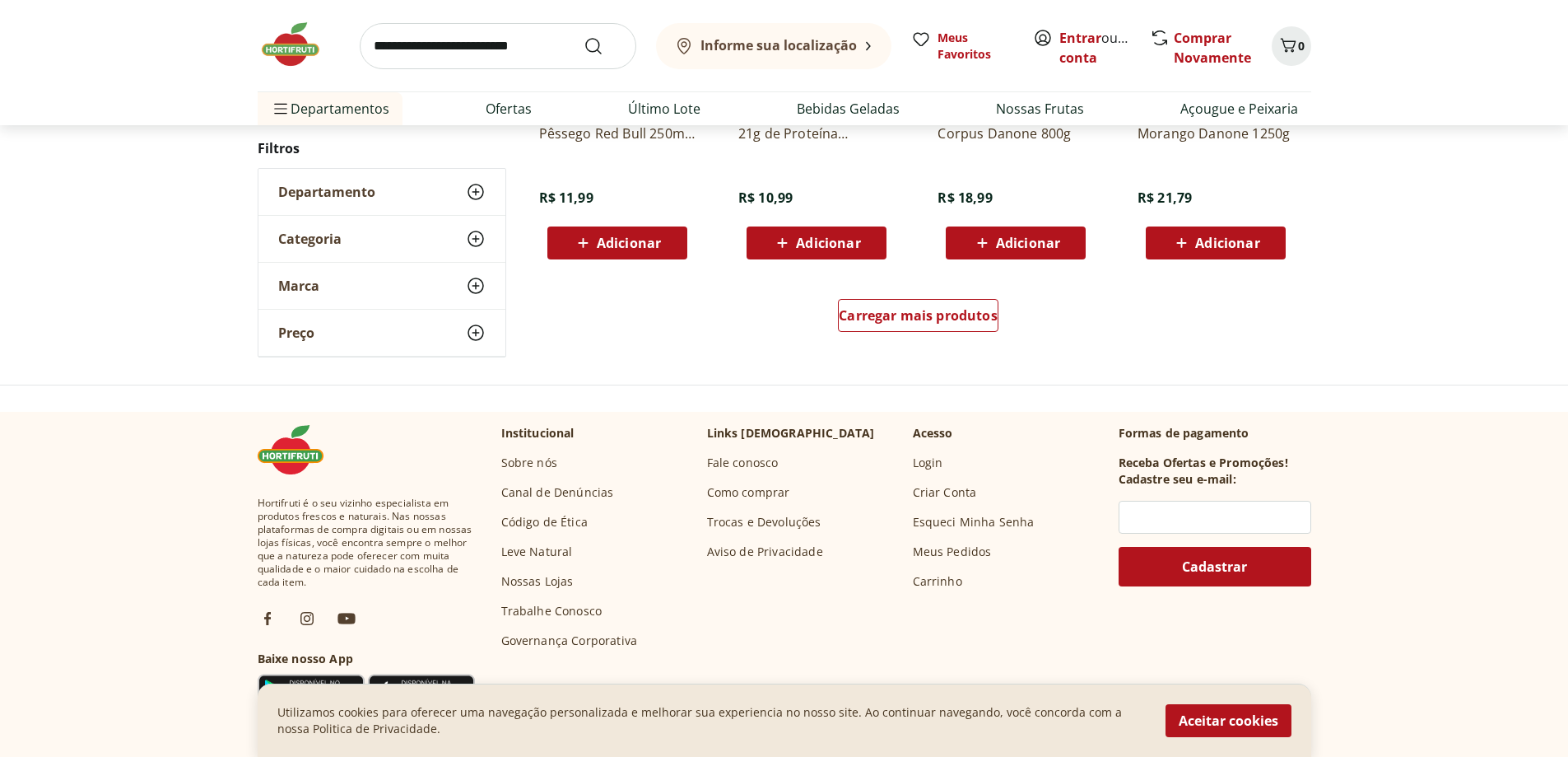
scroll to position [1232, 0]
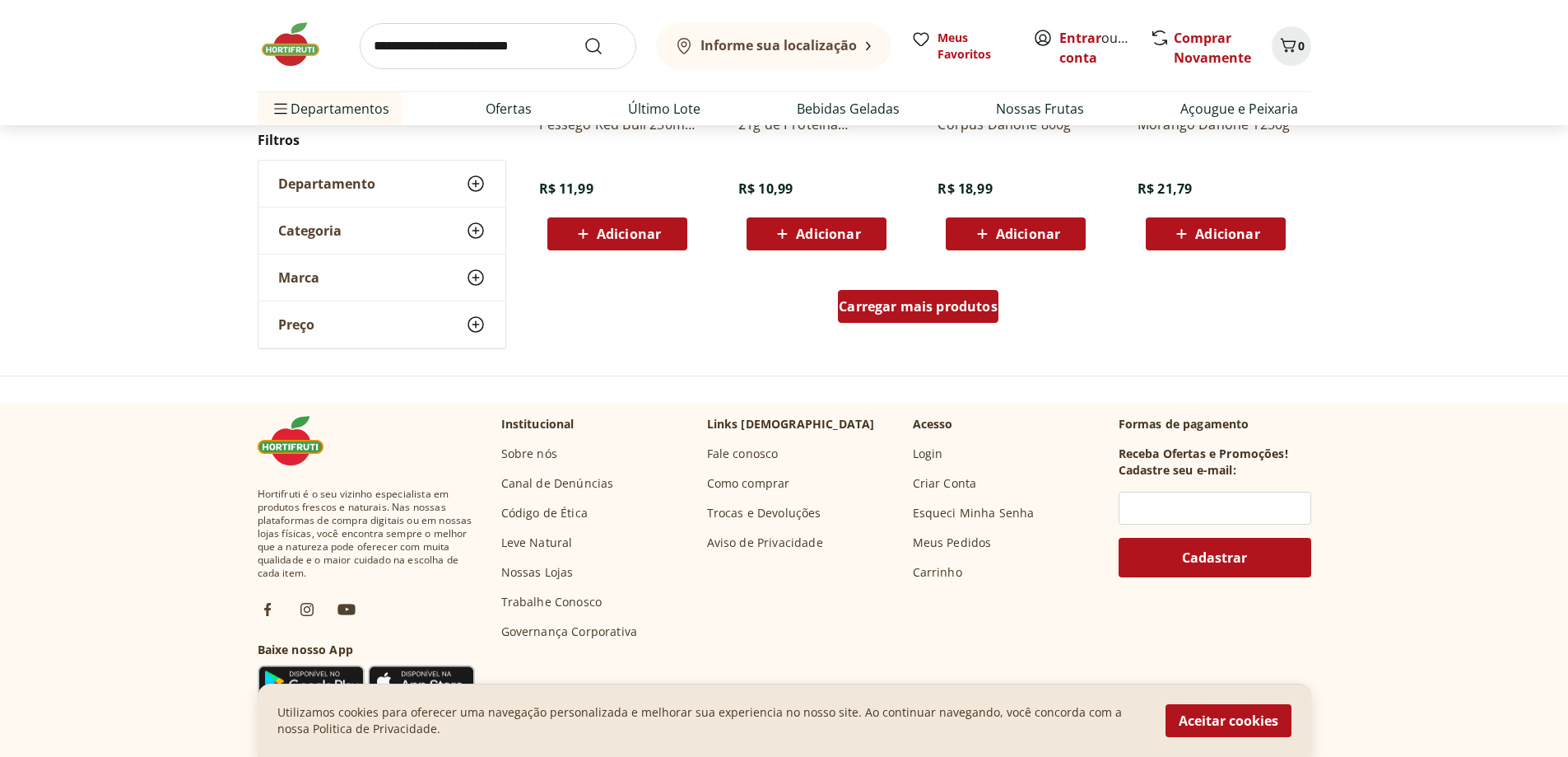
click at [945, 308] on span "Carregar mais produtos" at bounding box center [917, 306] width 158 height 13
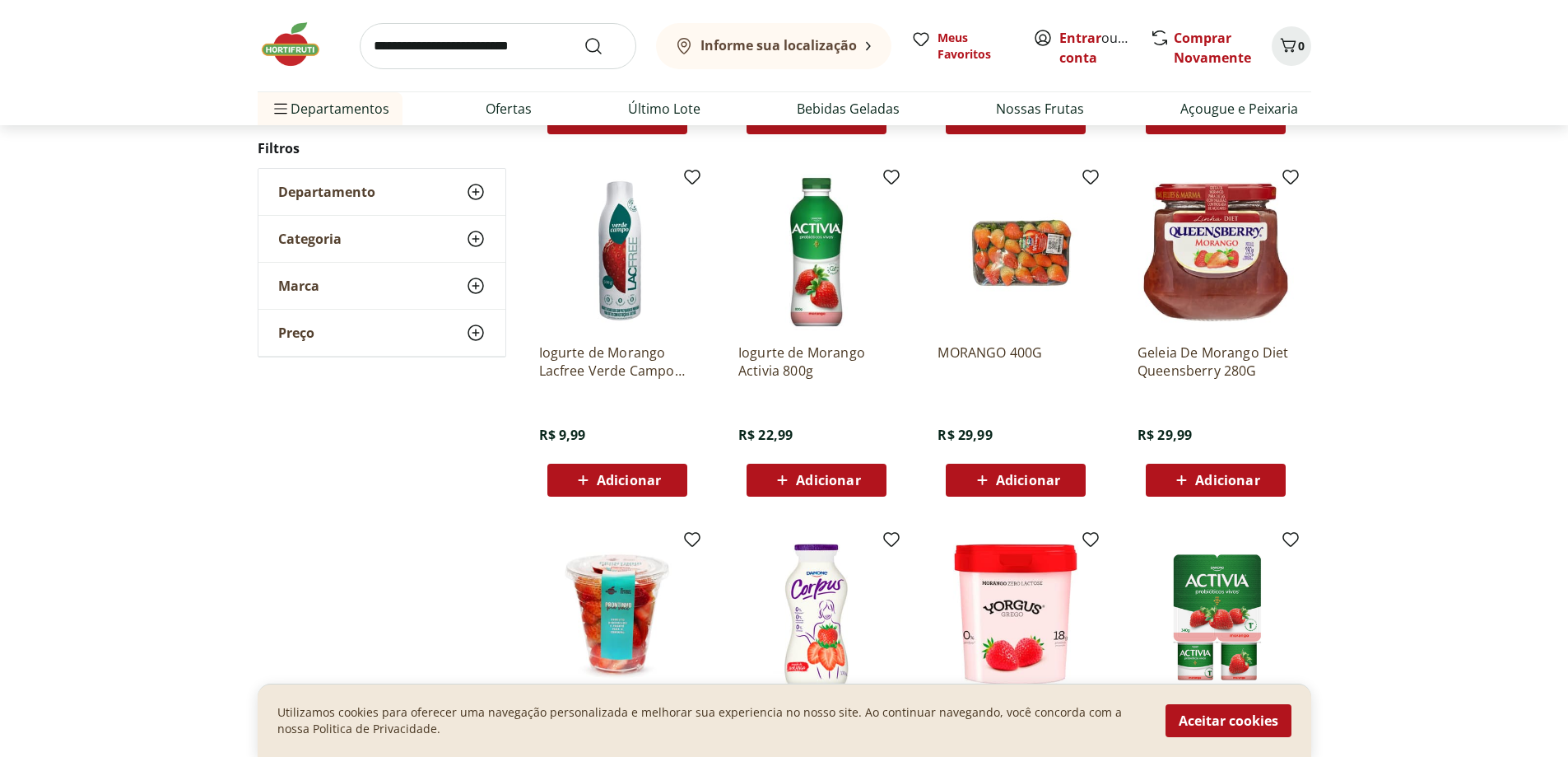
scroll to position [652, 0]
